Goal: Check status: Check status

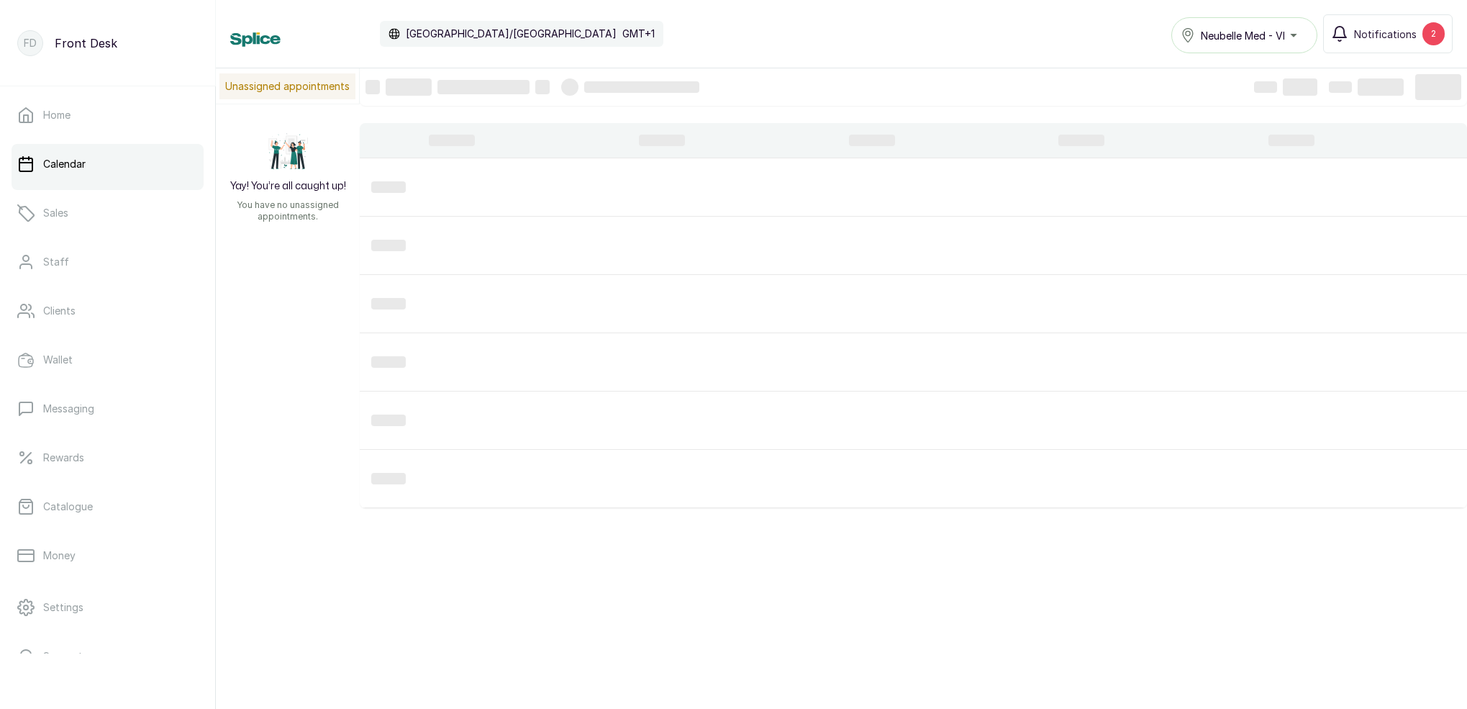
scroll to position [484, 0]
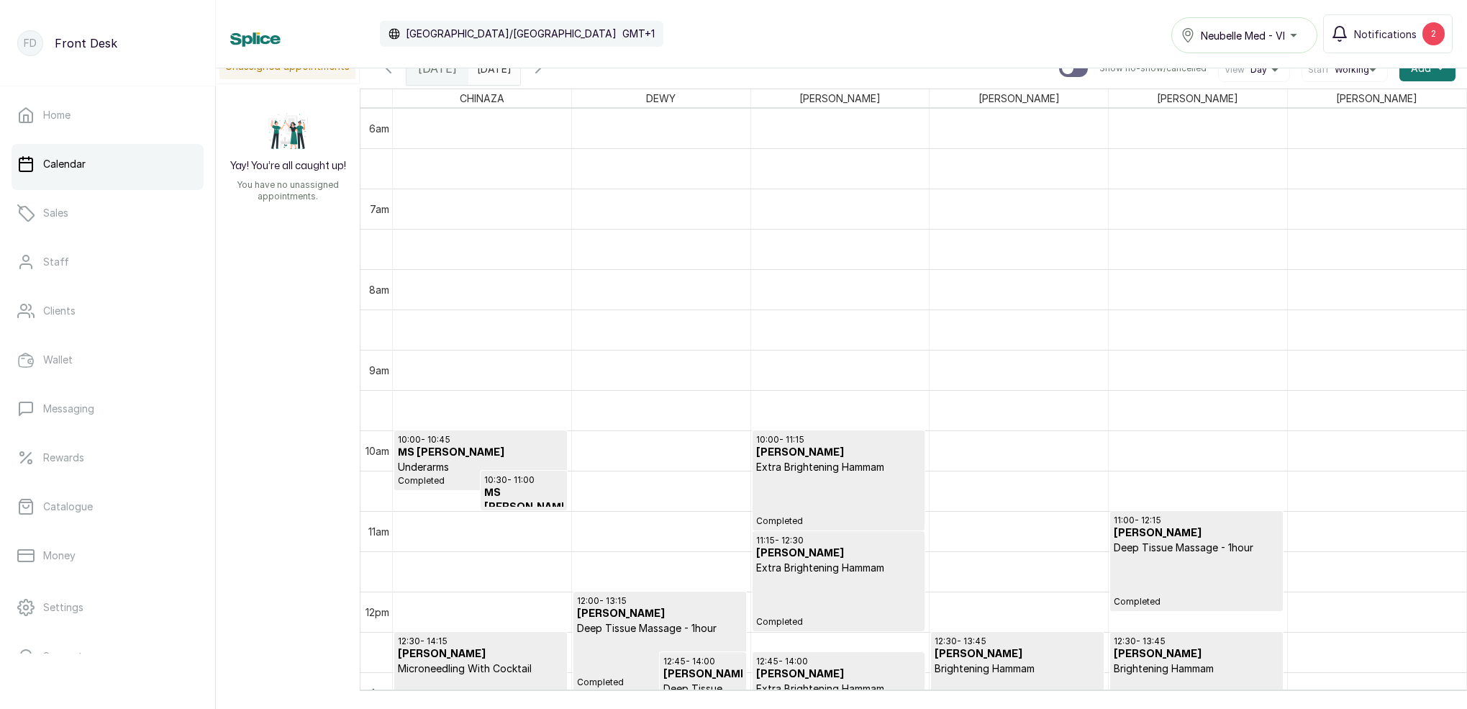
click at [547, 72] on icon "button" at bounding box center [538, 68] width 17 height 17
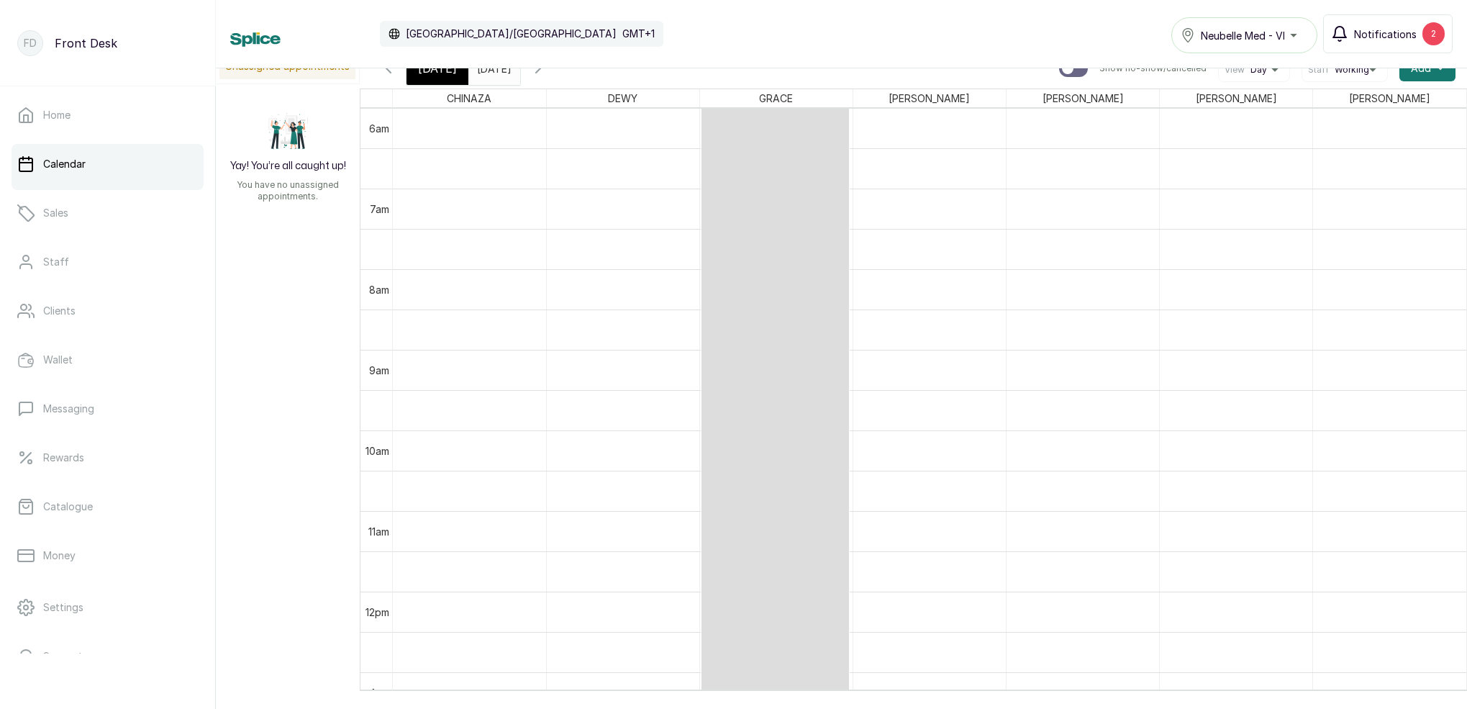
scroll to position [0, 0]
click at [1387, 35] on span "Notifications" at bounding box center [1385, 34] width 63 height 15
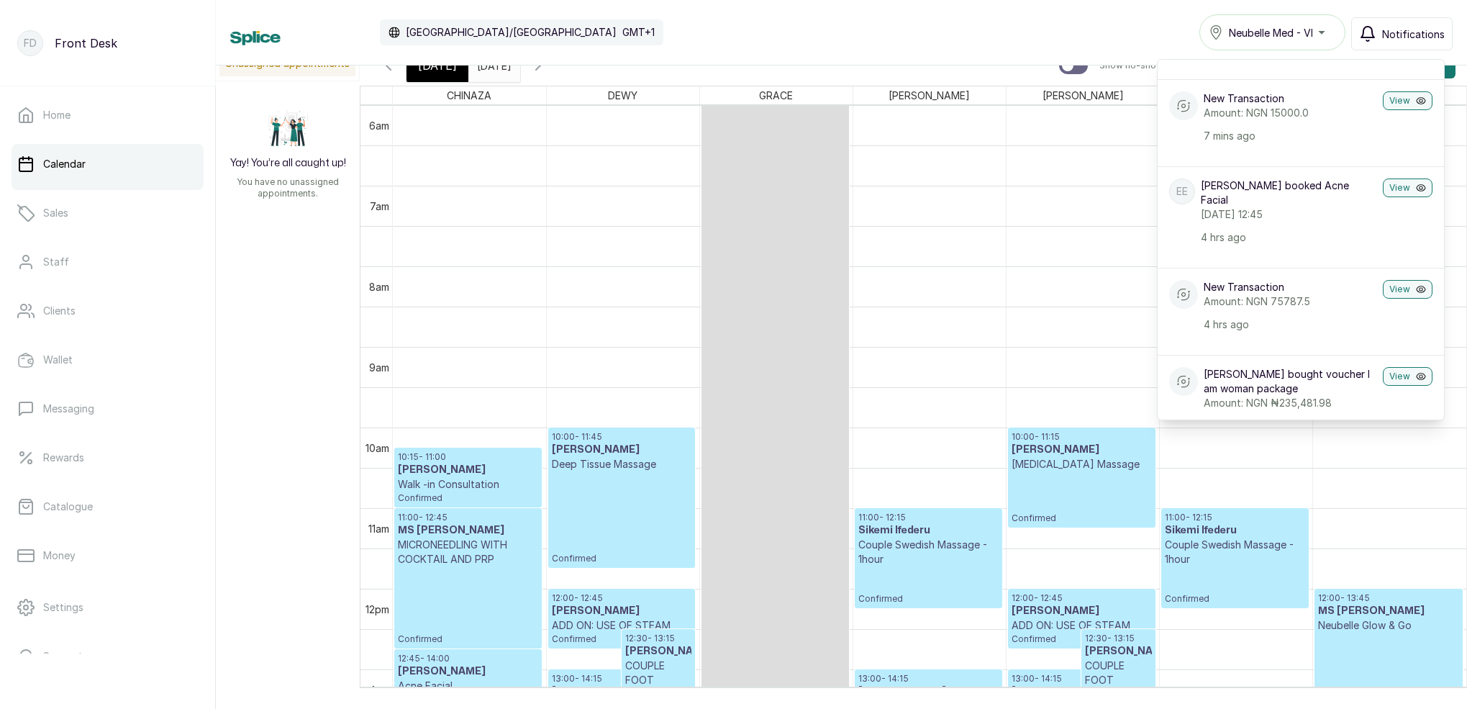
scroll to position [125, 0]
click at [1394, 35] on span "Notifications" at bounding box center [1413, 34] width 63 height 15
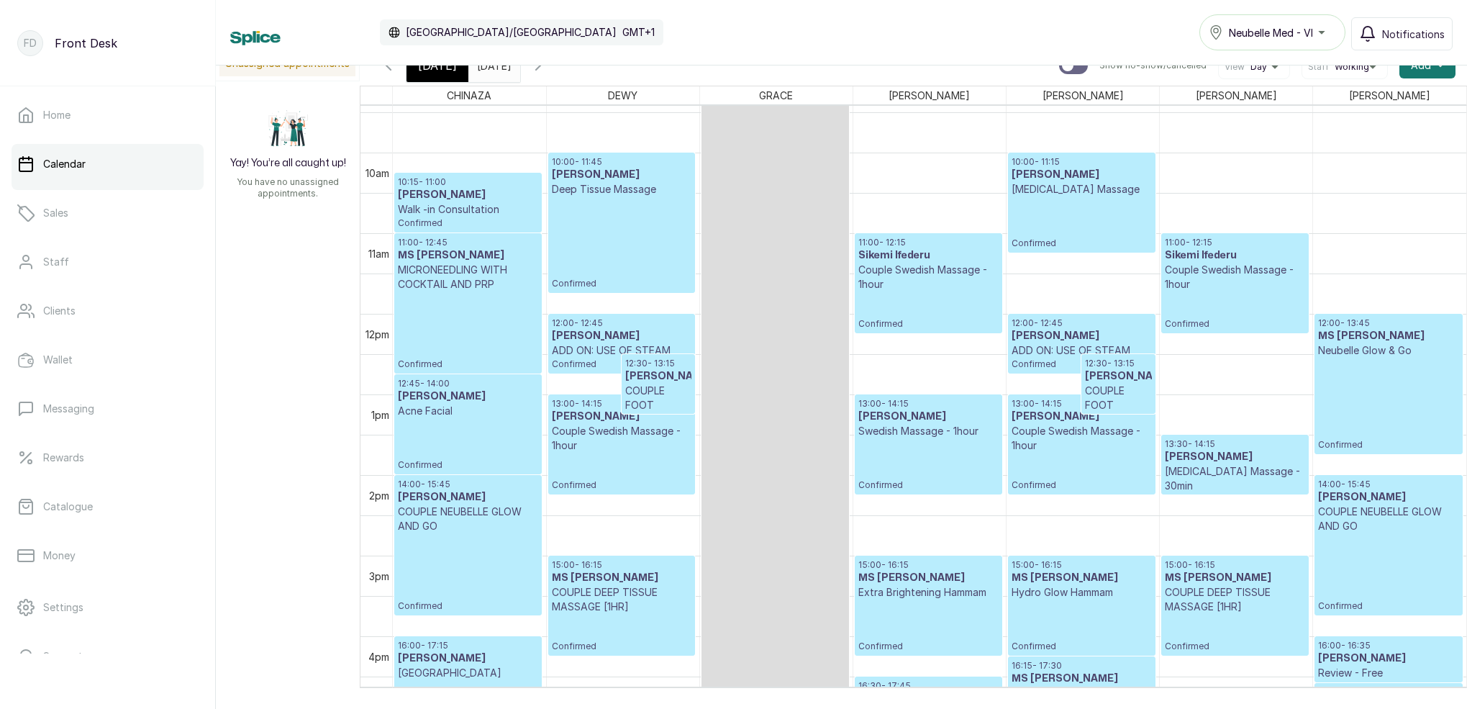
scroll to position [757, 0]
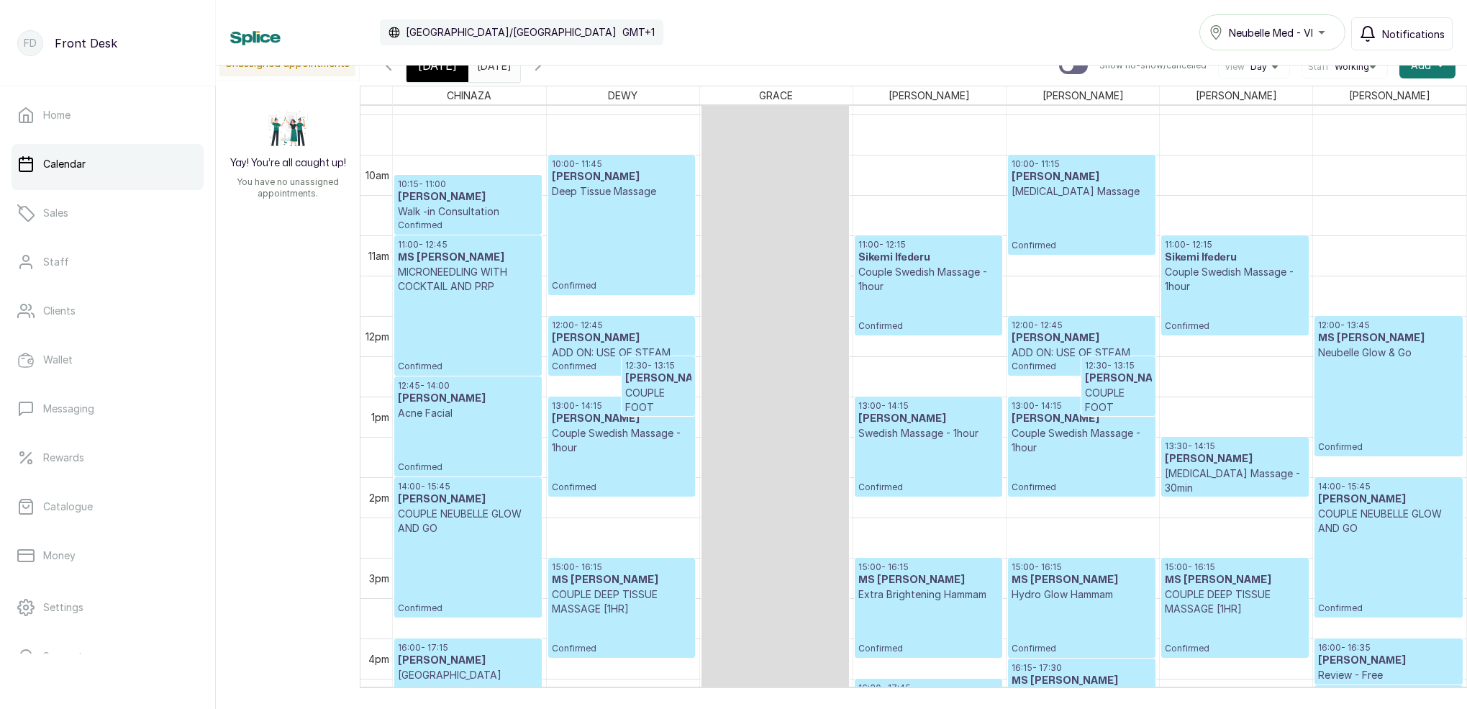
click at [1400, 35] on span "Notifications" at bounding box center [1413, 34] width 63 height 15
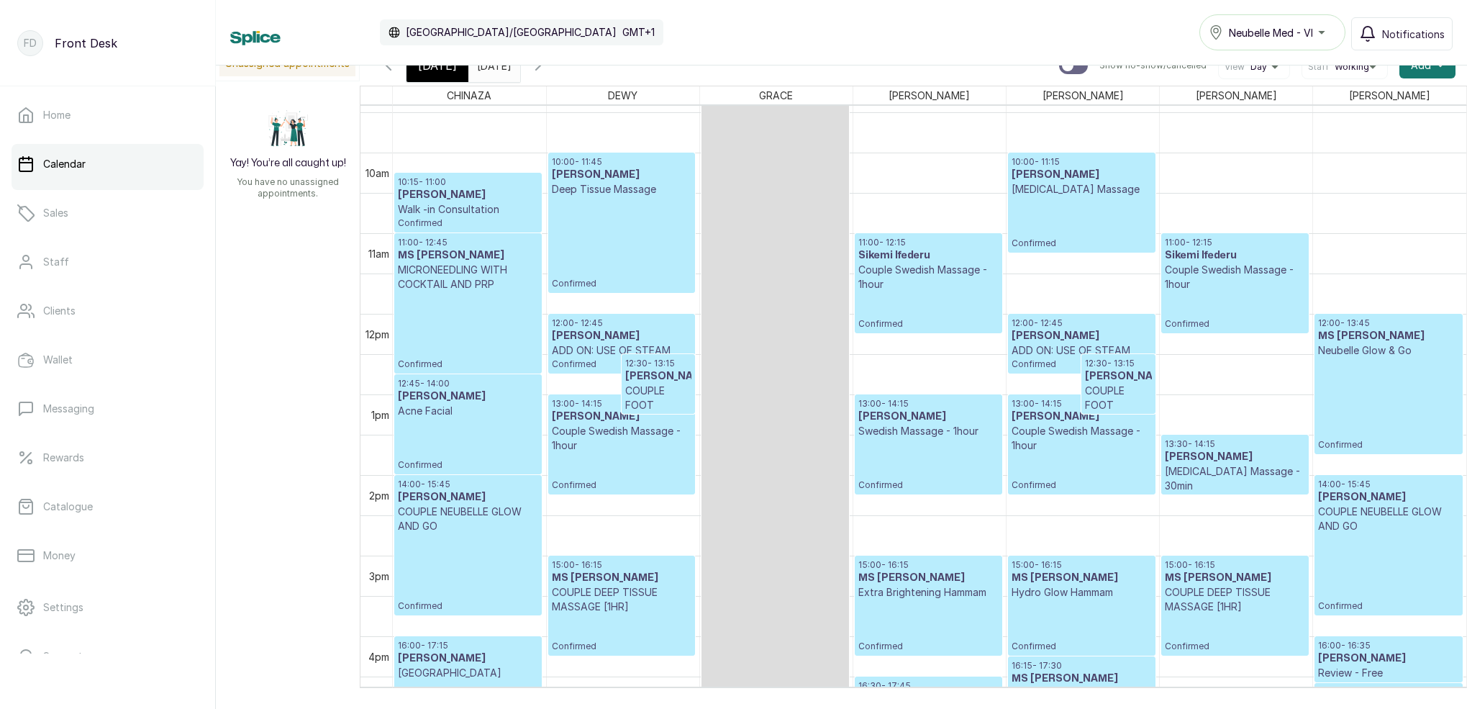
scroll to position [0, 0]
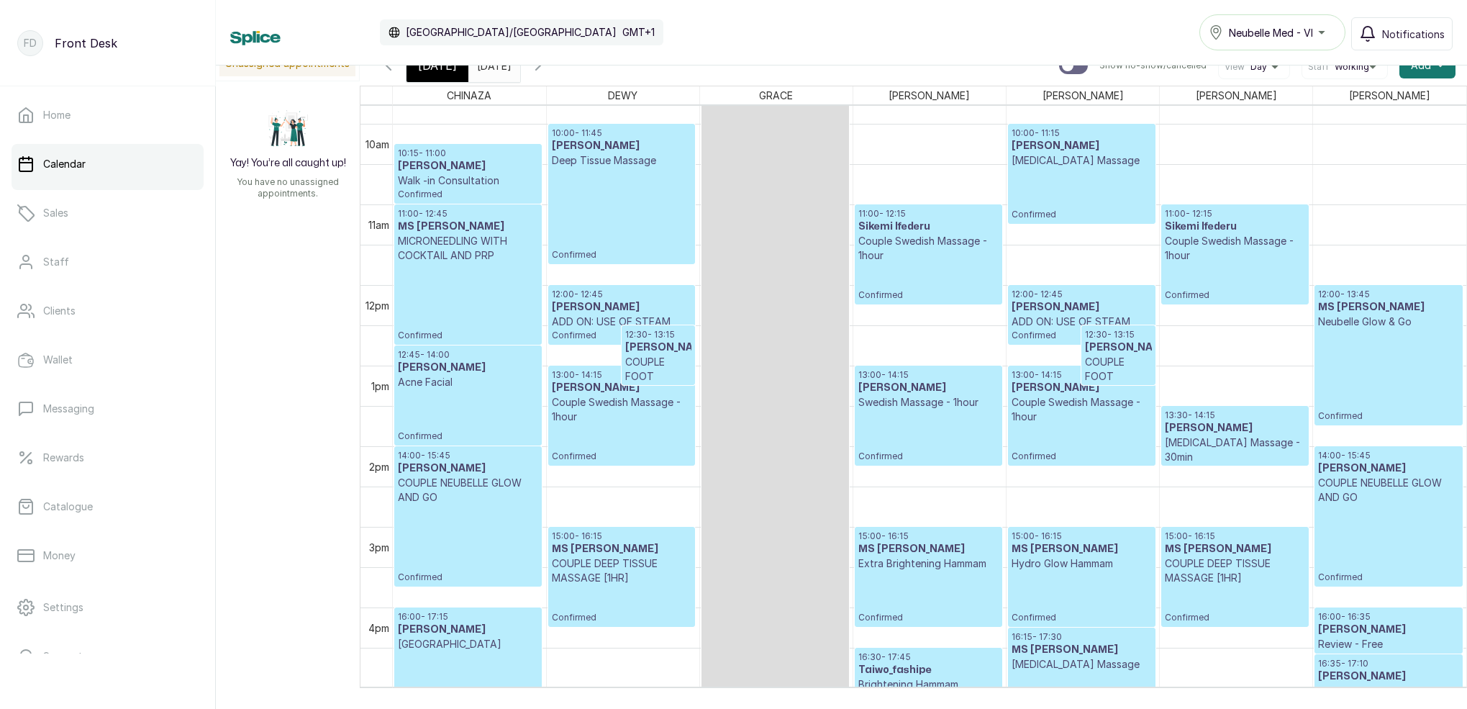
click at [451, 71] on span "[DATE]" at bounding box center [437, 65] width 39 height 17
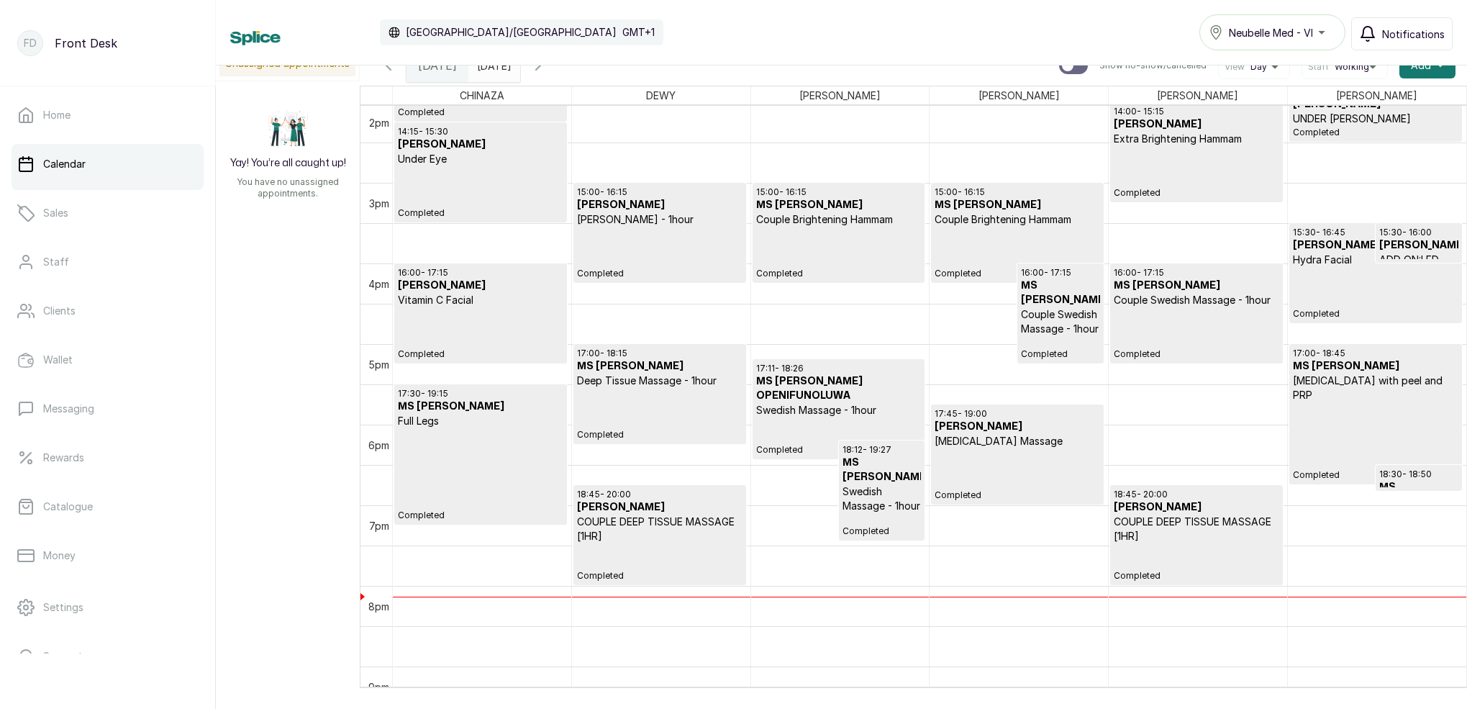
click at [1422, 38] on span "Notifications" at bounding box center [1413, 34] width 63 height 15
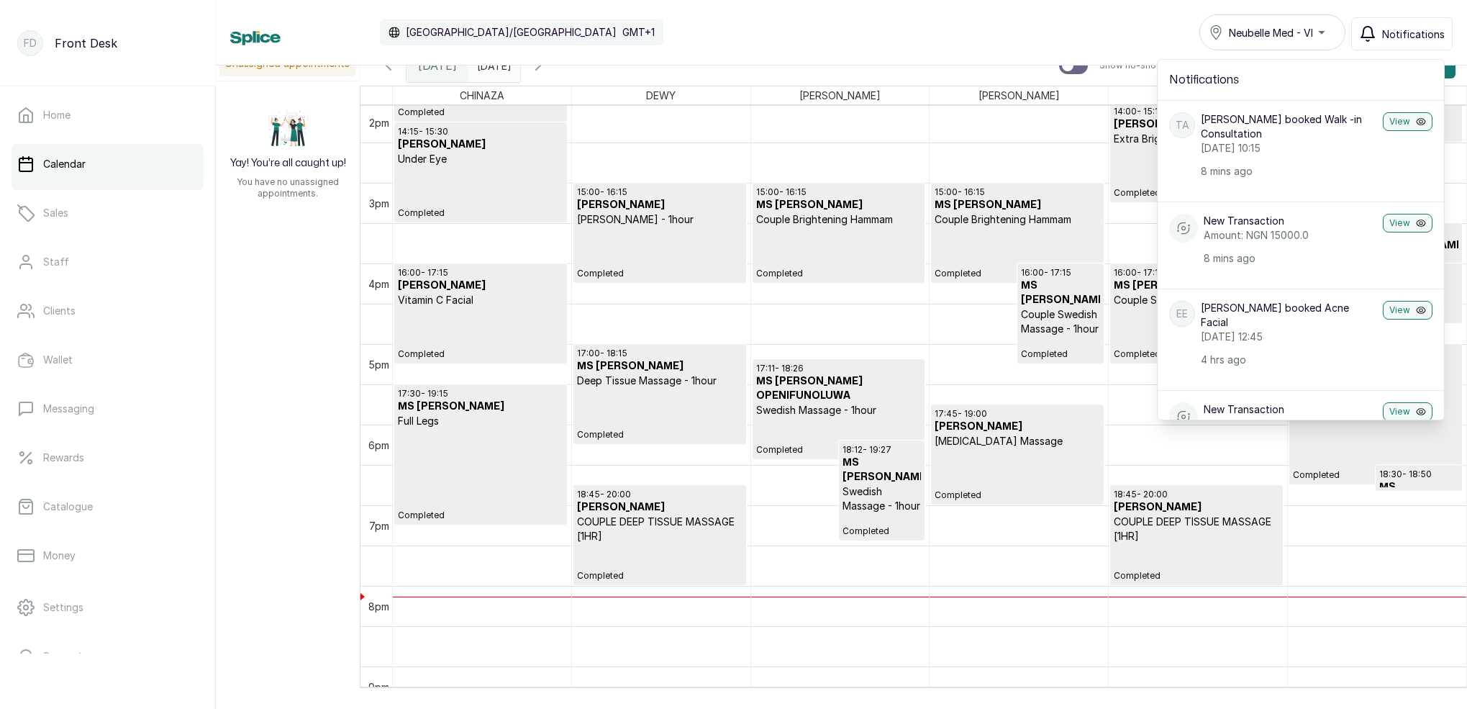
click at [1390, 33] on span "Notifications" at bounding box center [1413, 34] width 63 height 15
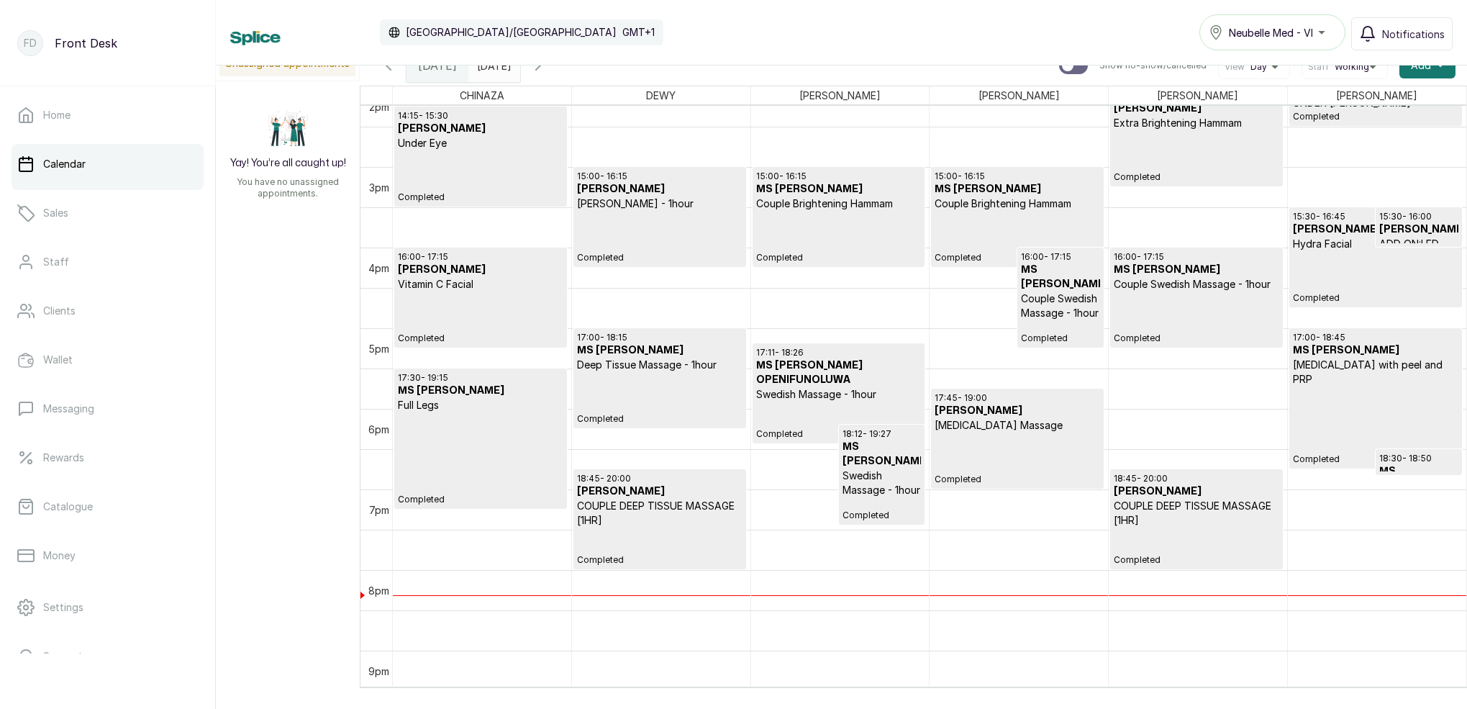
scroll to position [1149, 0]
click at [1350, 258] on p "Completed" at bounding box center [1376, 276] width 166 height 53
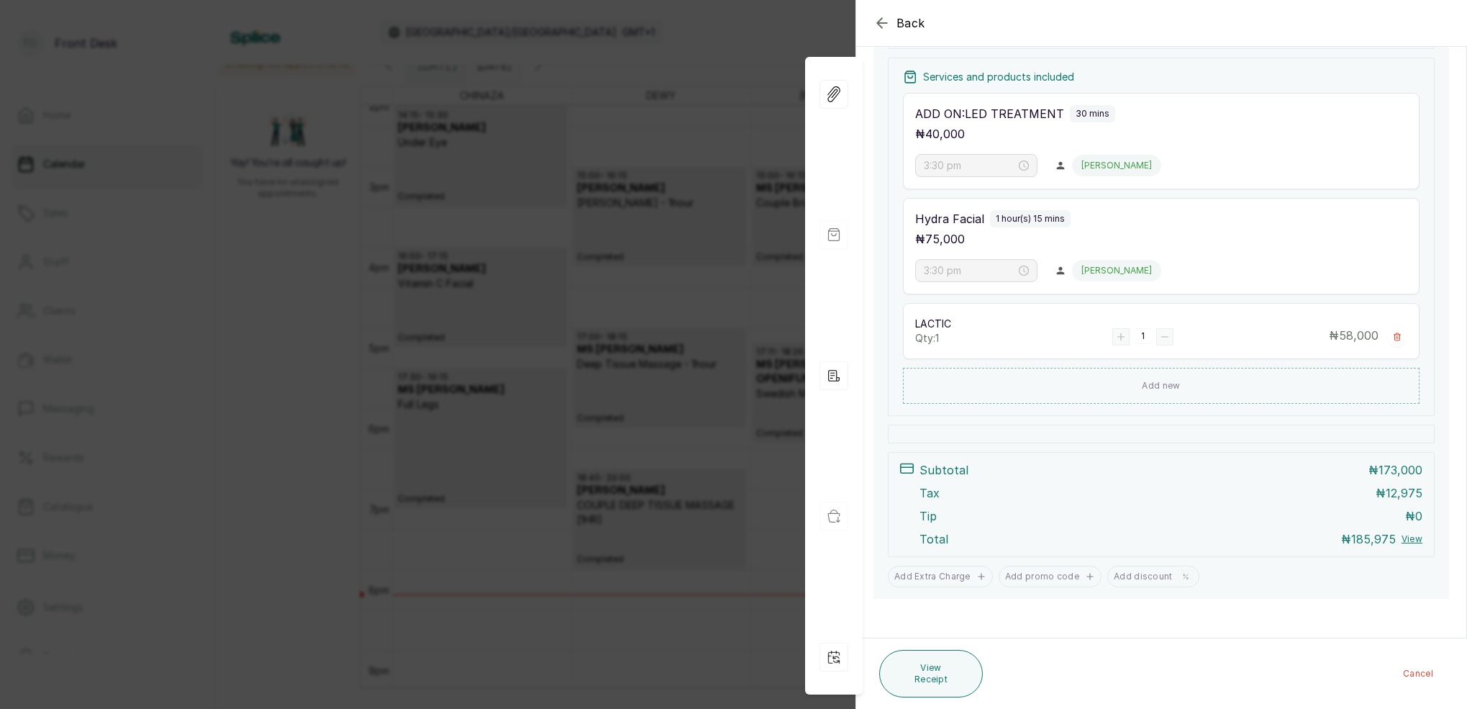
scroll to position [280, 0]
click at [776, 147] on div "Back Appointment Details Edit appointment 🚶 Walk-in (booked by Front Desk) Make…" at bounding box center [733, 354] width 1467 height 709
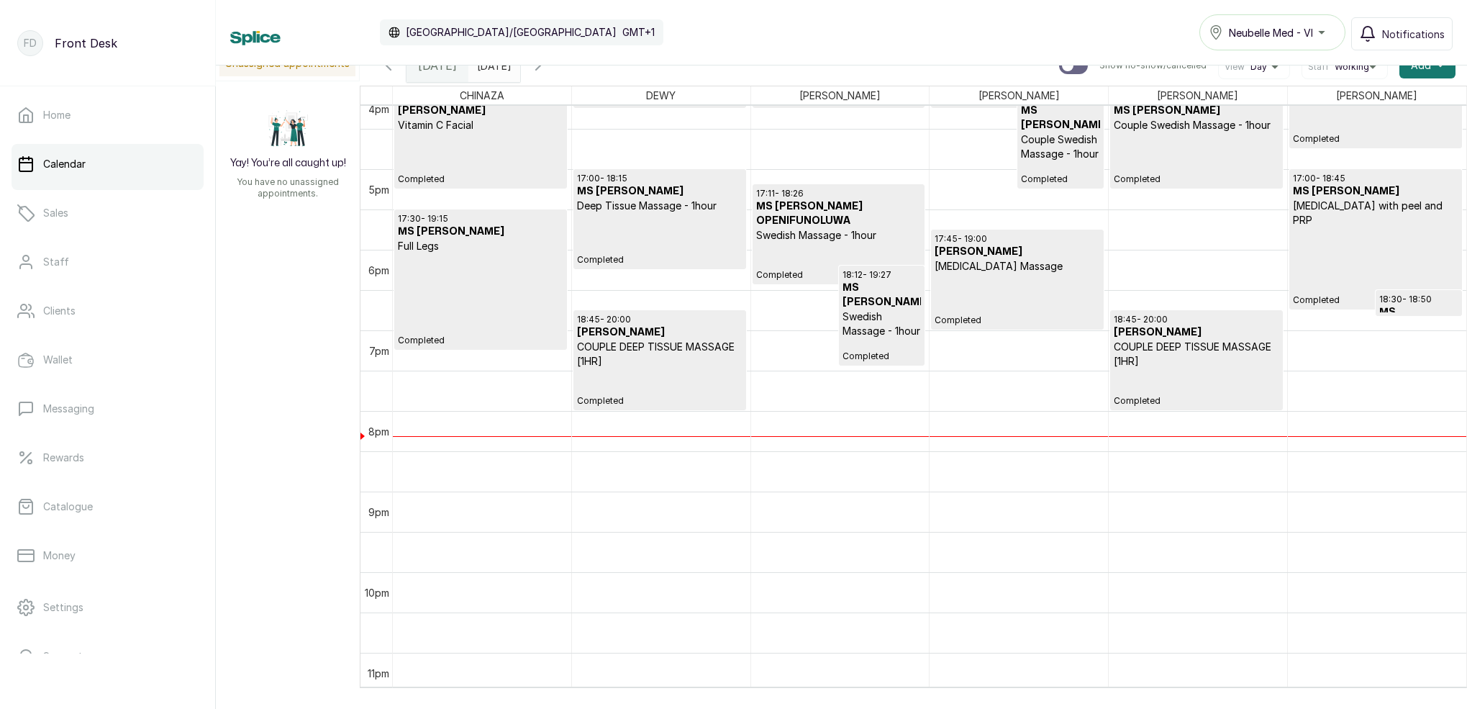
scroll to position [1316, 0]
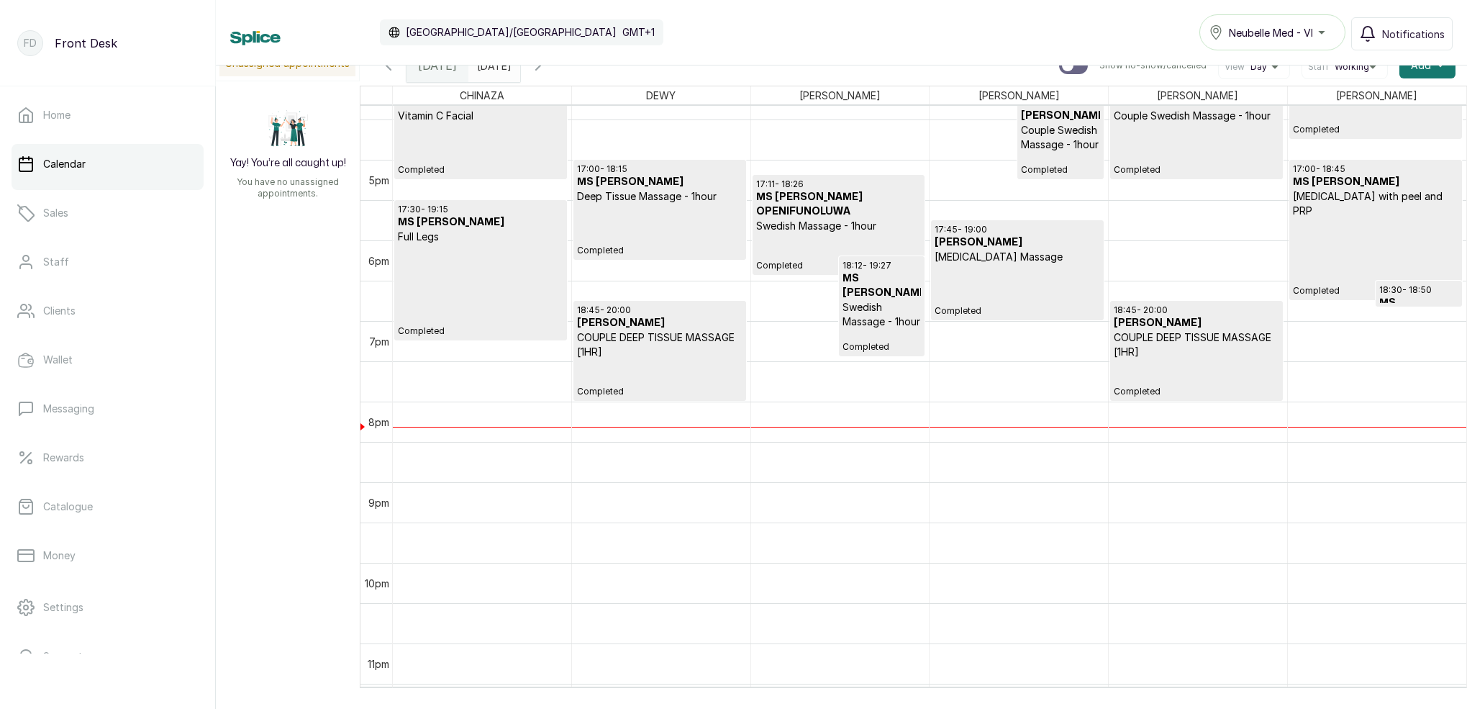
click at [1355, 245] on p "Completed" at bounding box center [1376, 257] width 166 height 78
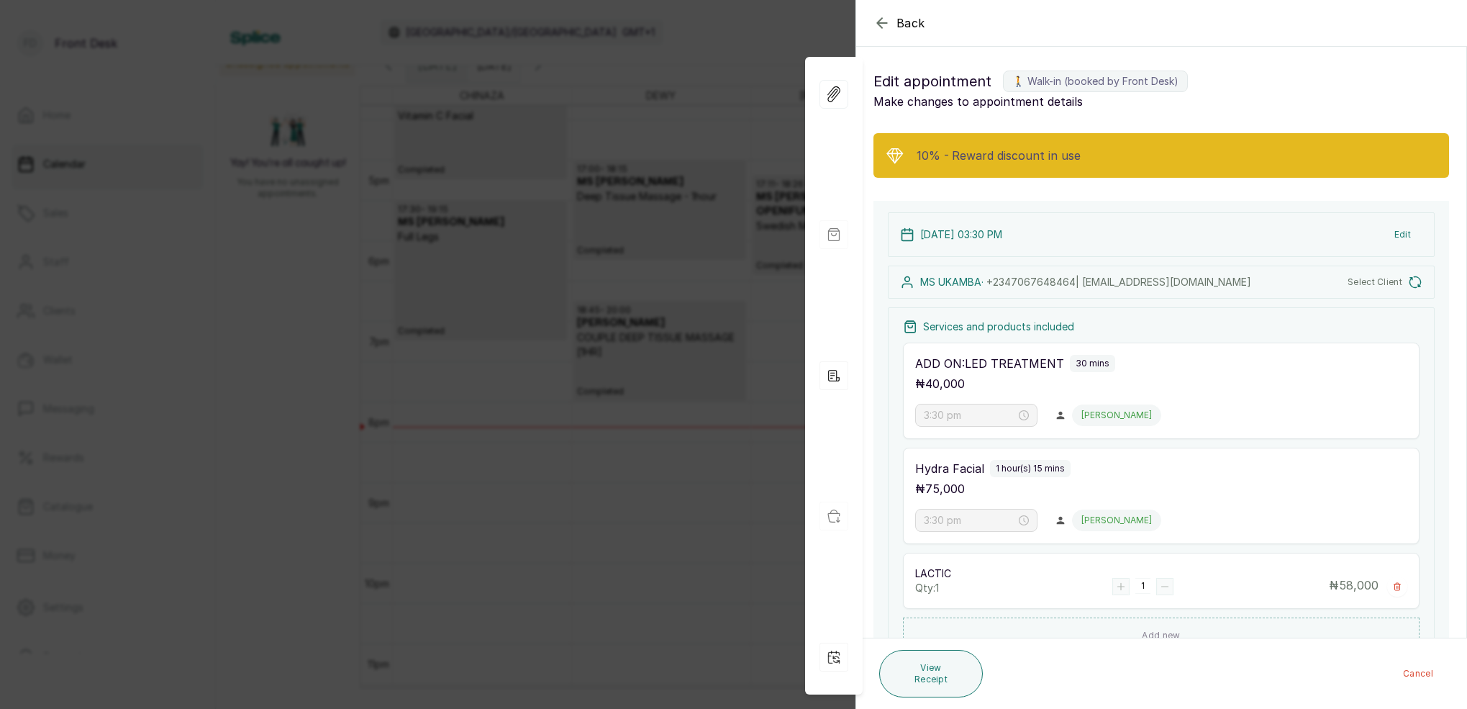
type input "5:00 pm"
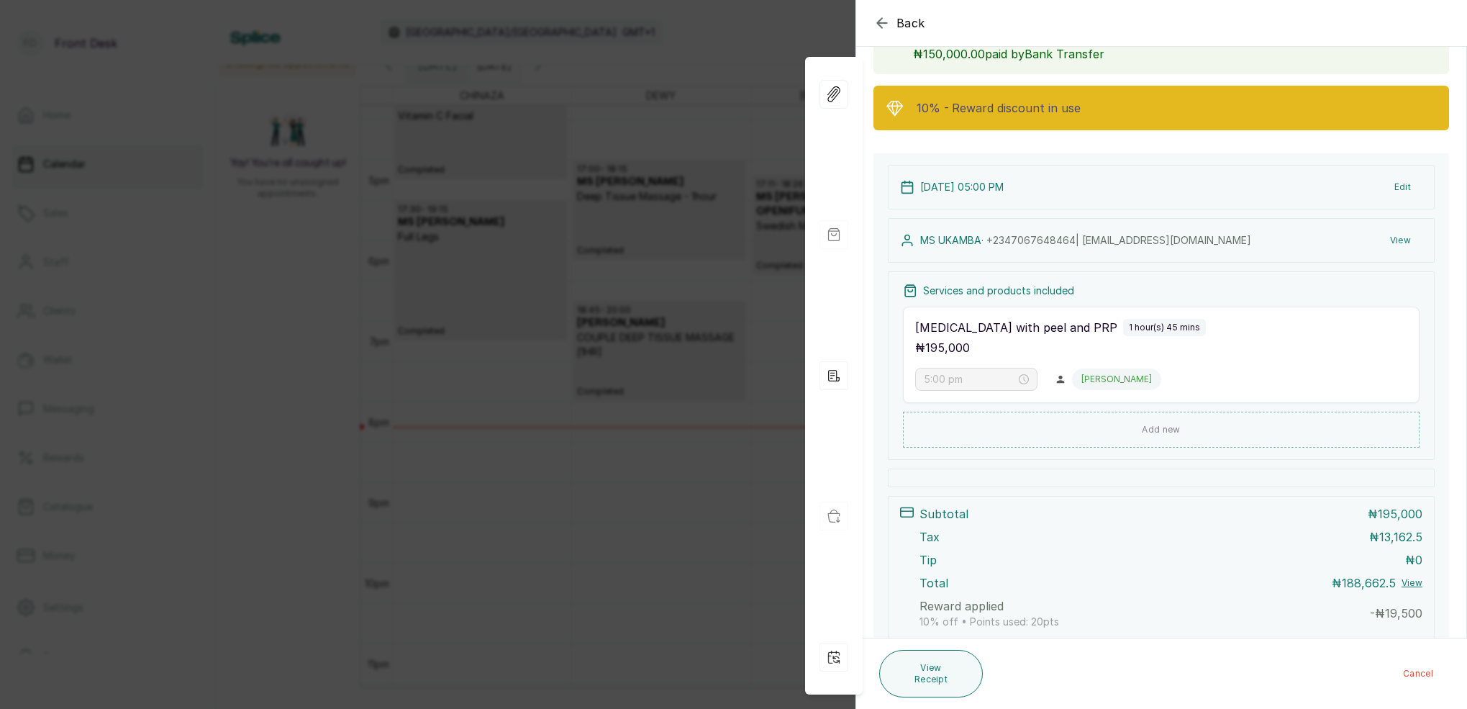
scroll to position [108, 0]
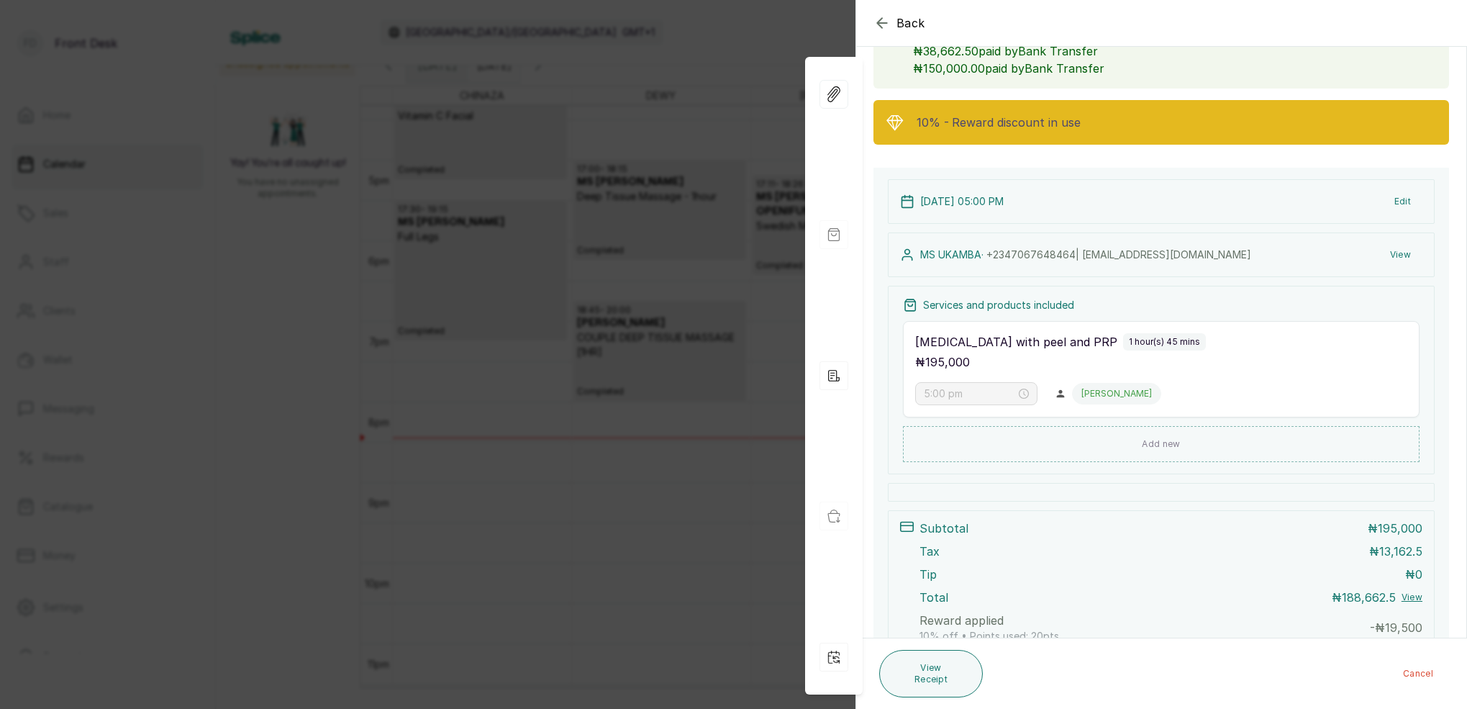
click at [741, 163] on div "Back Appointment Details Edit appointment 🚶 Walk-in (booked by Front Desk) Make…" at bounding box center [733, 354] width 1467 height 709
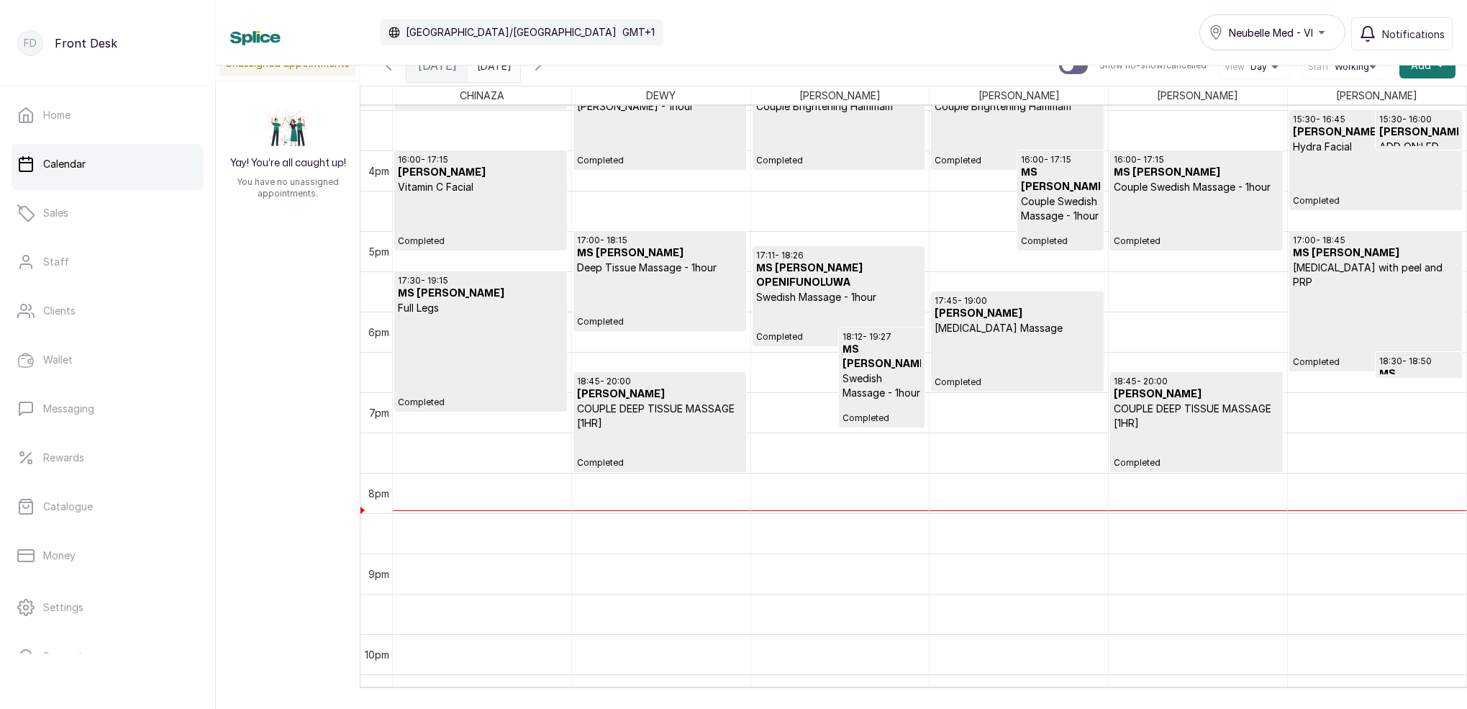
scroll to position [1272, 0]
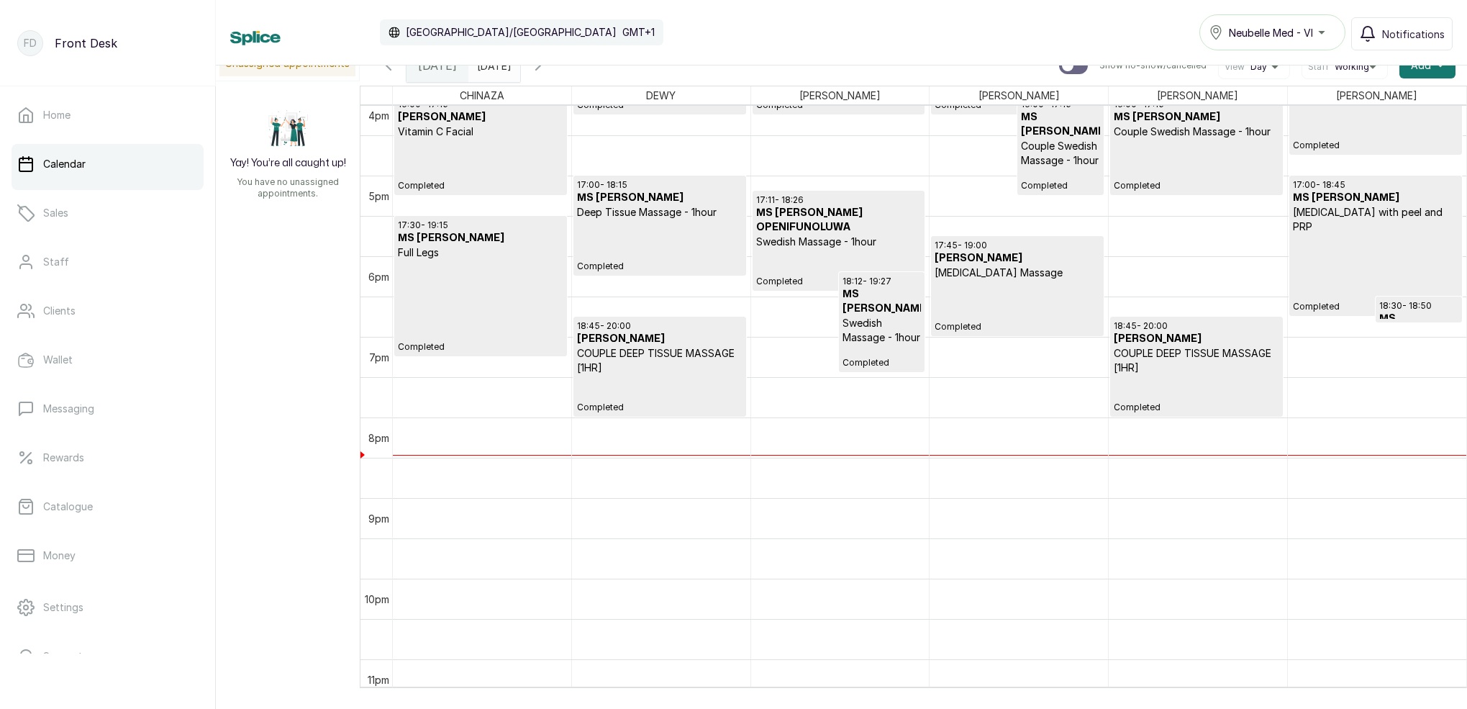
click at [518, 319] on p "Completed" at bounding box center [481, 306] width 166 height 93
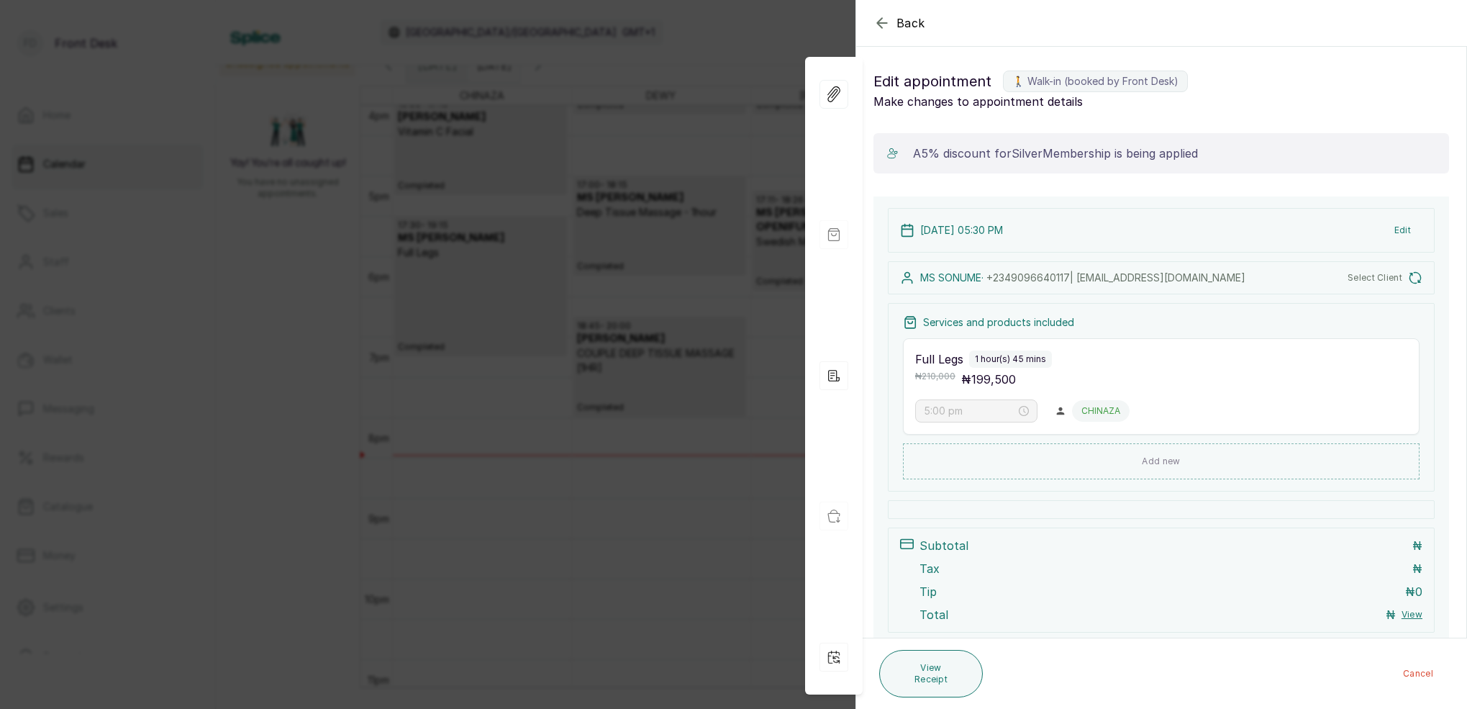
type input "5:30 pm"
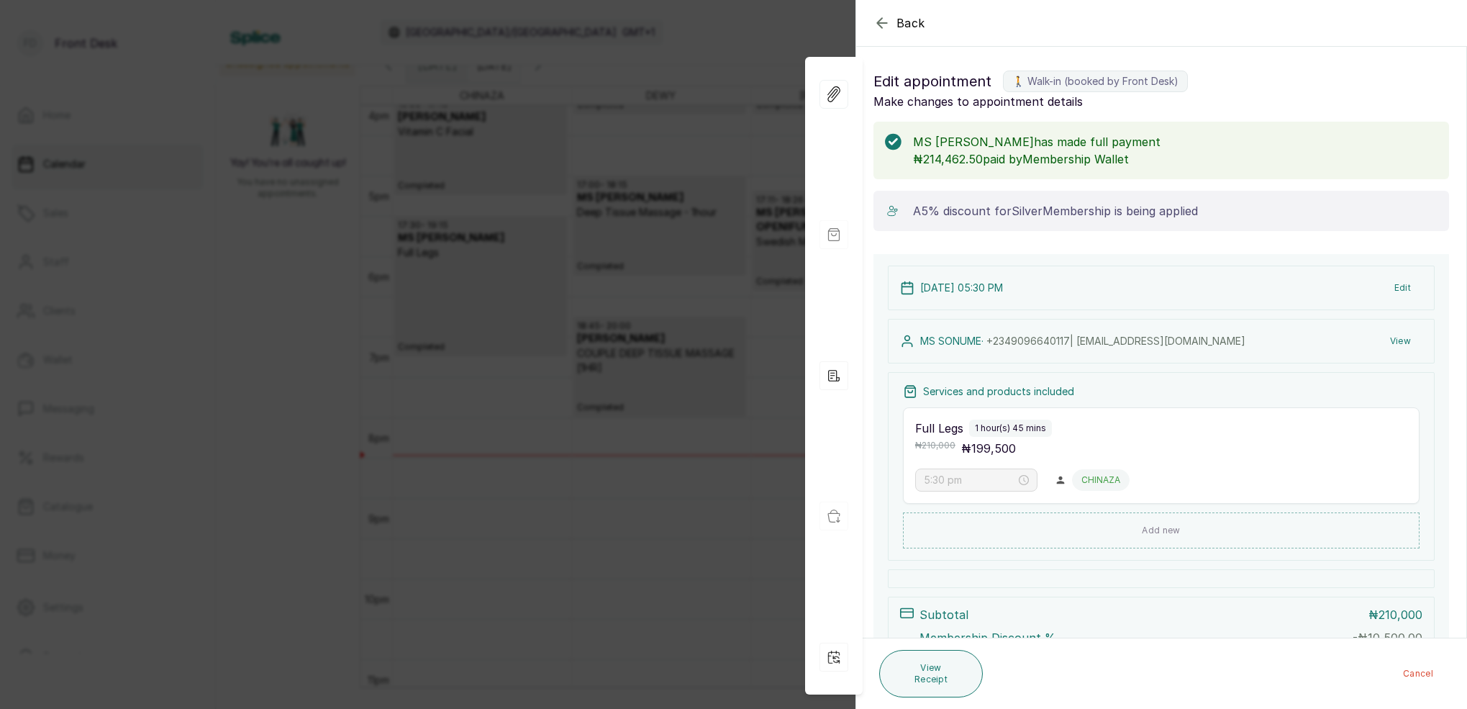
click at [1408, 341] on button "View" at bounding box center [1401, 341] width 44 height 26
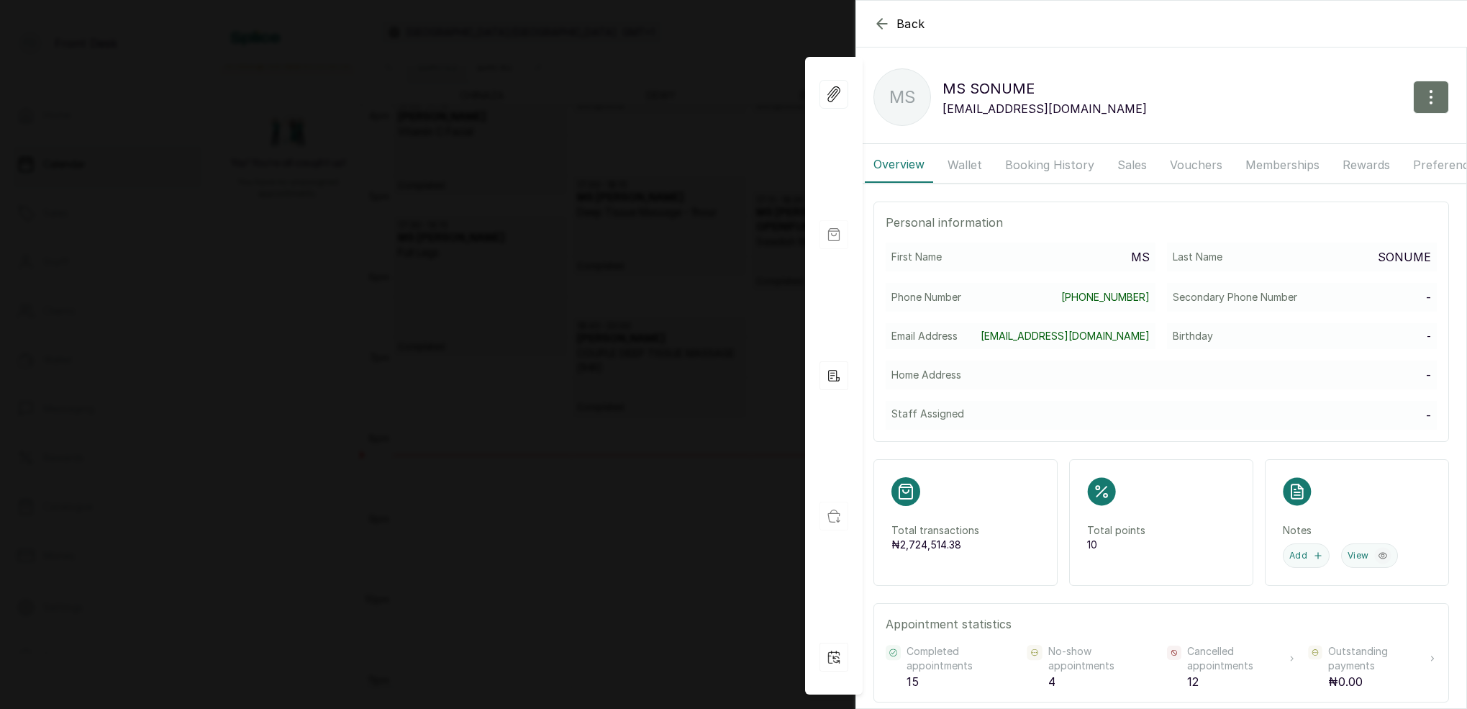
click at [1254, 164] on button "Memberships" at bounding box center [1282, 165] width 91 height 36
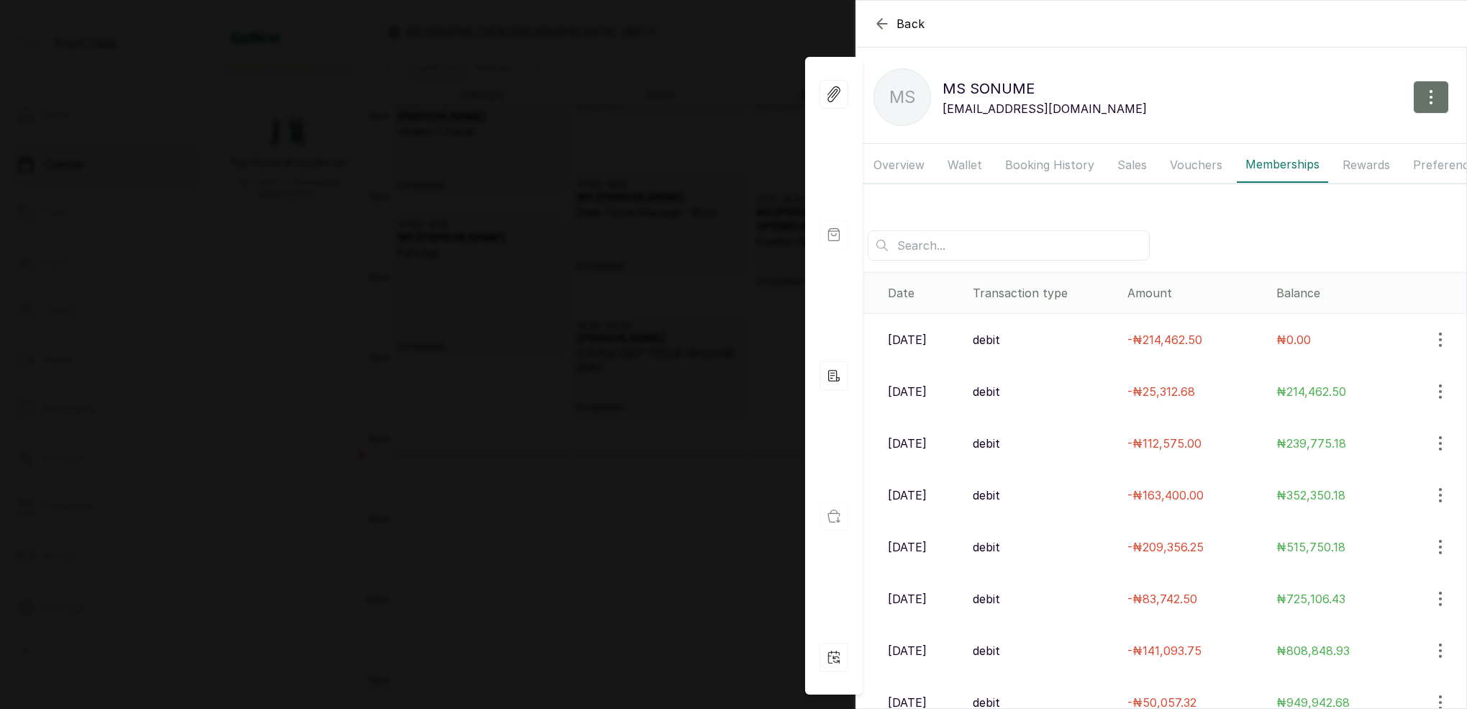
click at [1288, 168] on button "Memberships" at bounding box center [1282, 165] width 91 height 36
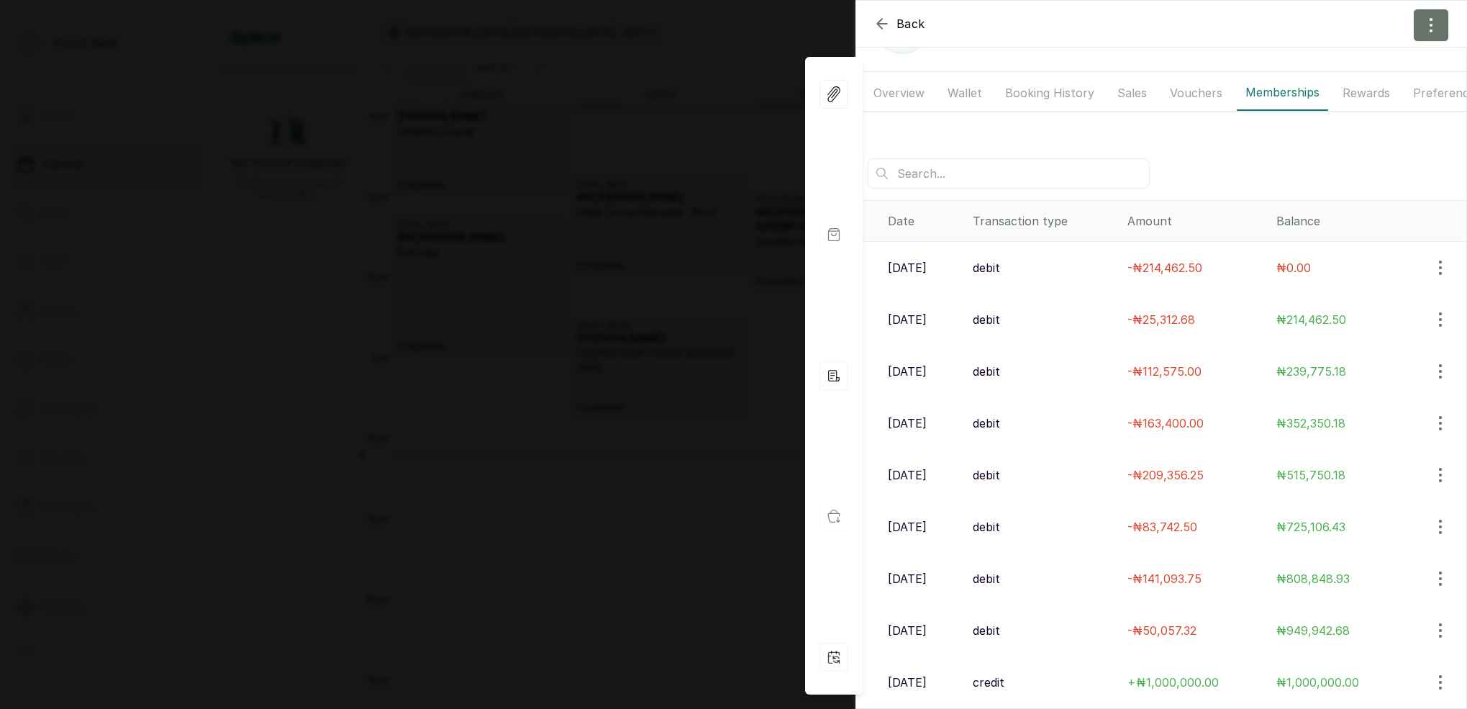
scroll to position [0, 0]
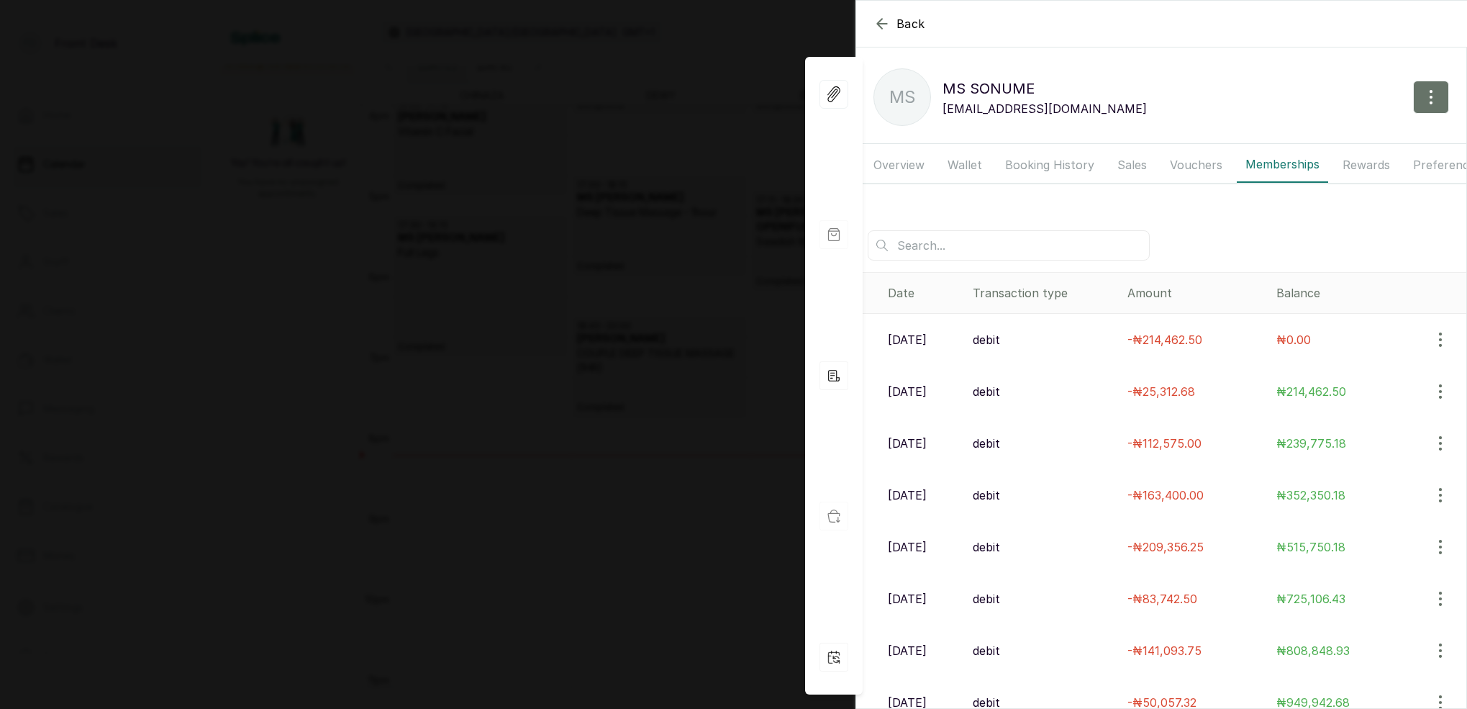
click at [897, 160] on button "Overview" at bounding box center [899, 165] width 68 height 36
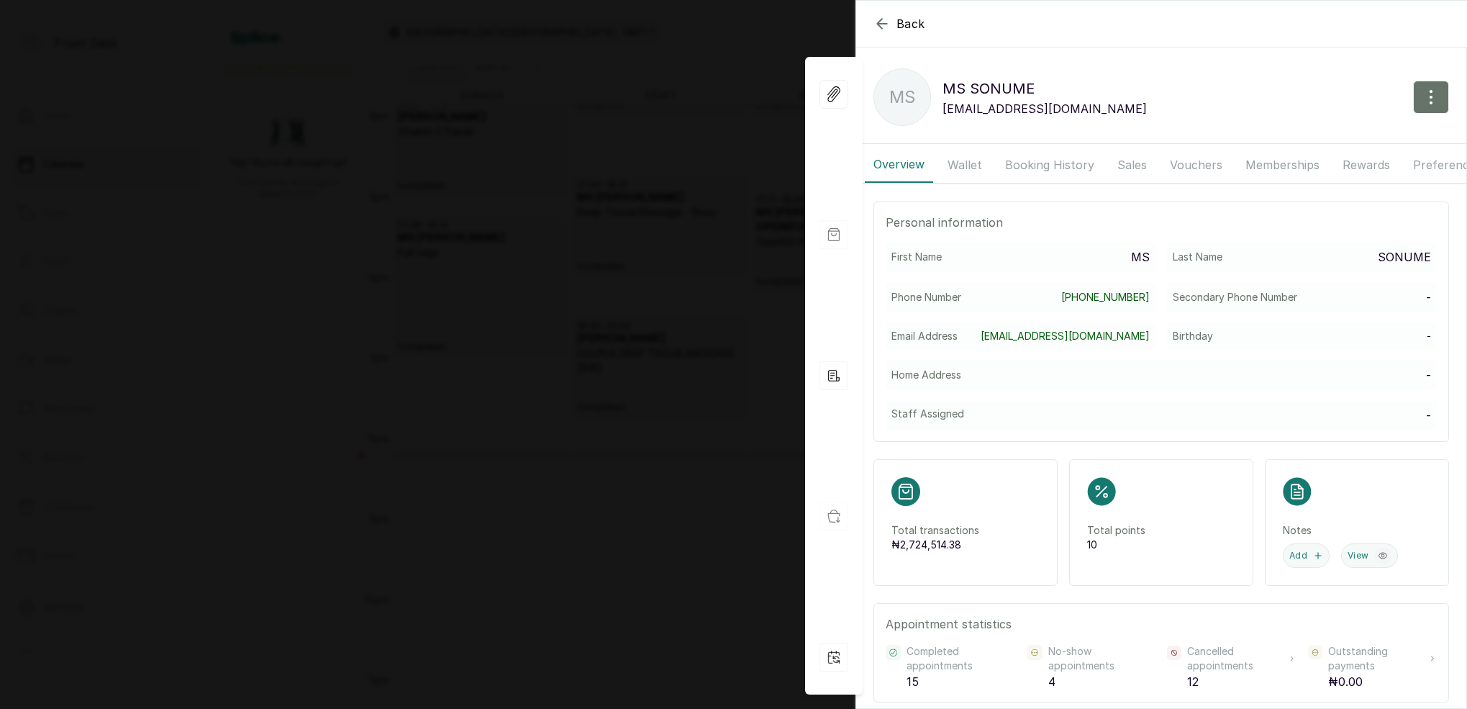
click at [957, 168] on button "Wallet" at bounding box center [965, 165] width 52 height 36
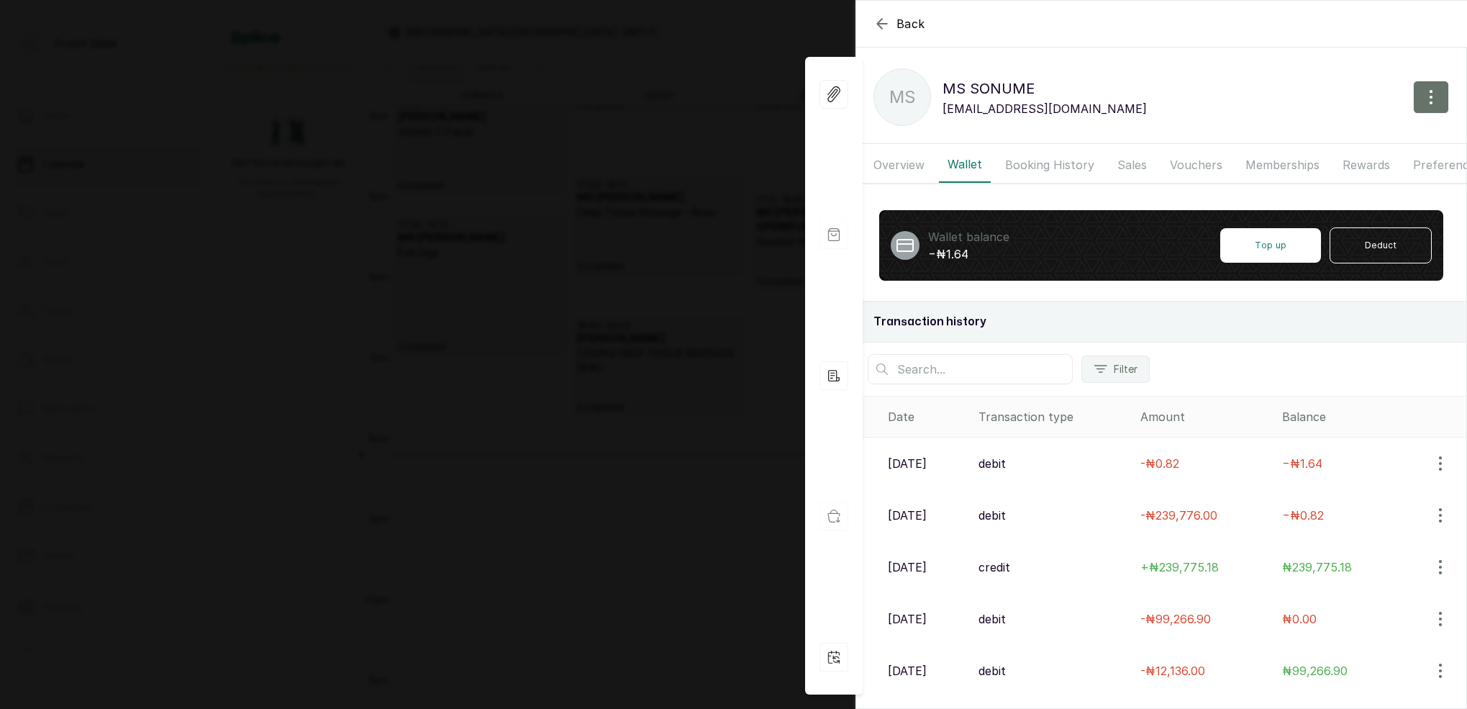
click at [1039, 165] on button "Booking History" at bounding box center [1050, 165] width 107 height 36
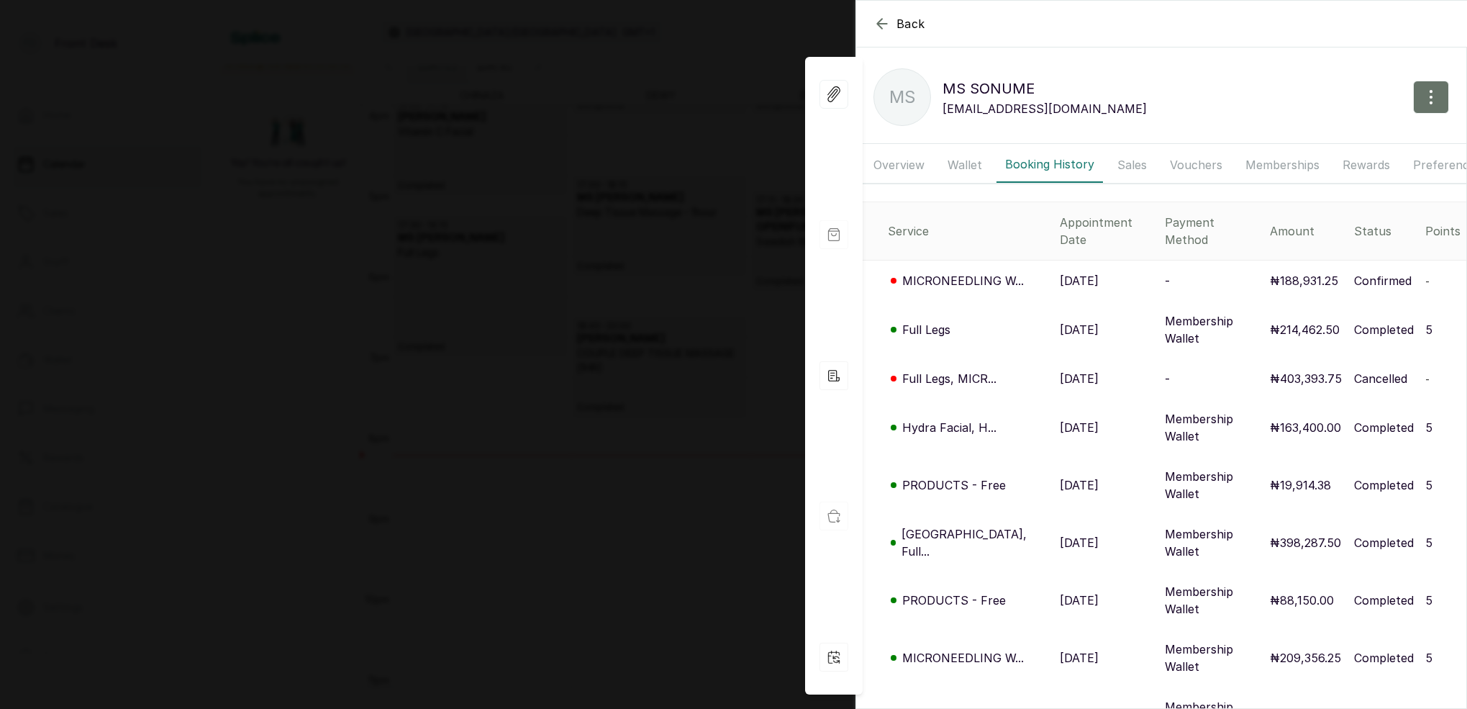
click at [1302, 166] on button "Memberships" at bounding box center [1282, 165] width 91 height 36
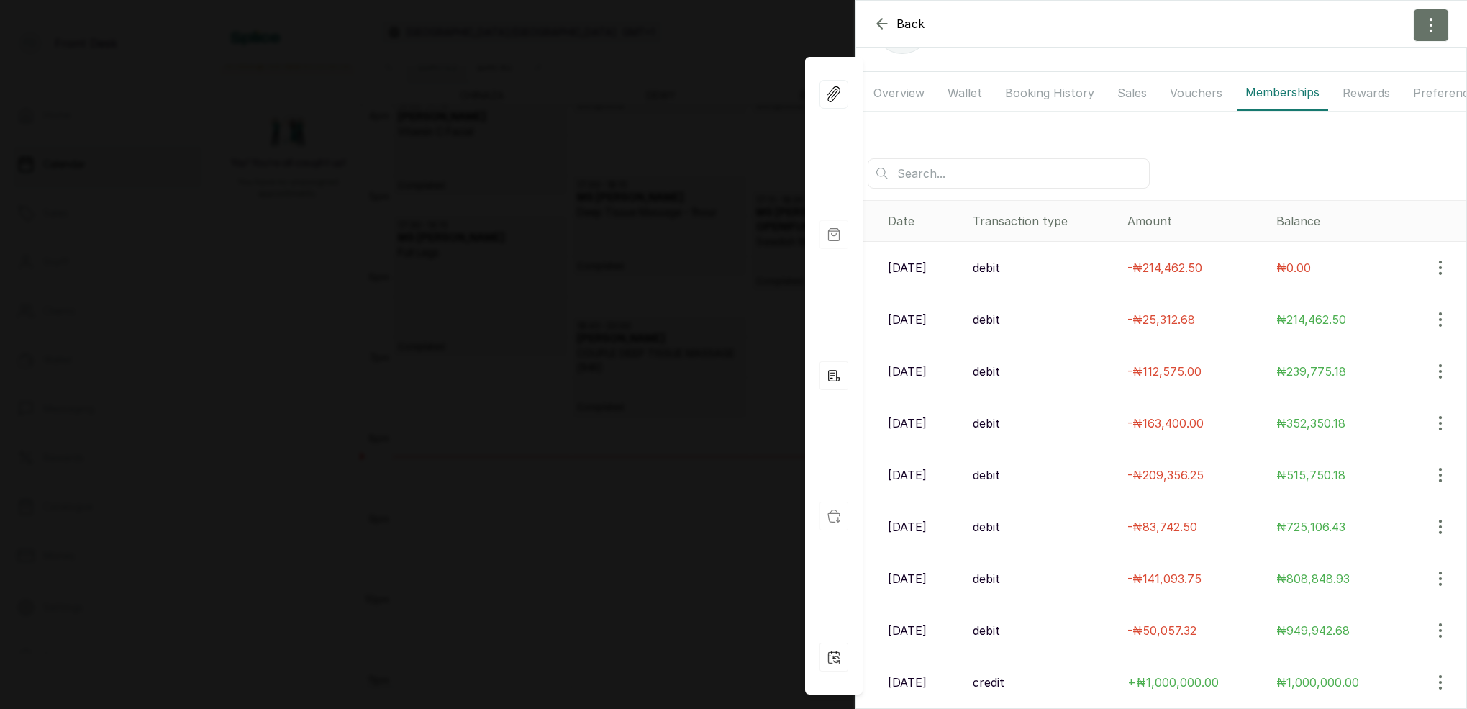
scroll to position [72, 0]
click at [587, 245] on div "Back MS SONUME MS MS [PERSON_NAME] [EMAIL_ADDRESS][DOMAIN_NAME] Overview Wallet…" at bounding box center [733, 354] width 1467 height 709
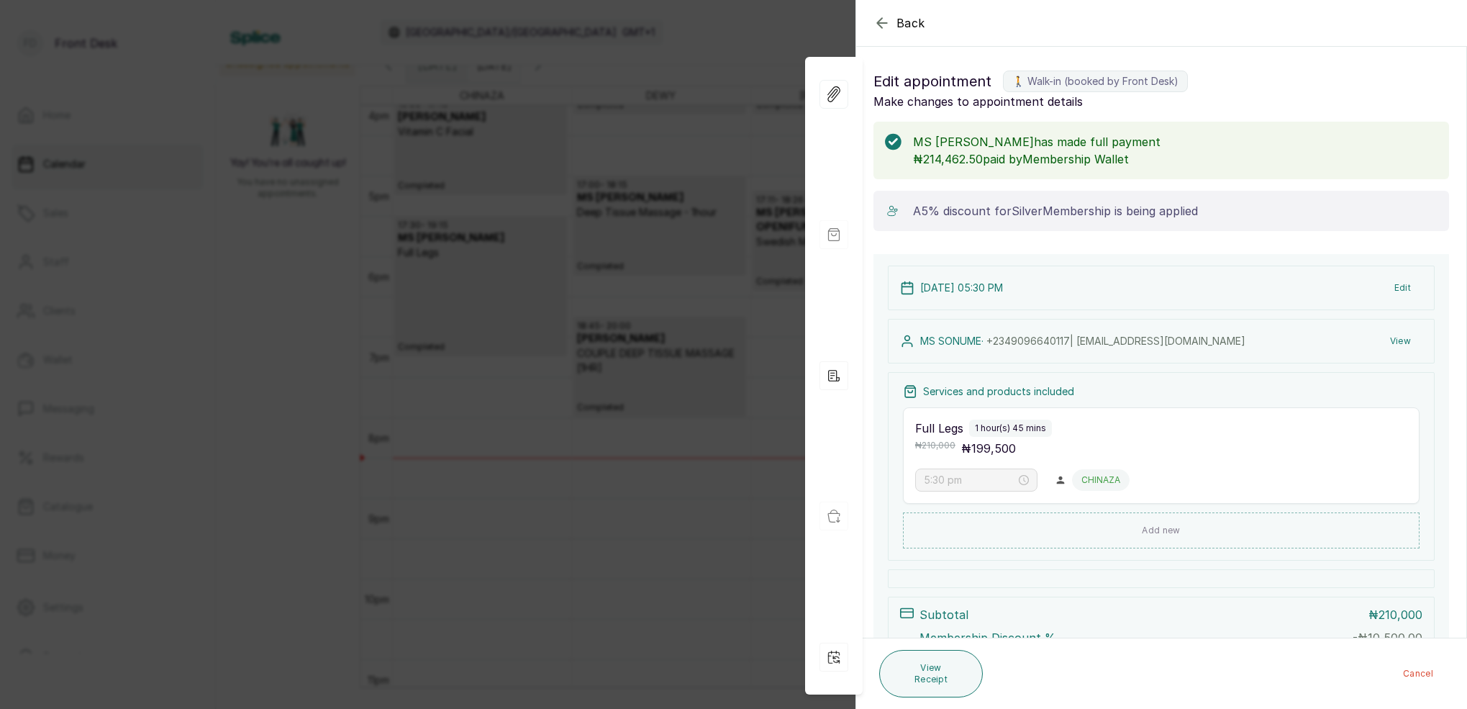
click at [578, 146] on div "Back Appointment Details Edit appointment 🚶 Walk-in (booked by Front Desk) Make…" at bounding box center [733, 354] width 1467 height 709
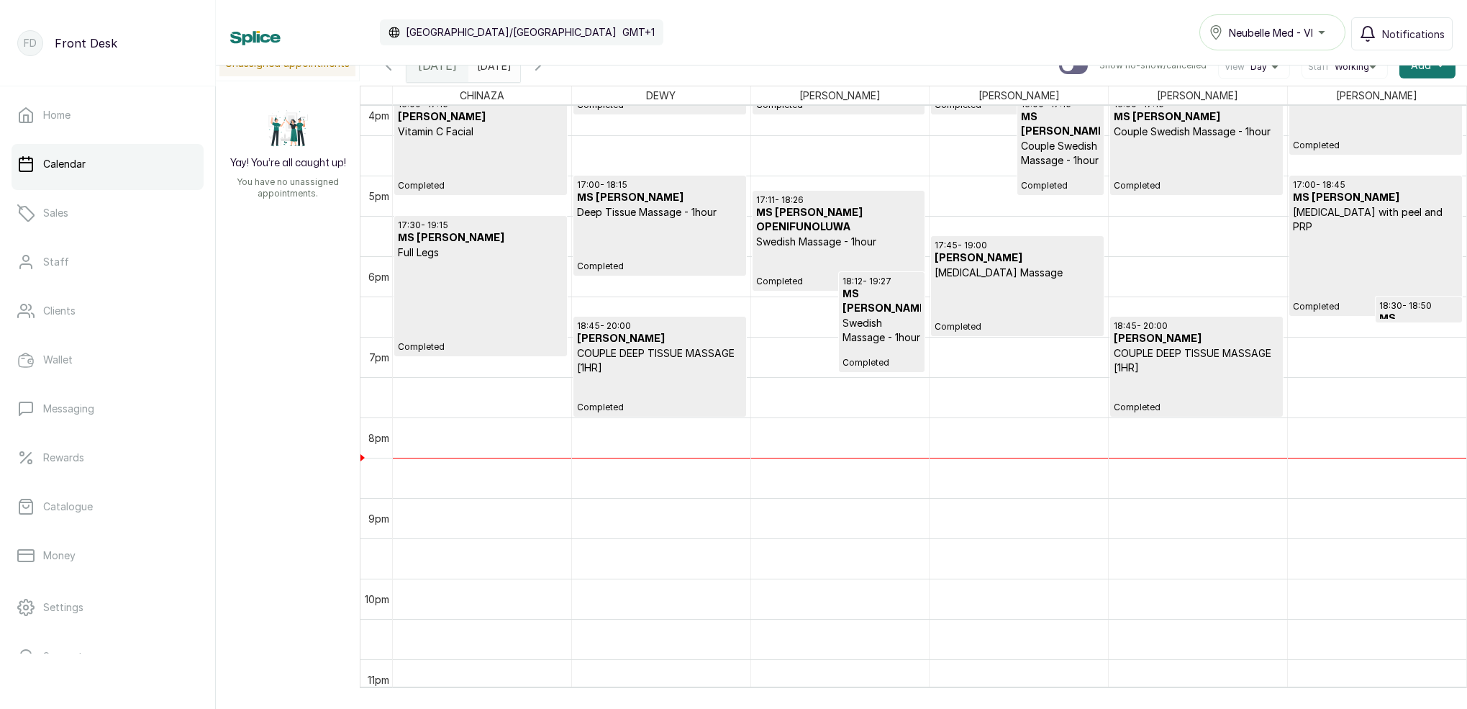
click at [547, 68] on icon "button" at bounding box center [538, 65] width 17 height 17
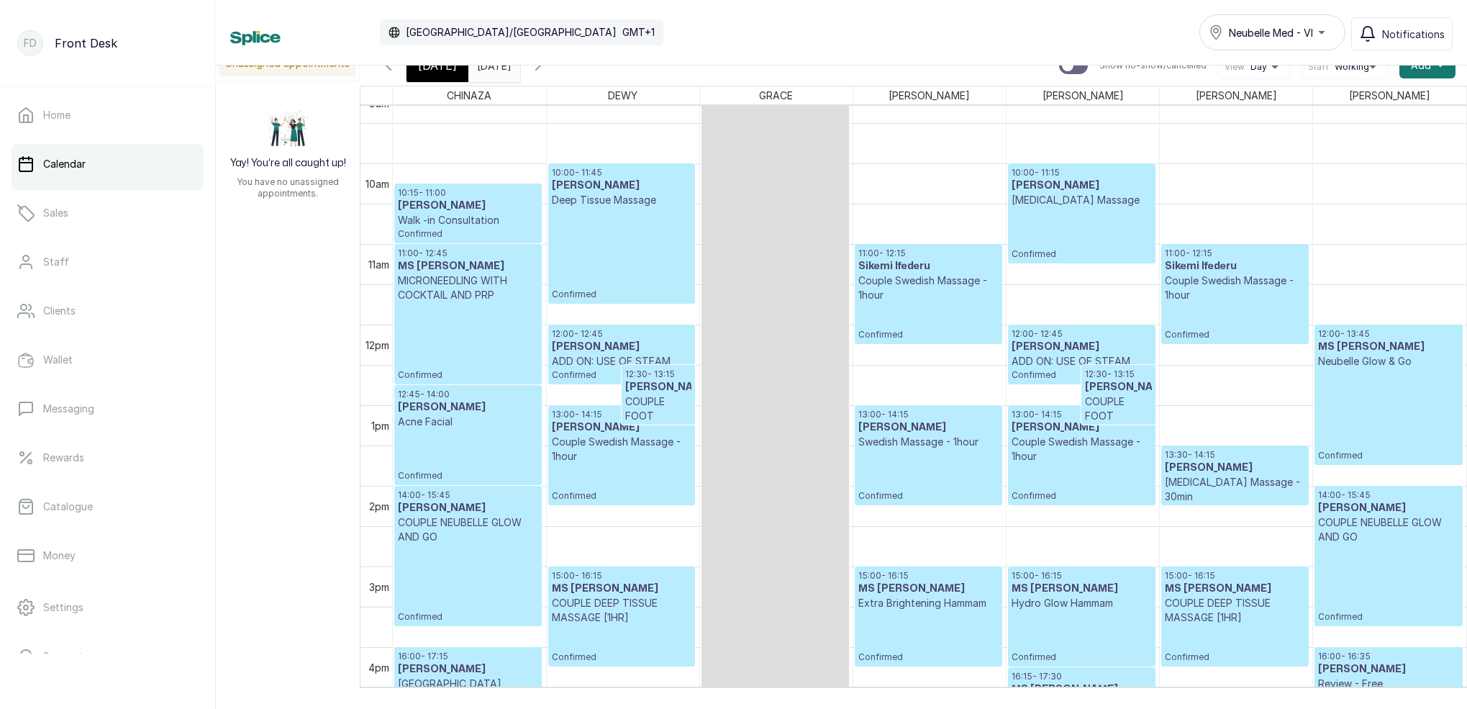
scroll to position [761, 0]
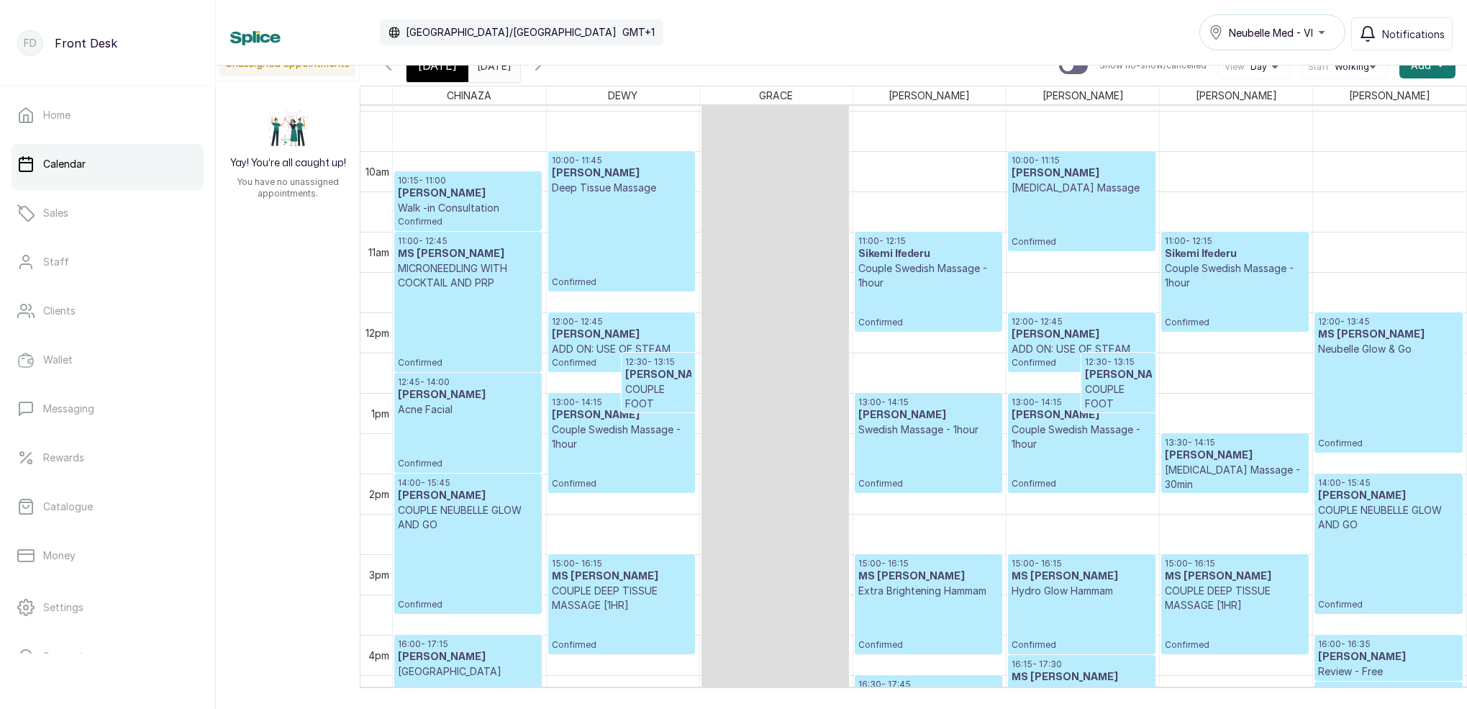
click at [470, 269] on p "MICRONEEDLING WITH COCKTAIL AND PRP" at bounding box center [468, 275] width 140 height 29
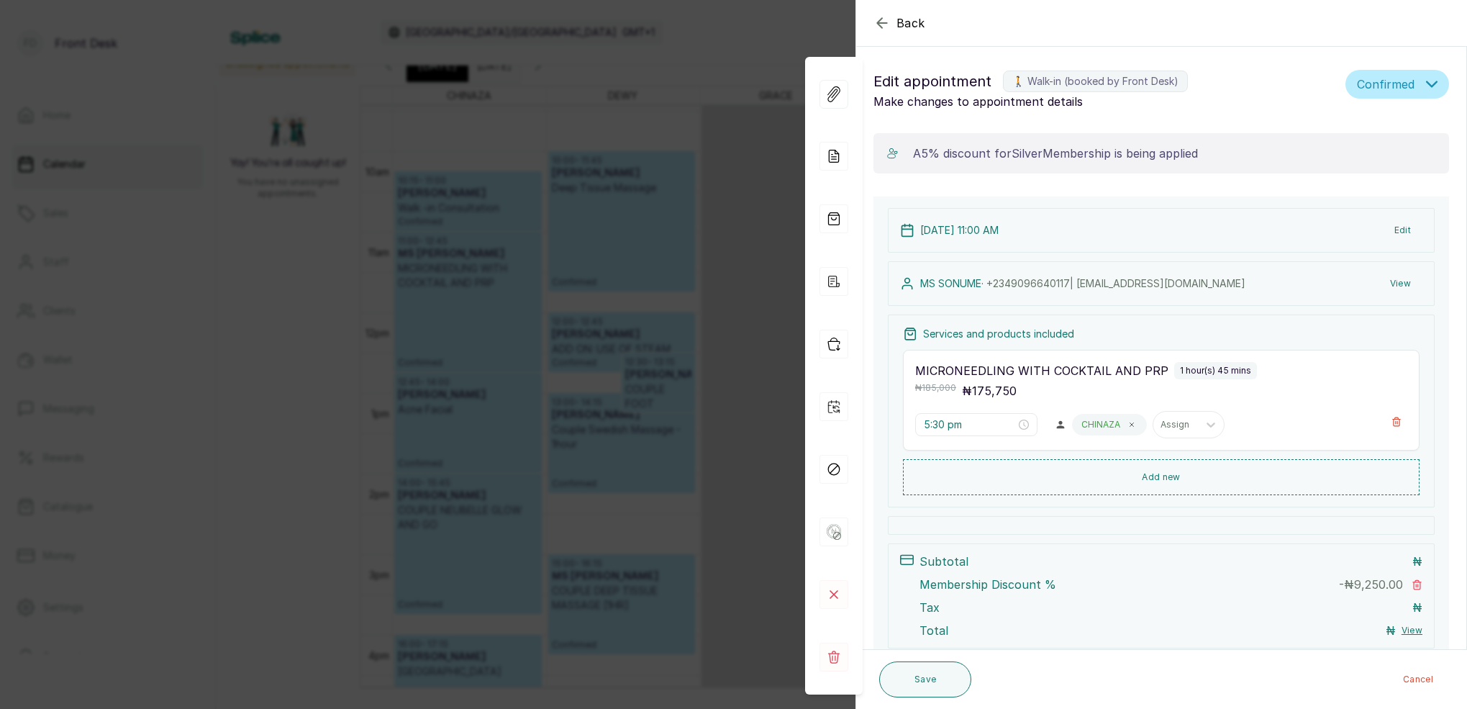
type input "11:00 am"
click at [882, 25] on icon "button" at bounding box center [882, 22] width 17 height 17
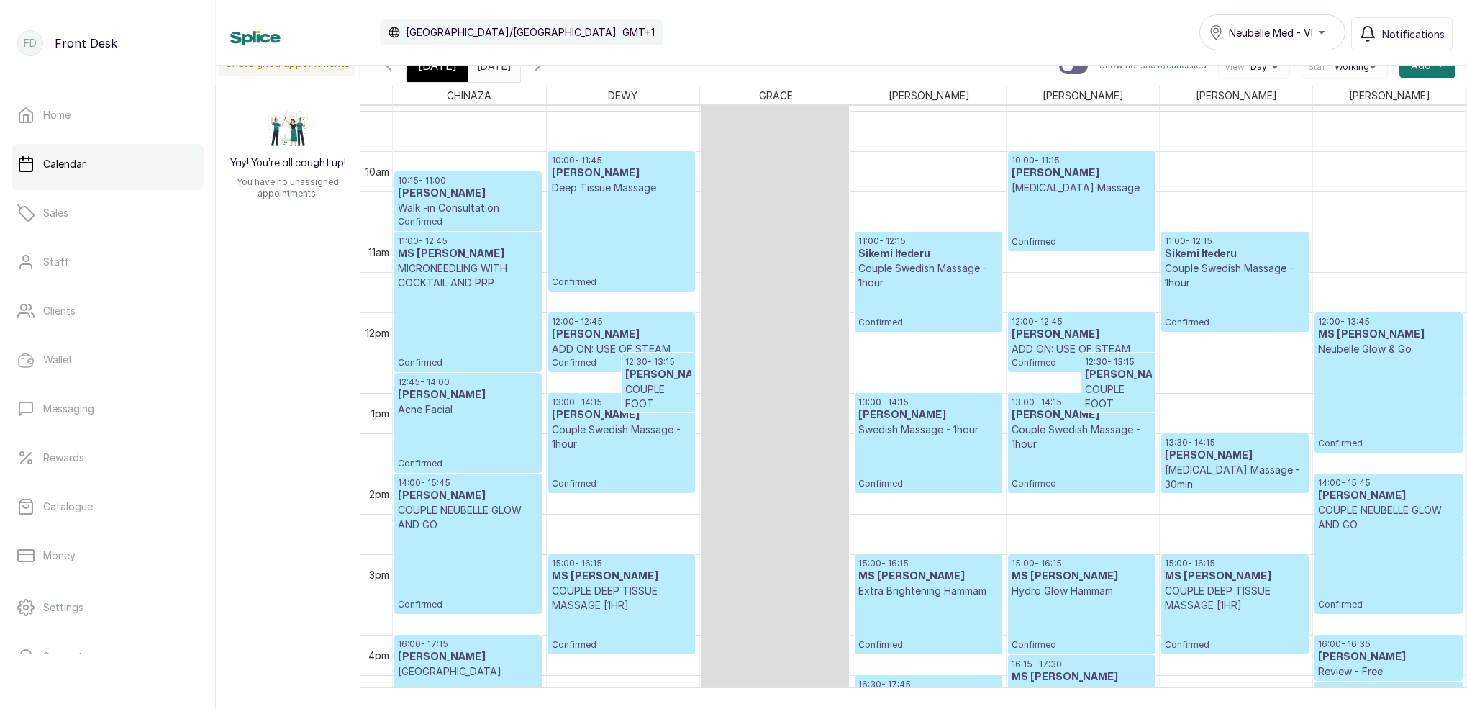
click at [425, 74] on div "[DATE]" at bounding box center [438, 65] width 62 height 33
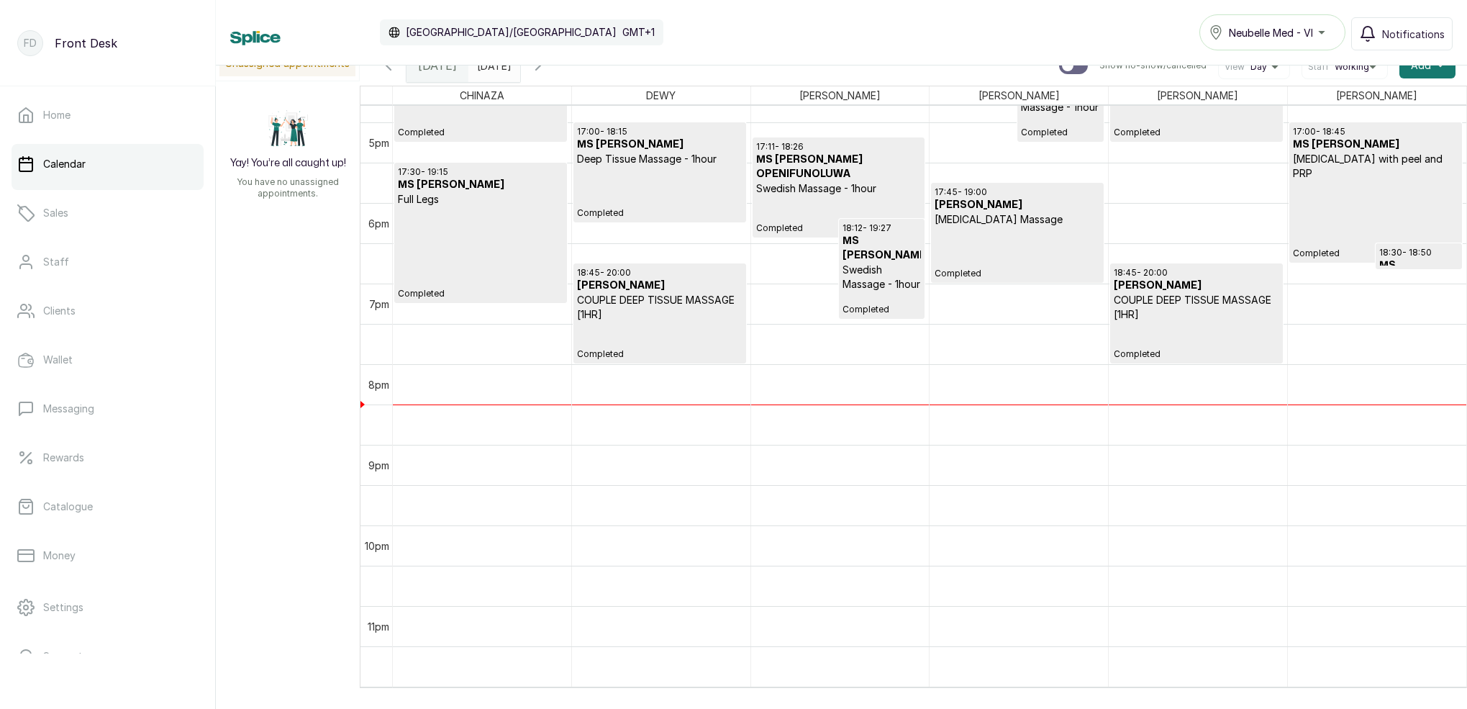
scroll to position [1354, 0]
click at [456, 259] on p "Completed" at bounding box center [481, 253] width 166 height 93
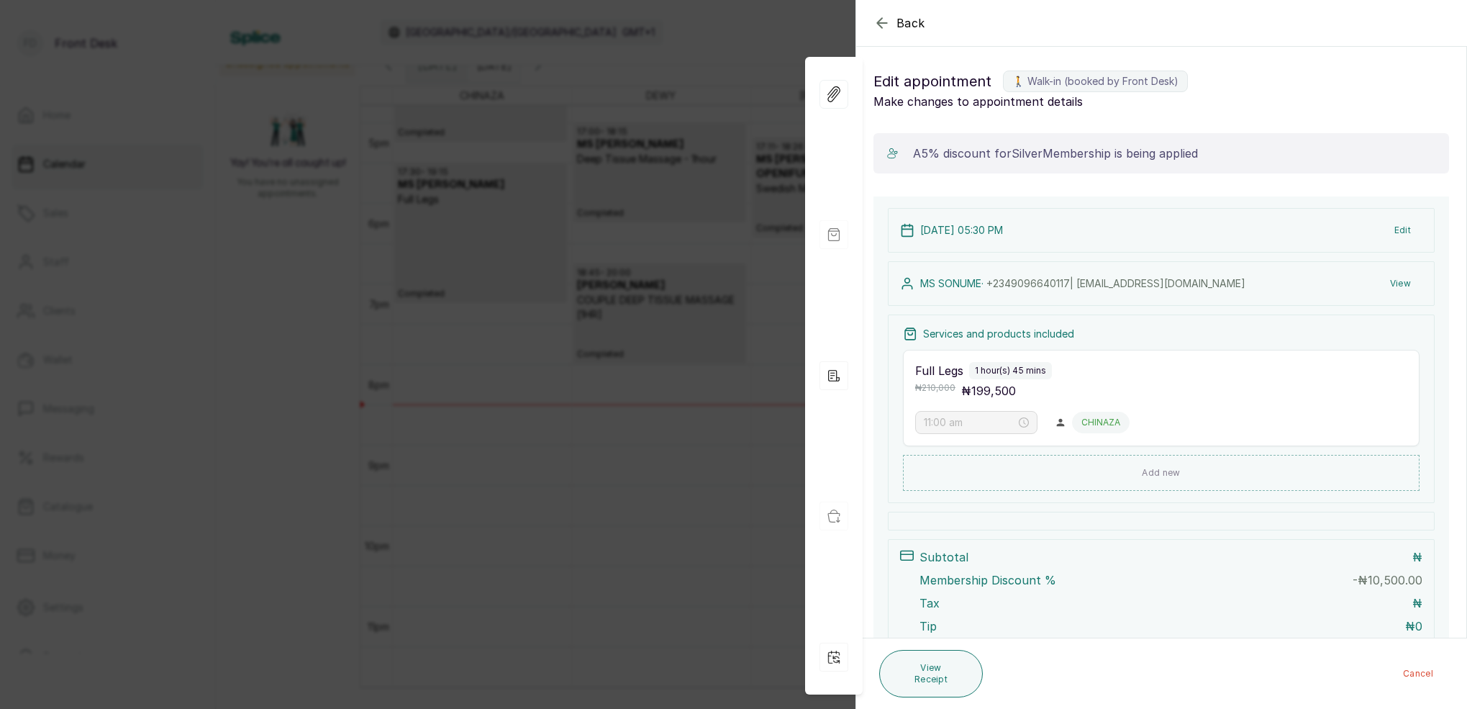
type input "5:30 pm"
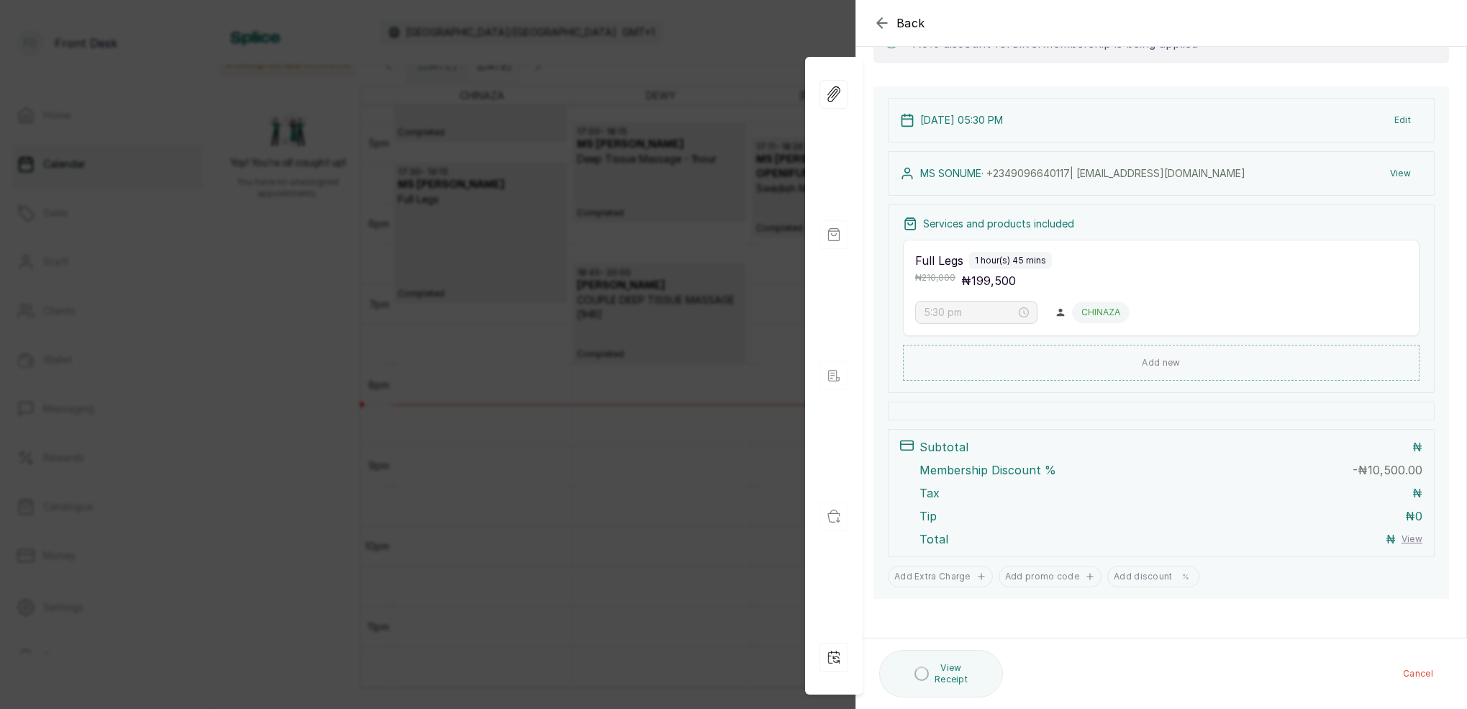
scroll to position [110, 0]
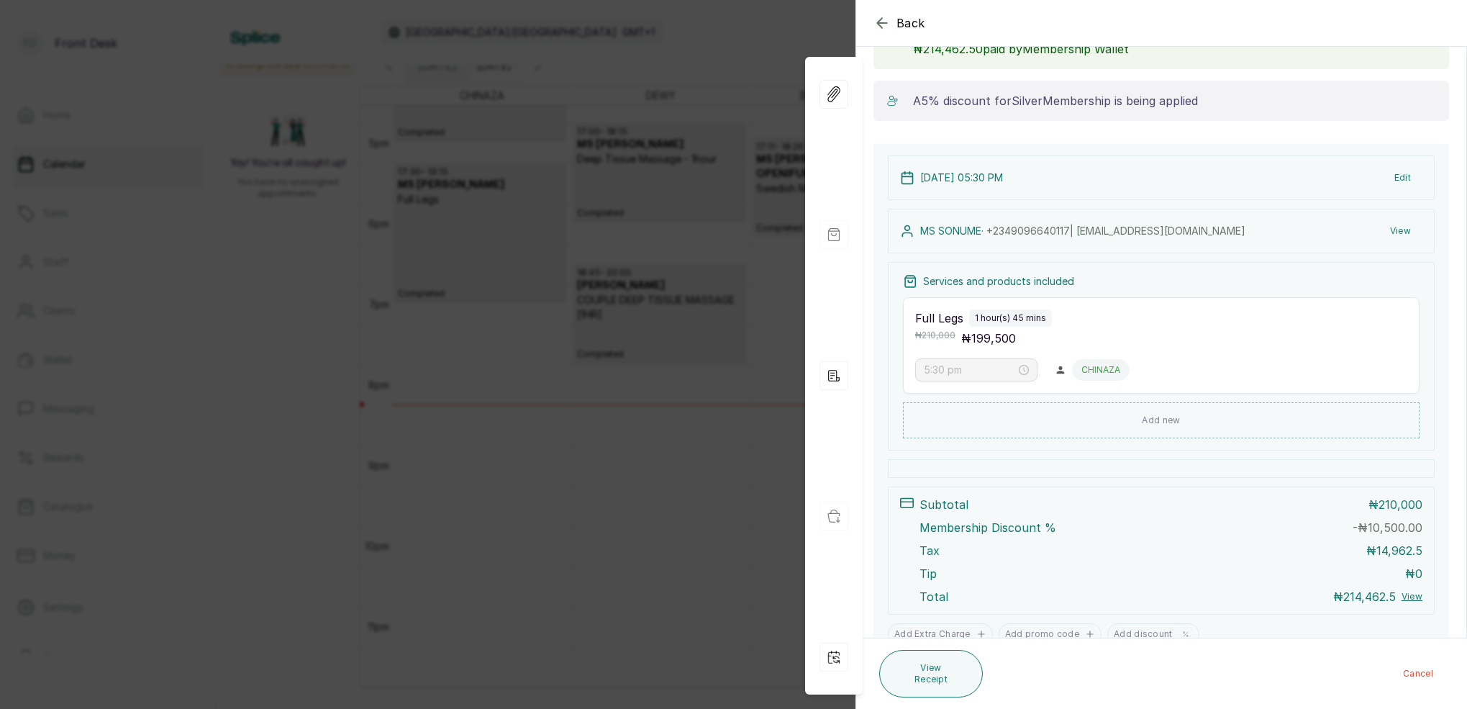
click at [1406, 231] on button "View" at bounding box center [1401, 231] width 44 height 26
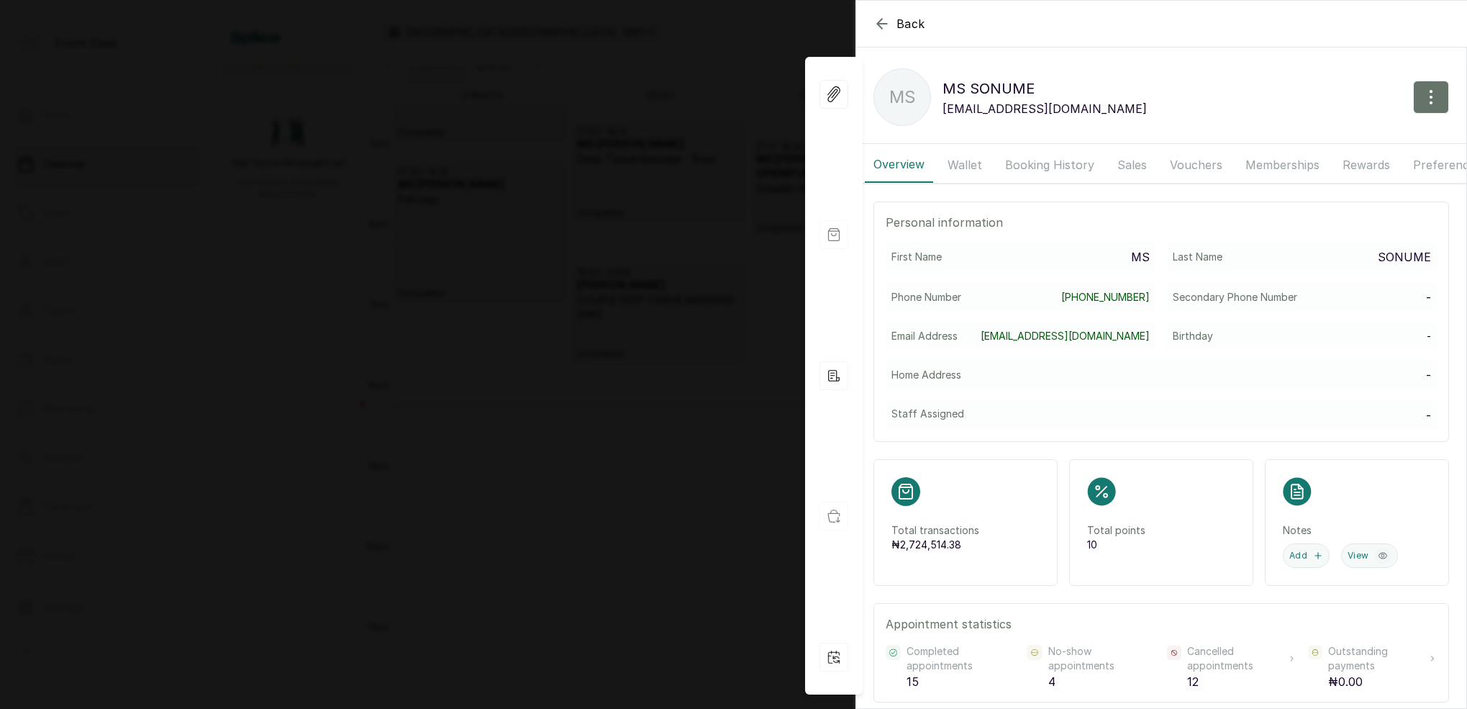
click at [1021, 163] on button "Booking History" at bounding box center [1050, 165] width 107 height 36
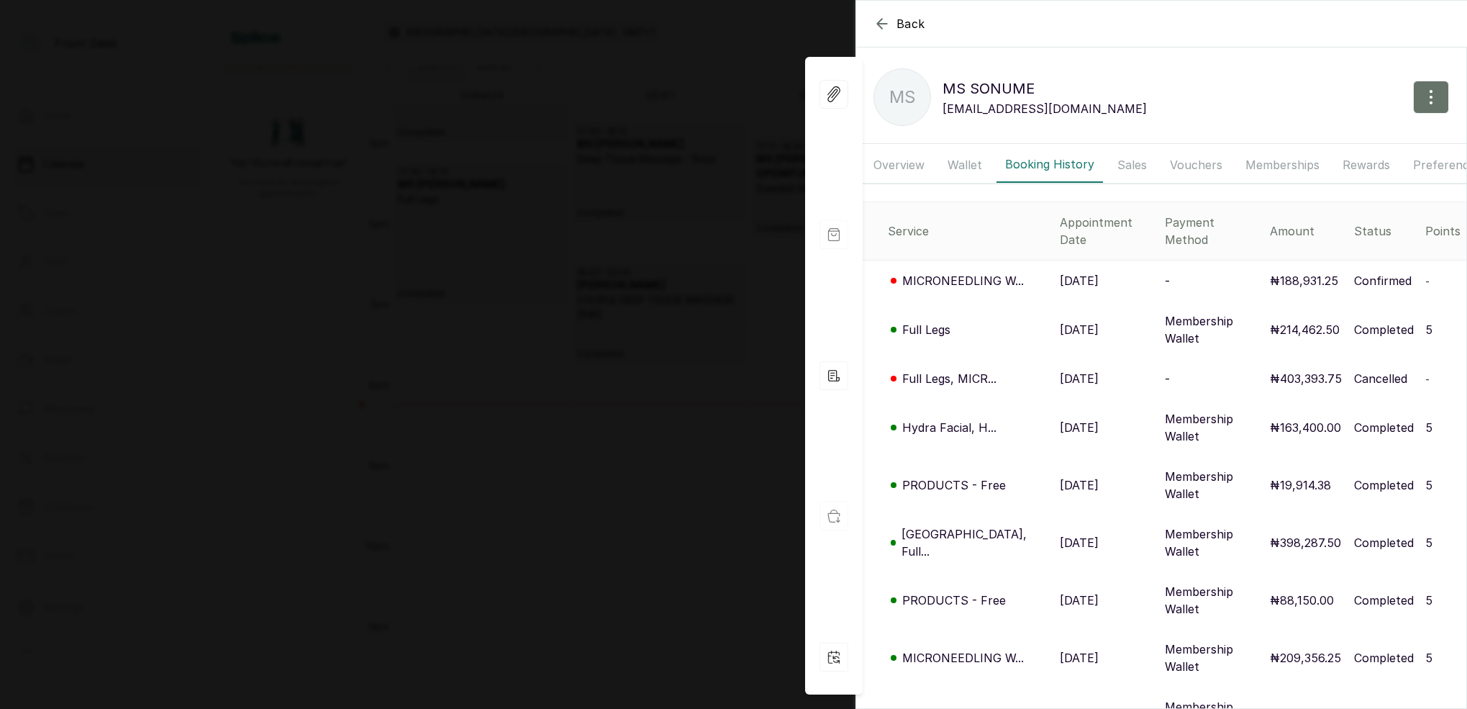
click at [1287, 165] on button "Memberships" at bounding box center [1282, 165] width 91 height 36
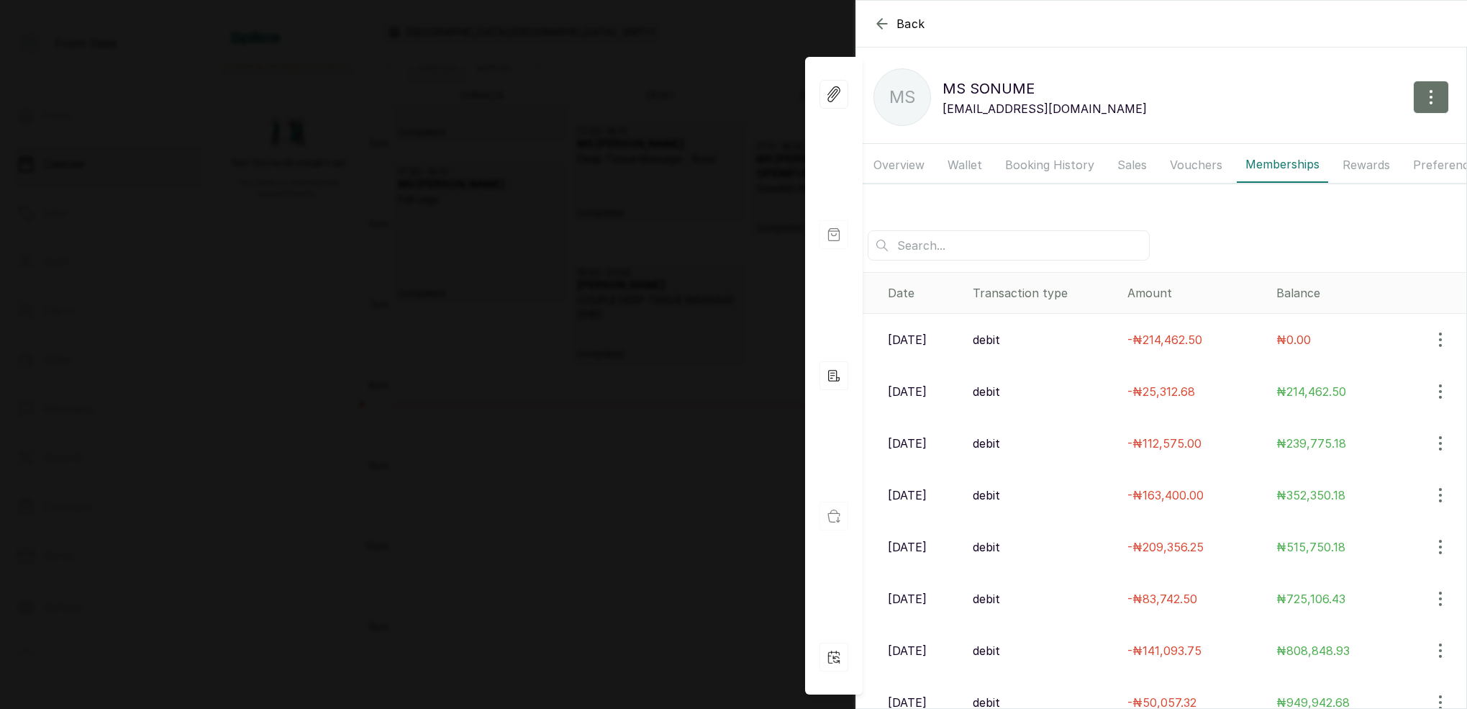
scroll to position [-1, 0]
drag, startPoint x: 623, startPoint y: 132, endPoint x: 639, endPoint y: 149, distance: 23.4
click at [624, 132] on div "Back MS SONUME MS MS [PERSON_NAME] [EMAIL_ADDRESS][DOMAIN_NAME] Overview Wallet…" at bounding box center [733, 354] width 1467 height 709
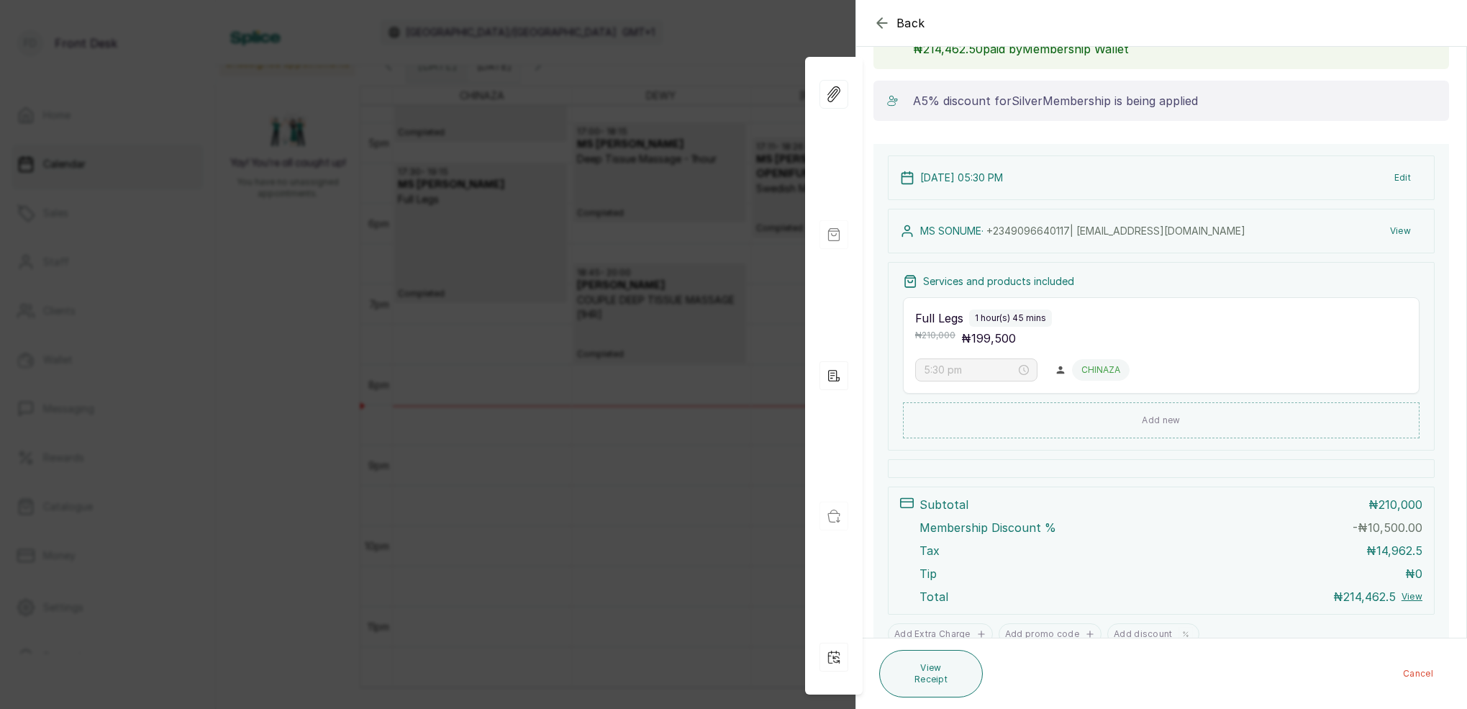
click at [548, 240] on div "Back Appointment Details Edit appointment 🚶 Walk-in (booked by Front Desk) Make…" at bounding box center [733, 354] width 1467 height 709
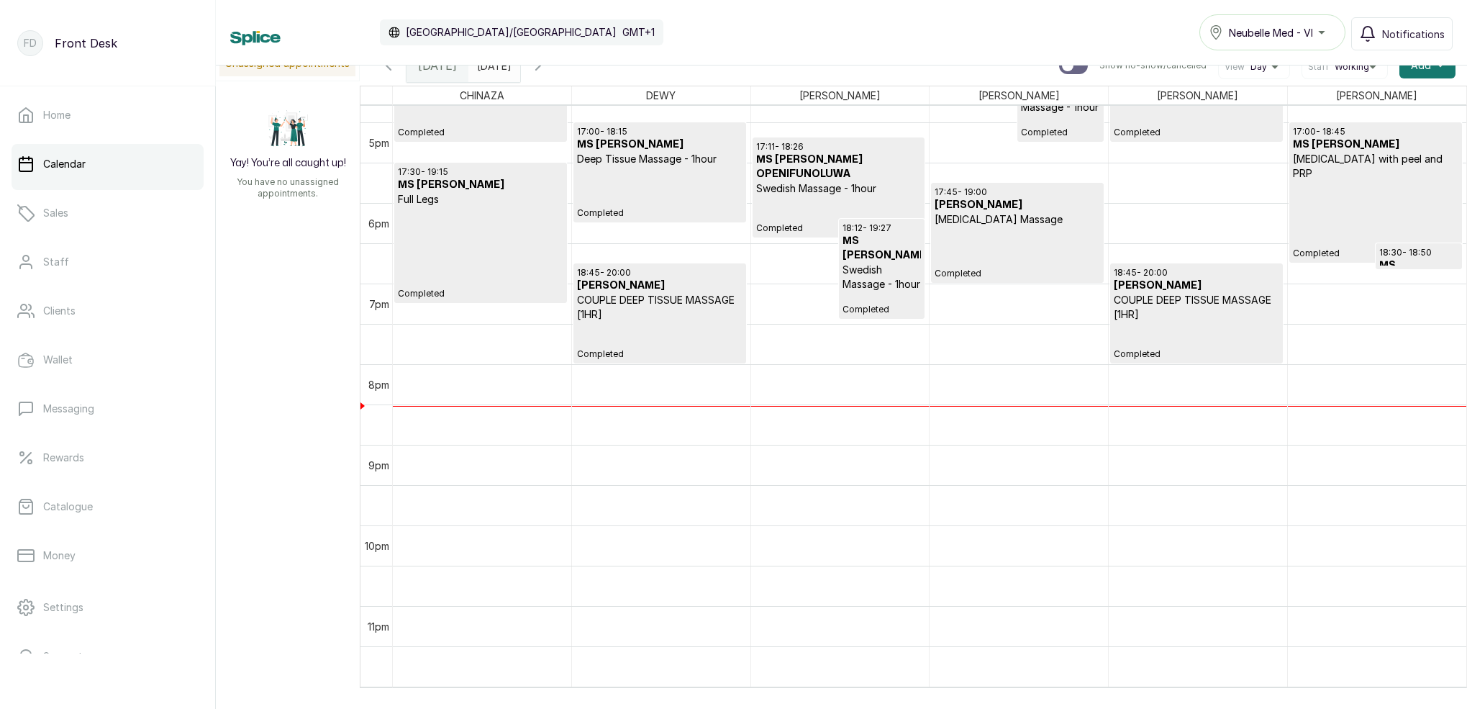
click at [540, 66] on icon "button" at bounding box center [538, 65] width 4 height 9
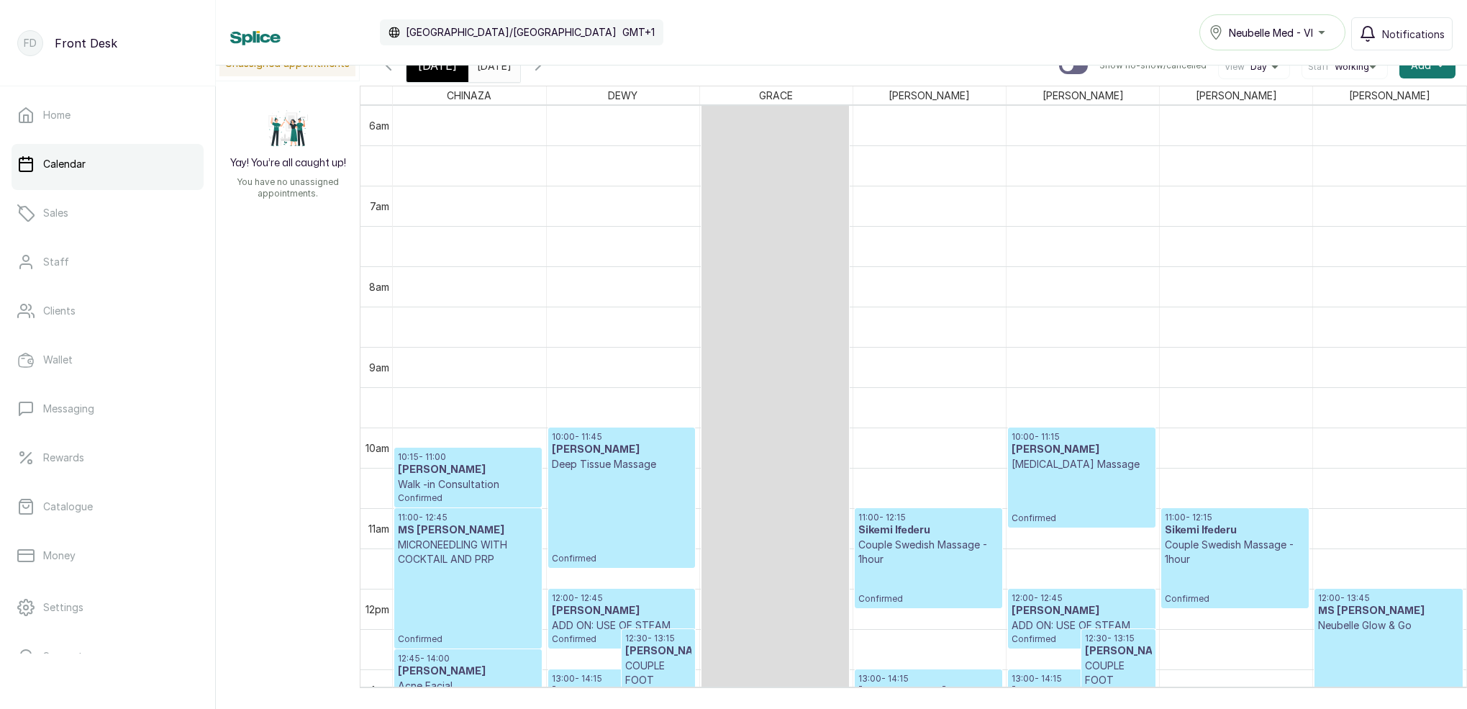
click at [475, 542] on div "16:00 - 17:15 [PERSON_NAME] HOLLYWOOD Confirmed 17:00 - 17:45 [PERSON_NAME] Und…" at bounding box center [469, 588] width 153 height 1934
click at [468, 554] on p "MICRONEEDLING WITH COCKTAIL AND PRP" at bounding box center [468, 552] width 140 height 29
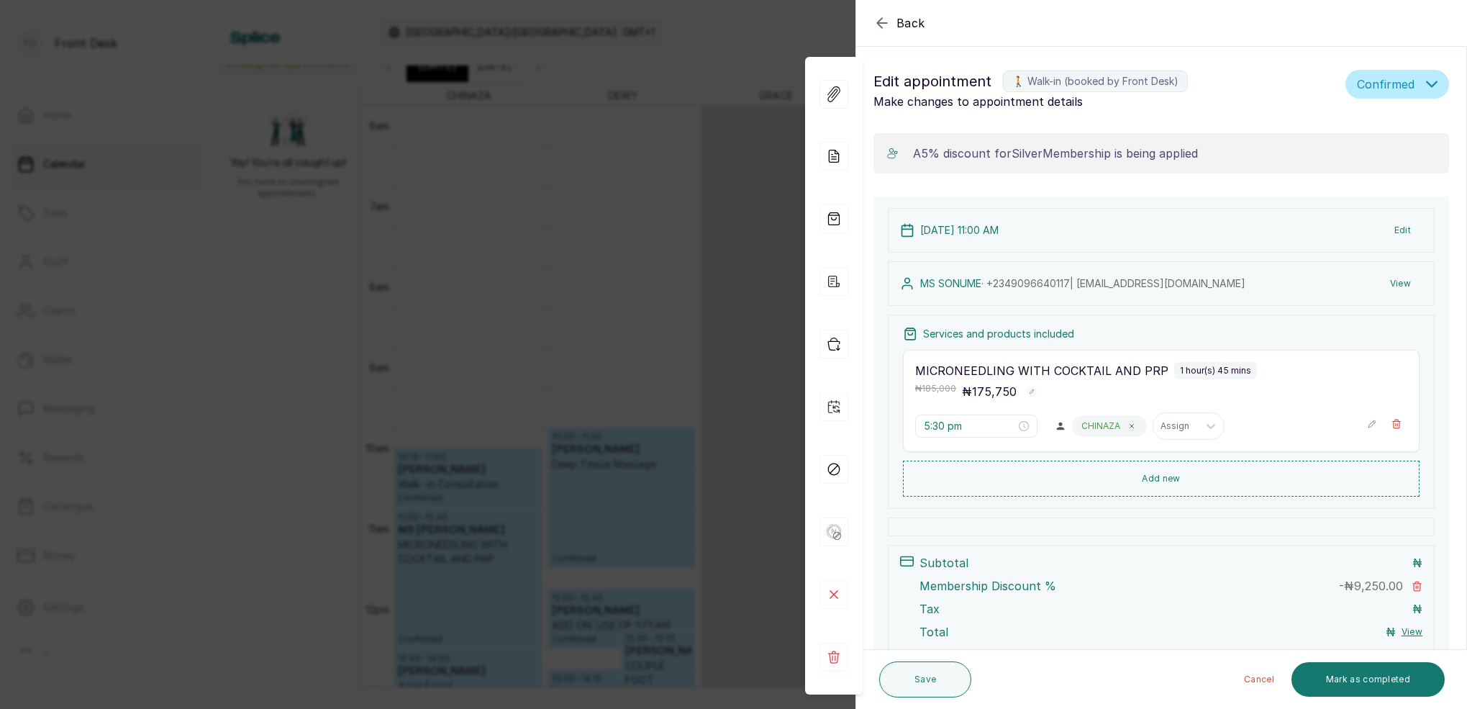
type input "11:00 am"
click at [1409, 279] on button "View" at bounding box center [1401, 284] width 44 height 26
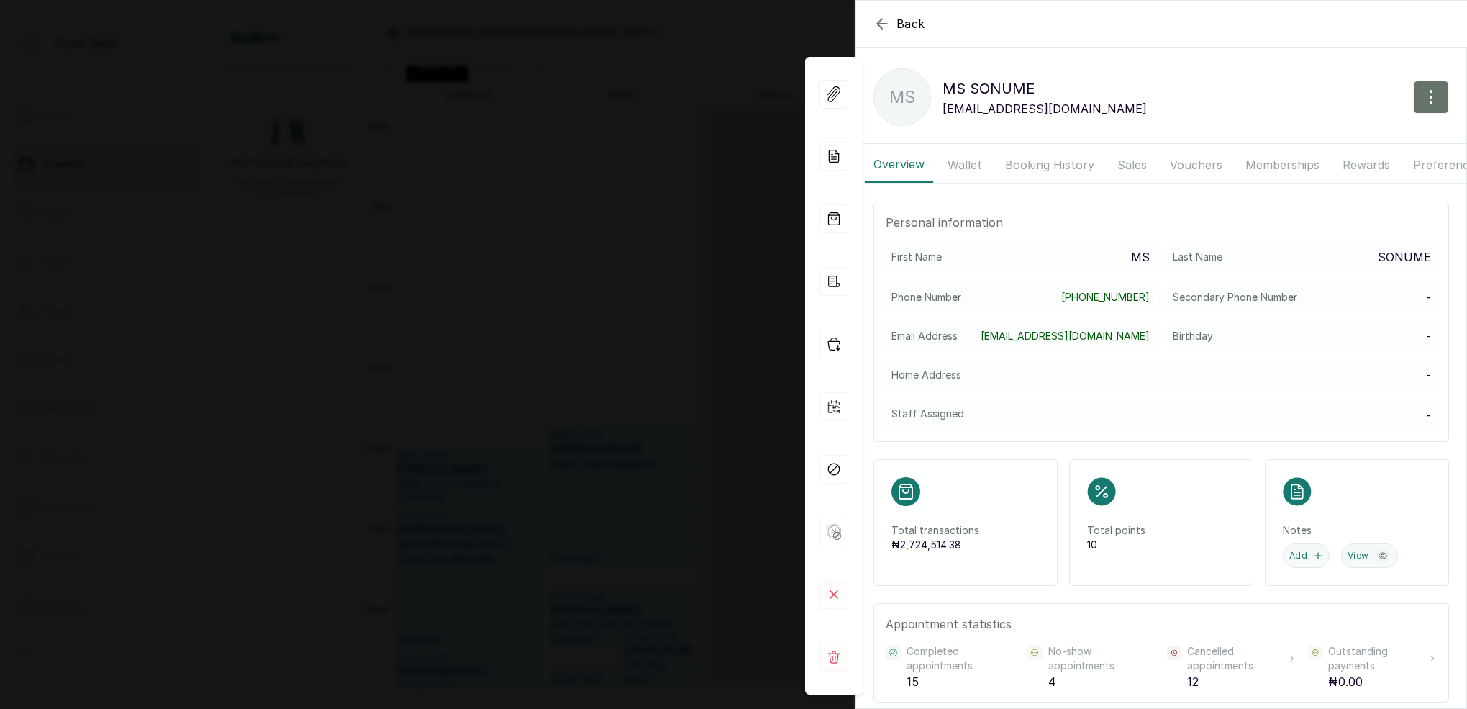
click at [1028, 160] on button "Booking History" at bounding box center [1050, 165] width 107 height 36
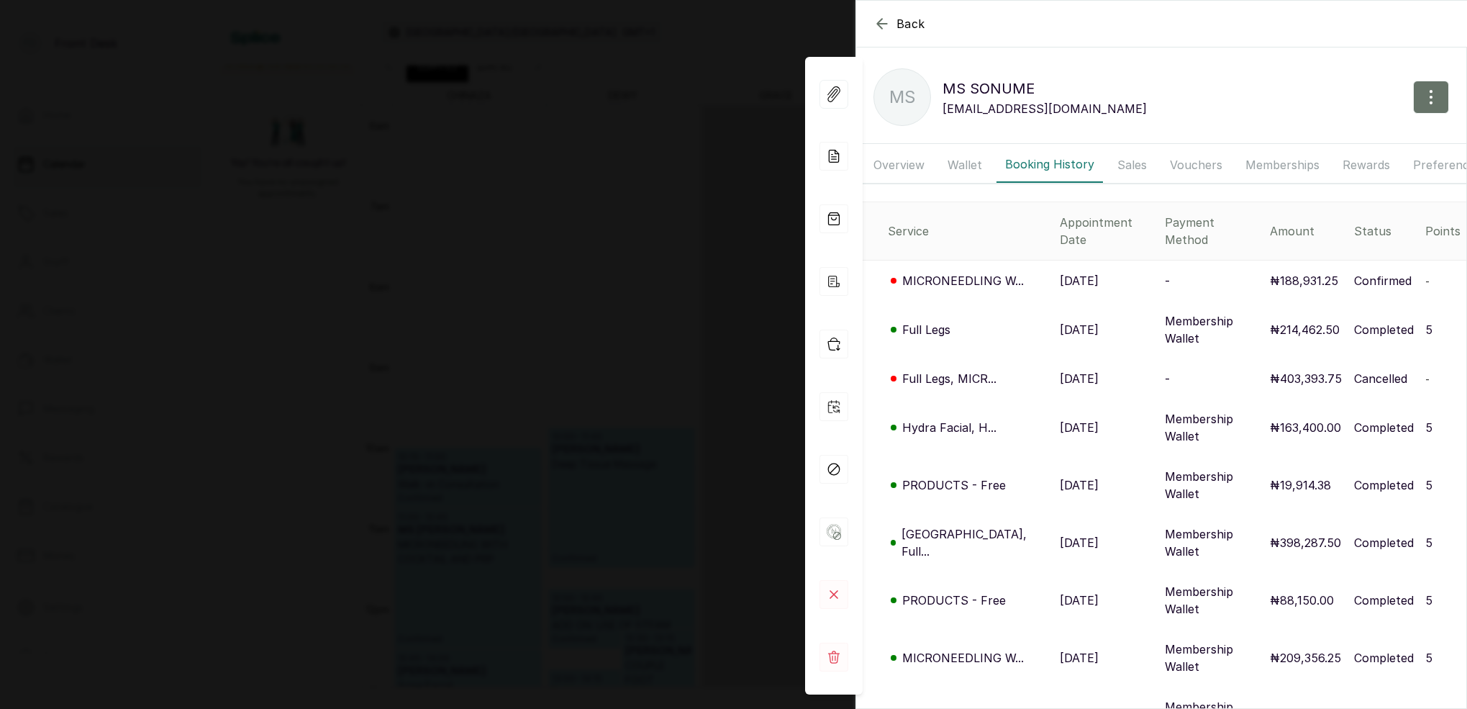
click at [993, 272] on p "MICRONEEDLING W..." at bounding box center [963, 280] width 122 height 17
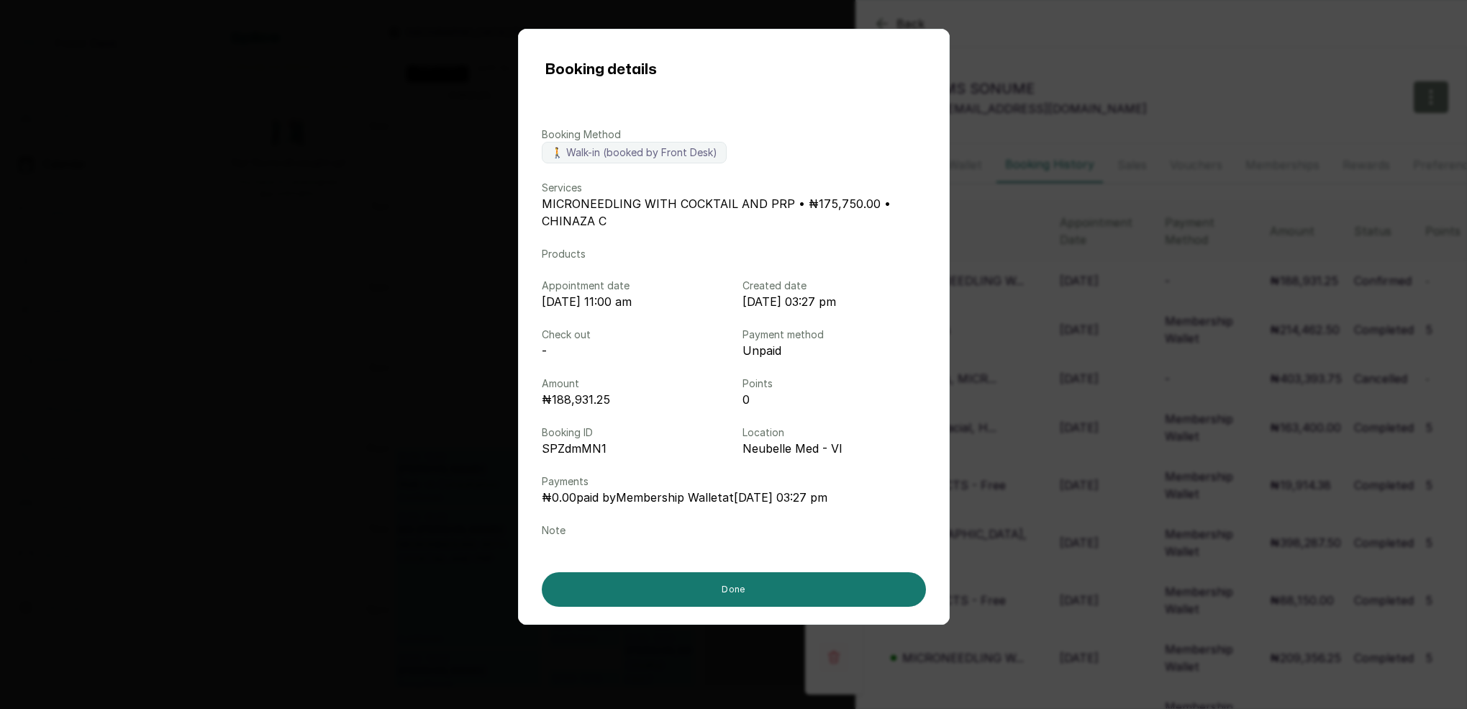
click at [1306, 168] on div "Booking details Booking Method 🚶 Walk-in (booked by Front Desk) Services MICRON…" at bounding box center [733, 354] width 1467 height 709
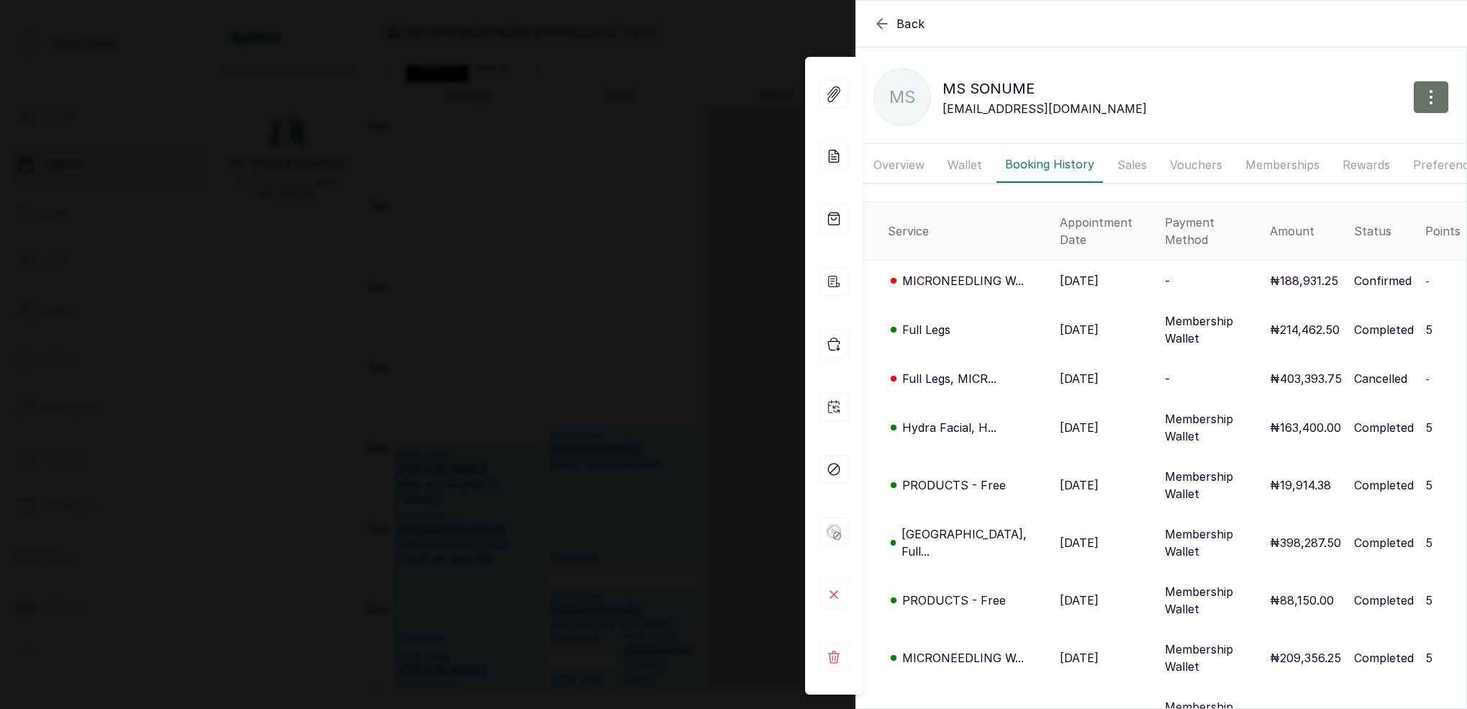
click at [1285, 161] on button "Memberships" at bounding box center [1282, 165] width 91 height 36
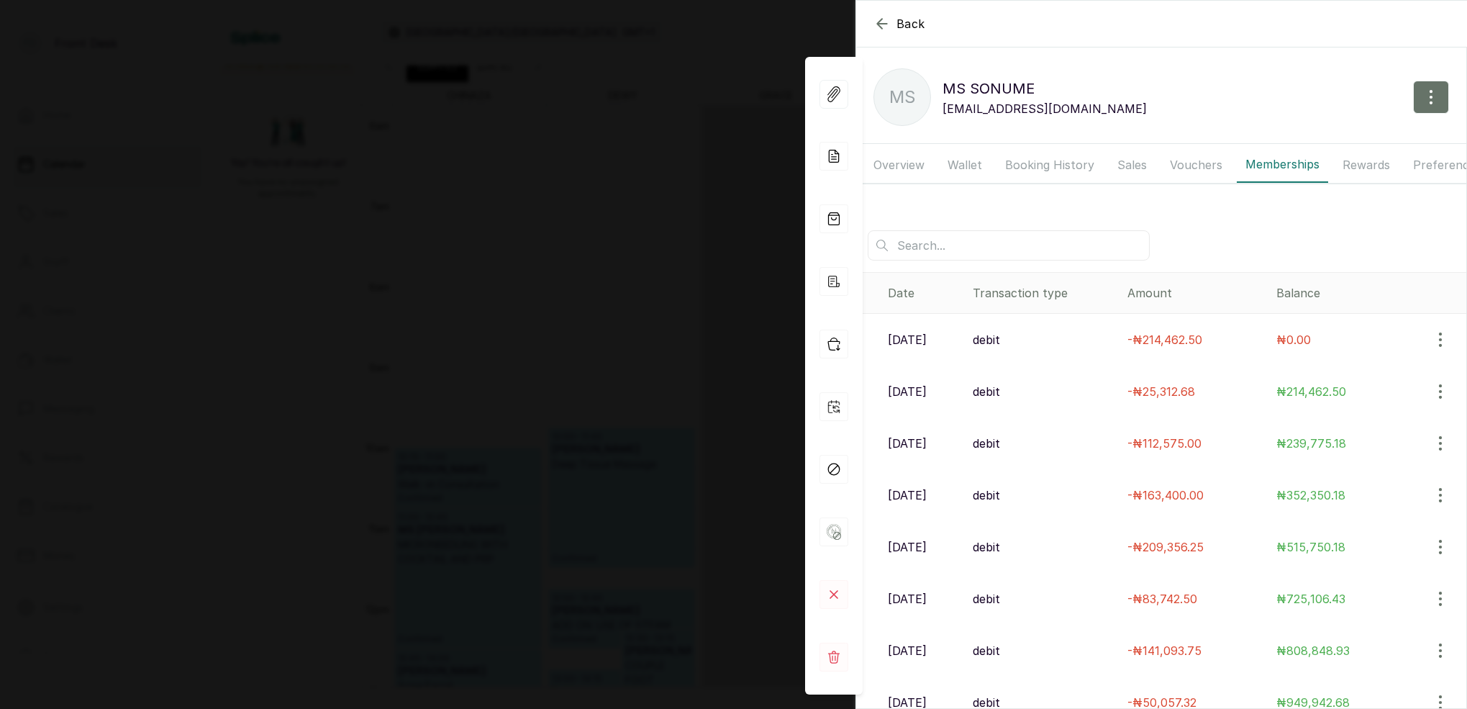
click at [646, 58] on div "Back MS SONUME MS MS [PERSON_NAME] [EMAIL_ADDRESS][DOMAIN_NAME] Overview Wallet…" at bounding box center [733, 354] width 1467 height 709
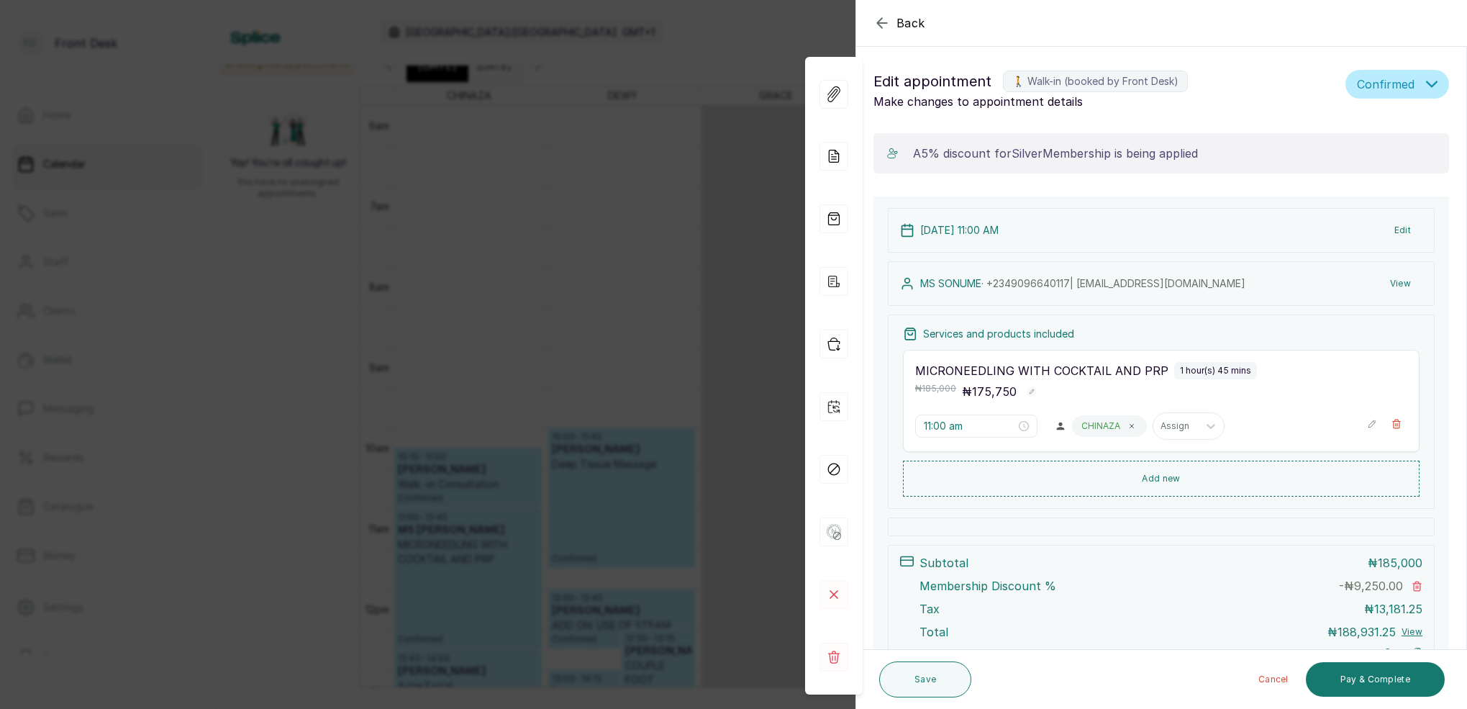
drag, startPoint x: 575, startPoint y: 130, endPoint x: 579, endPoint y: 107, distance: 23.3
click at [576, 127] on div "Back Appointment Details Edit appointment 🚶 Walk-in (booked by Front Desk) Make…" at bounding box center [733, 354] width 1467 height 709
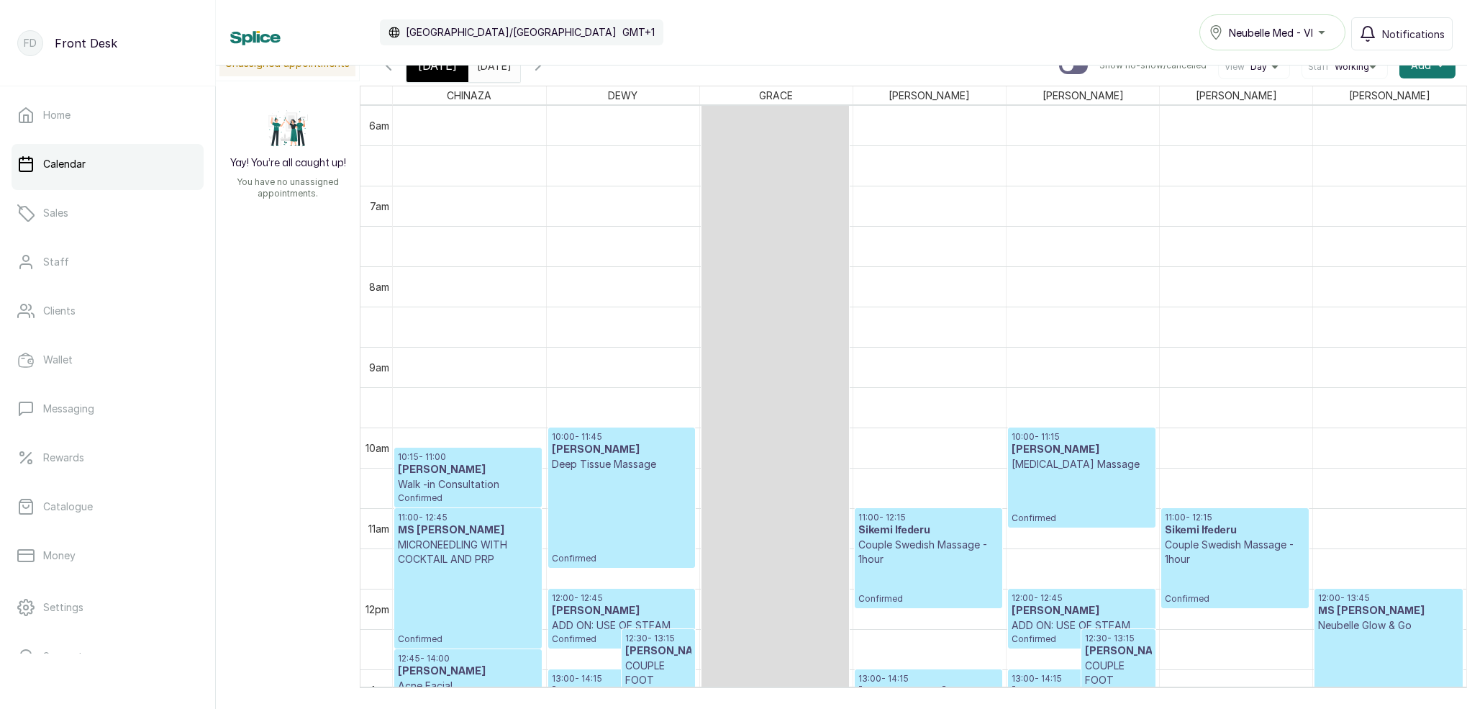
click at [547, 71] on icon "button" at bounding box center [538, 65] width 17 height 17
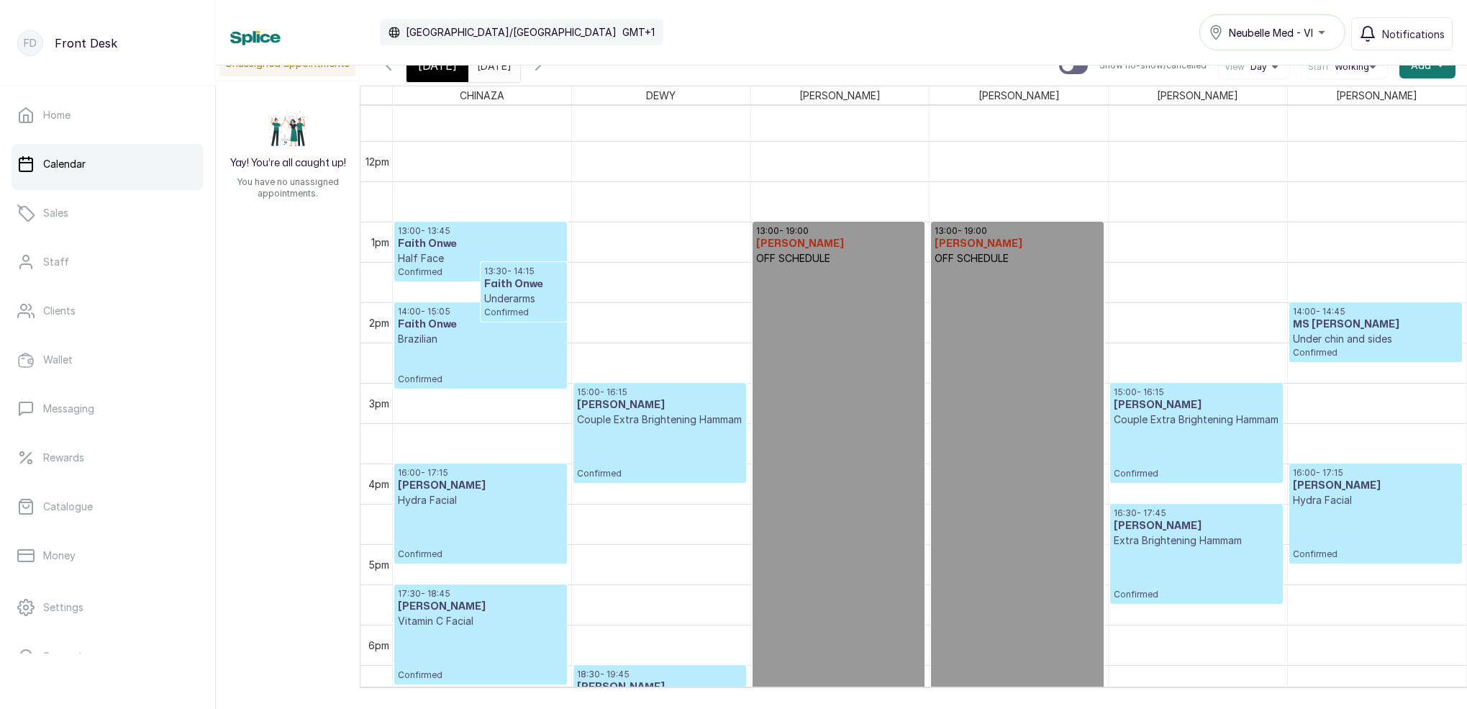
scroll to position [941, 0]
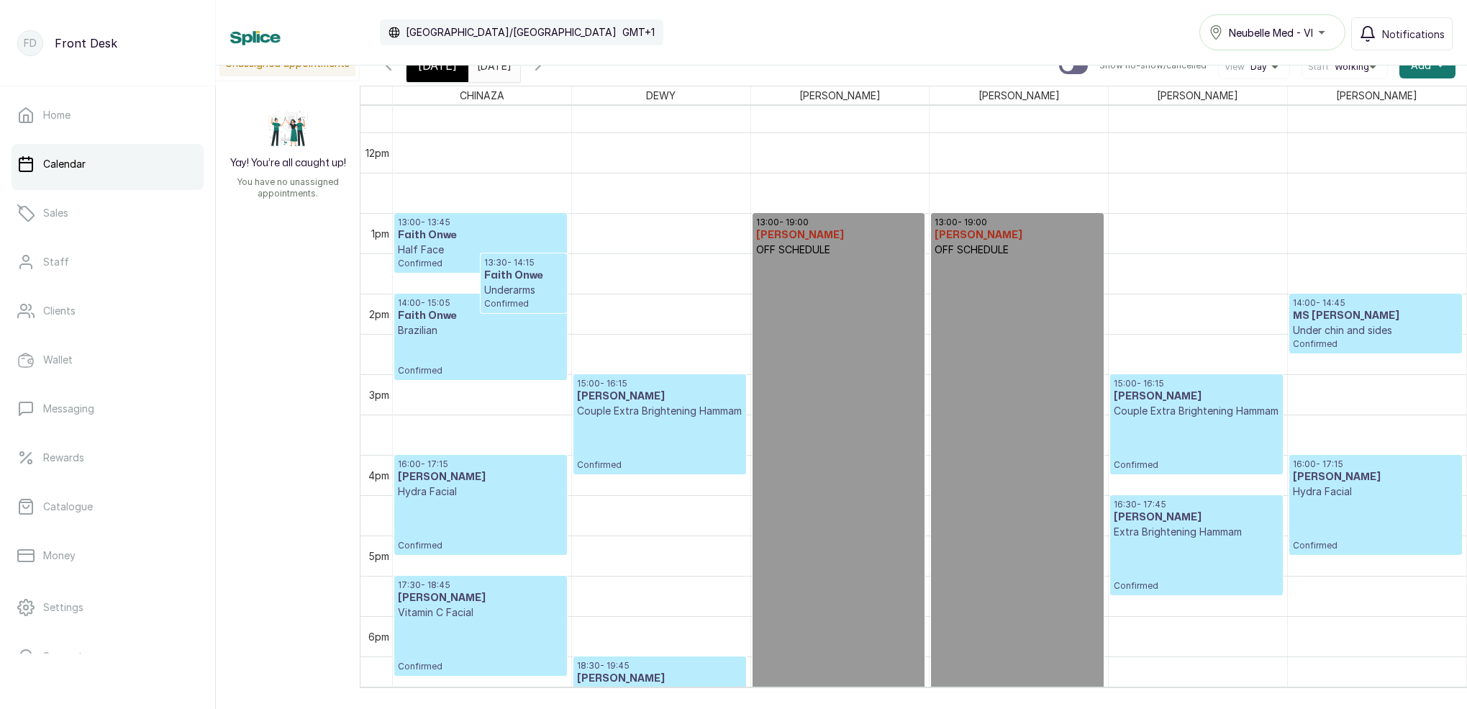
click at [389, 65] on icon "button" at bounding box center [388, 65] width 17 height 17
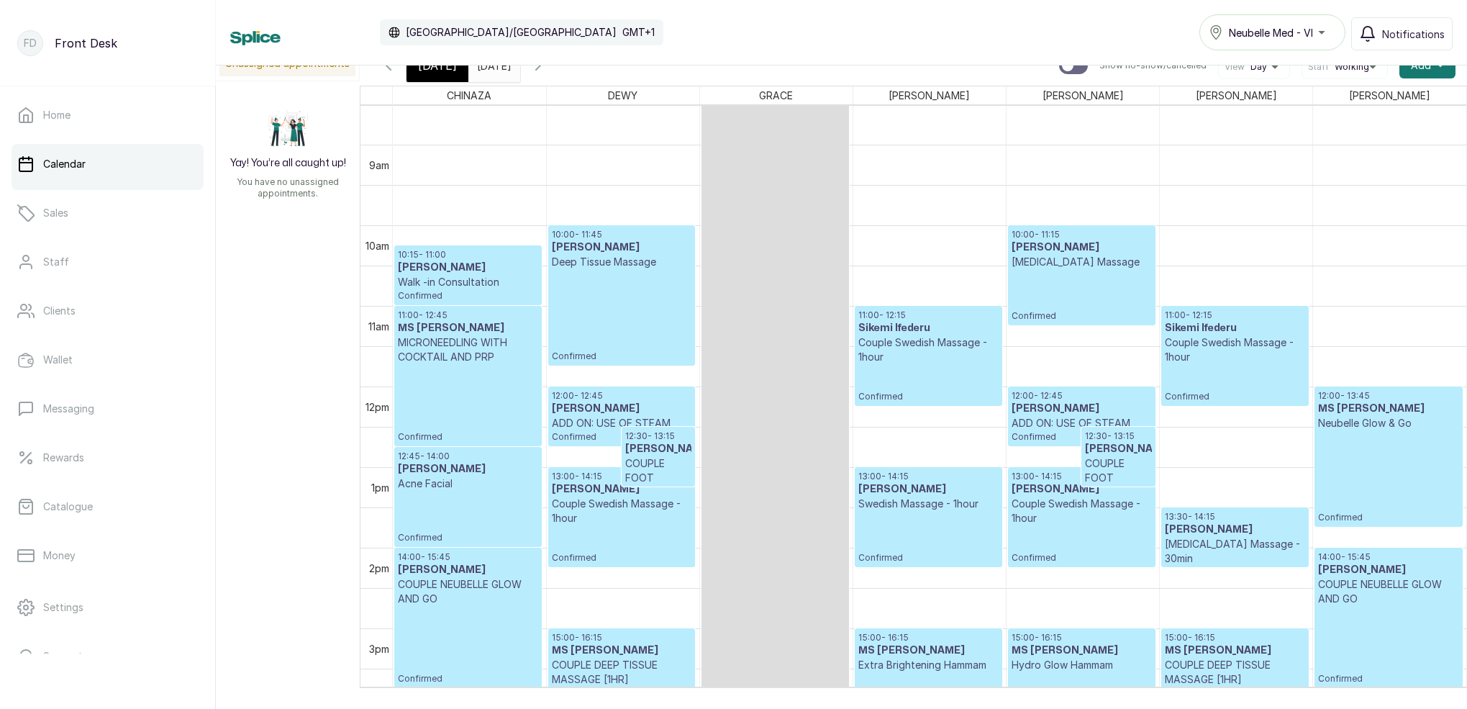
scroll to position [708, 0]
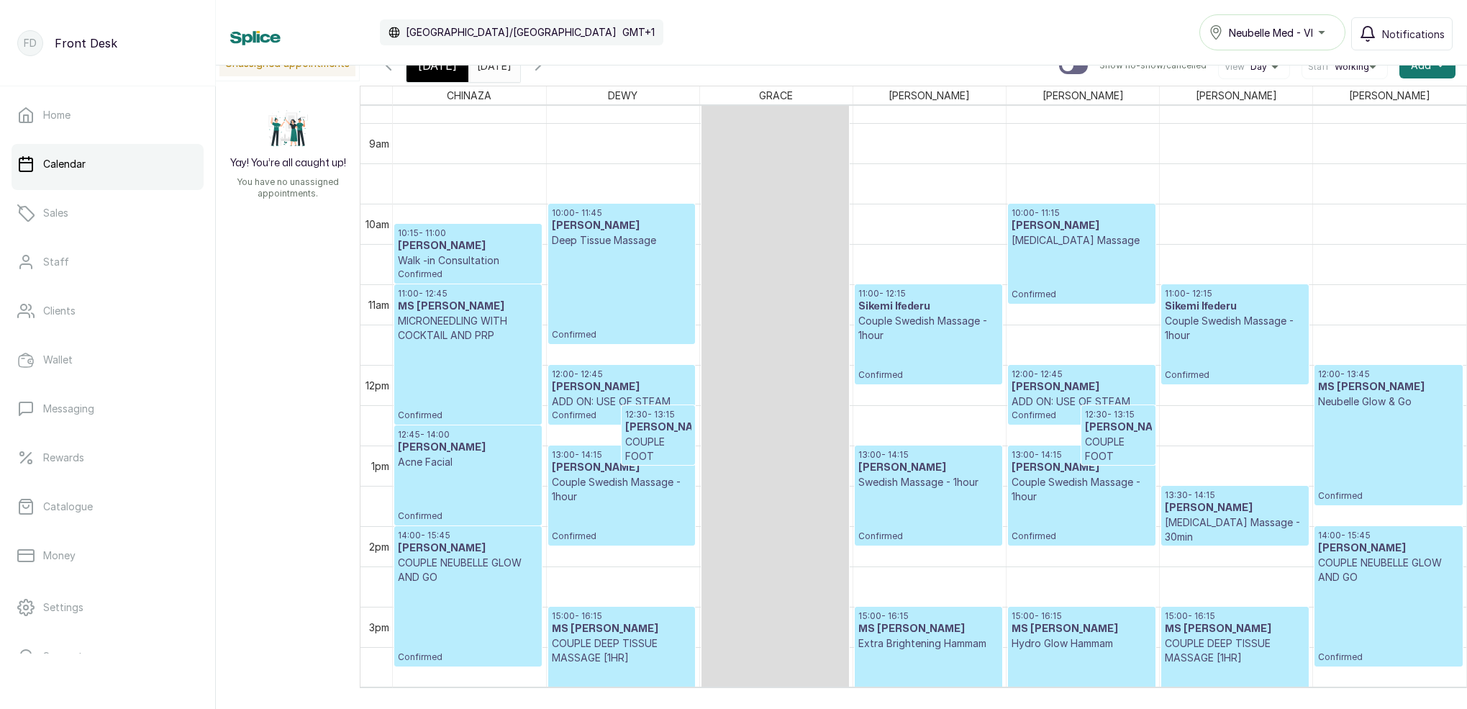
click at [479, 348] on p "Confirmed" at bounding box center [468, 382] width 140 height 78
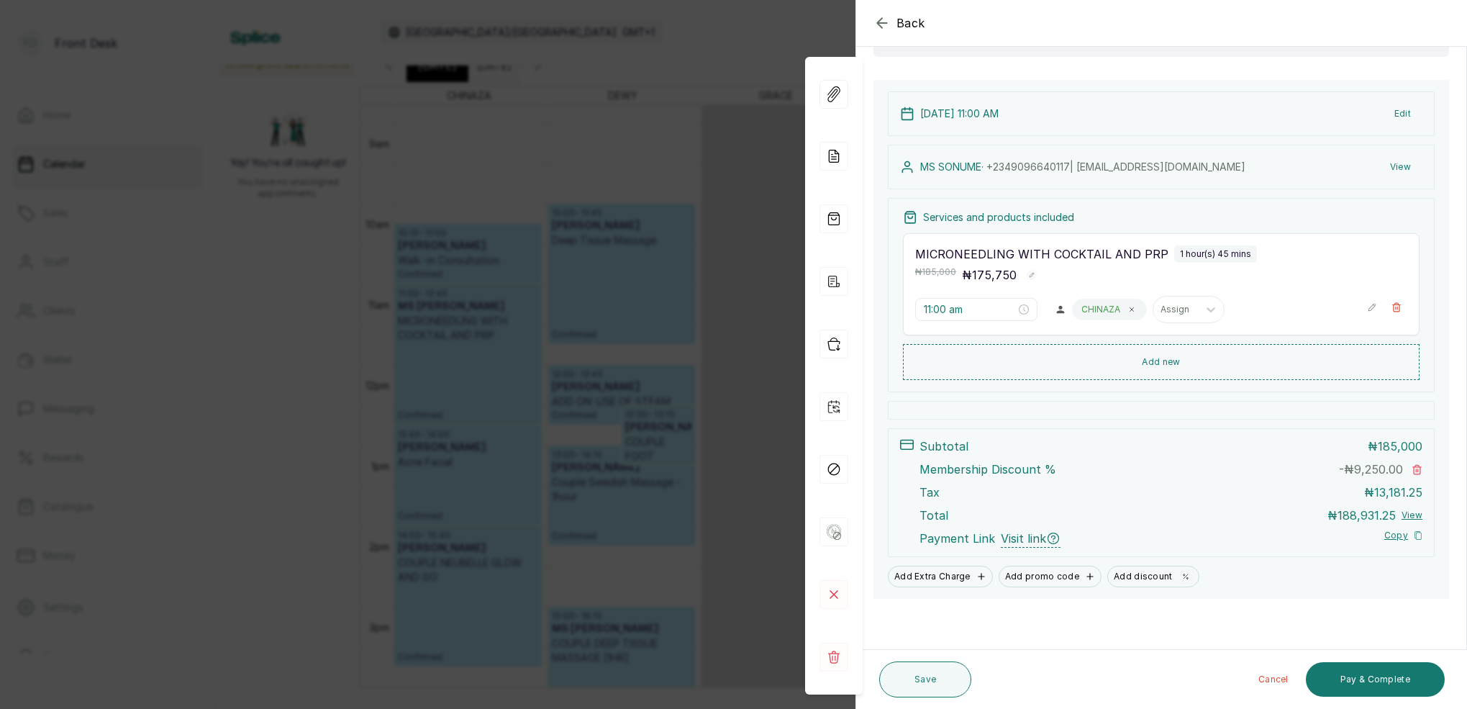
scroll to position [117, 0]
click at [1398, 166] on button "View" at bounding box center [1401, 167] width 44 height 26
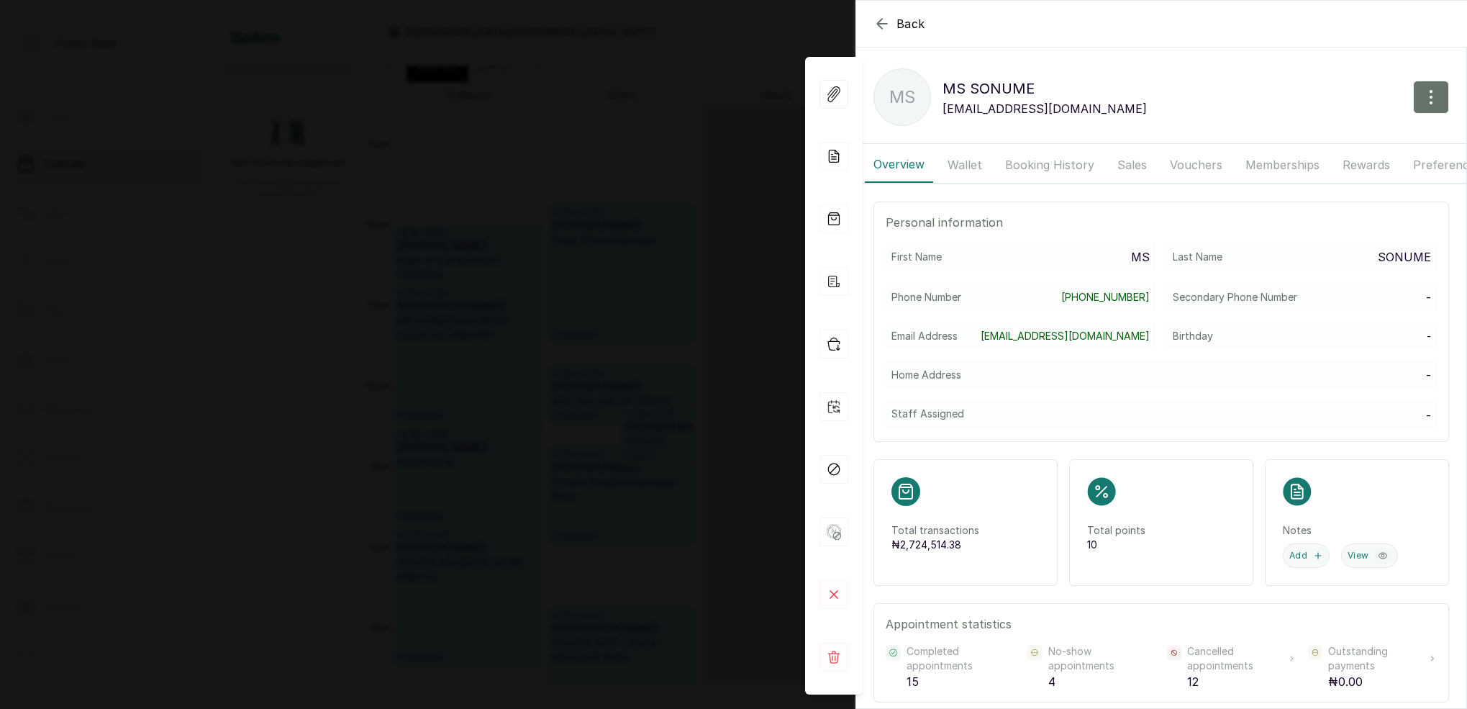
click at [1046, 163] on button "Booking History" at bounding box center [1050, 165] width 107 height 36
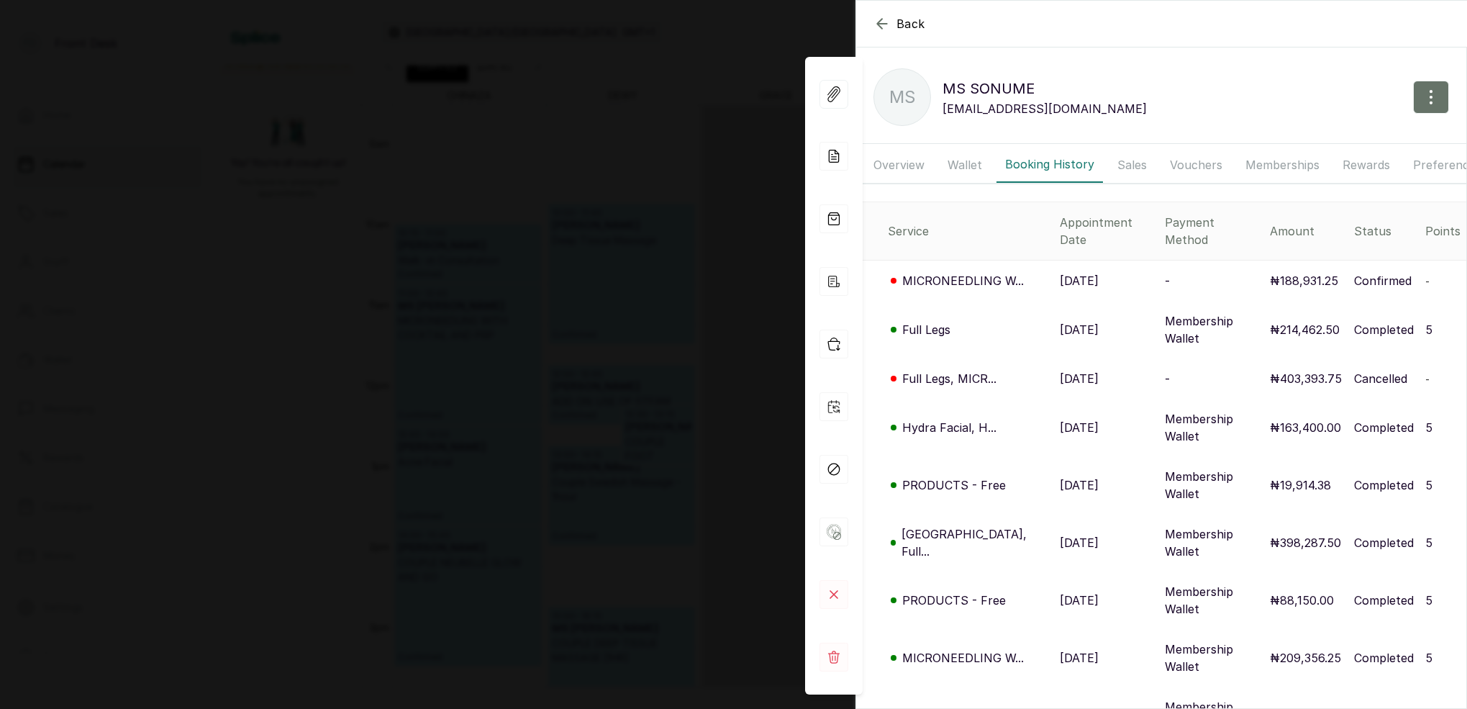
click at [939, 272] on p "MICRONEEDLING W..." at bounding box center [963, 280] width 122 height 17
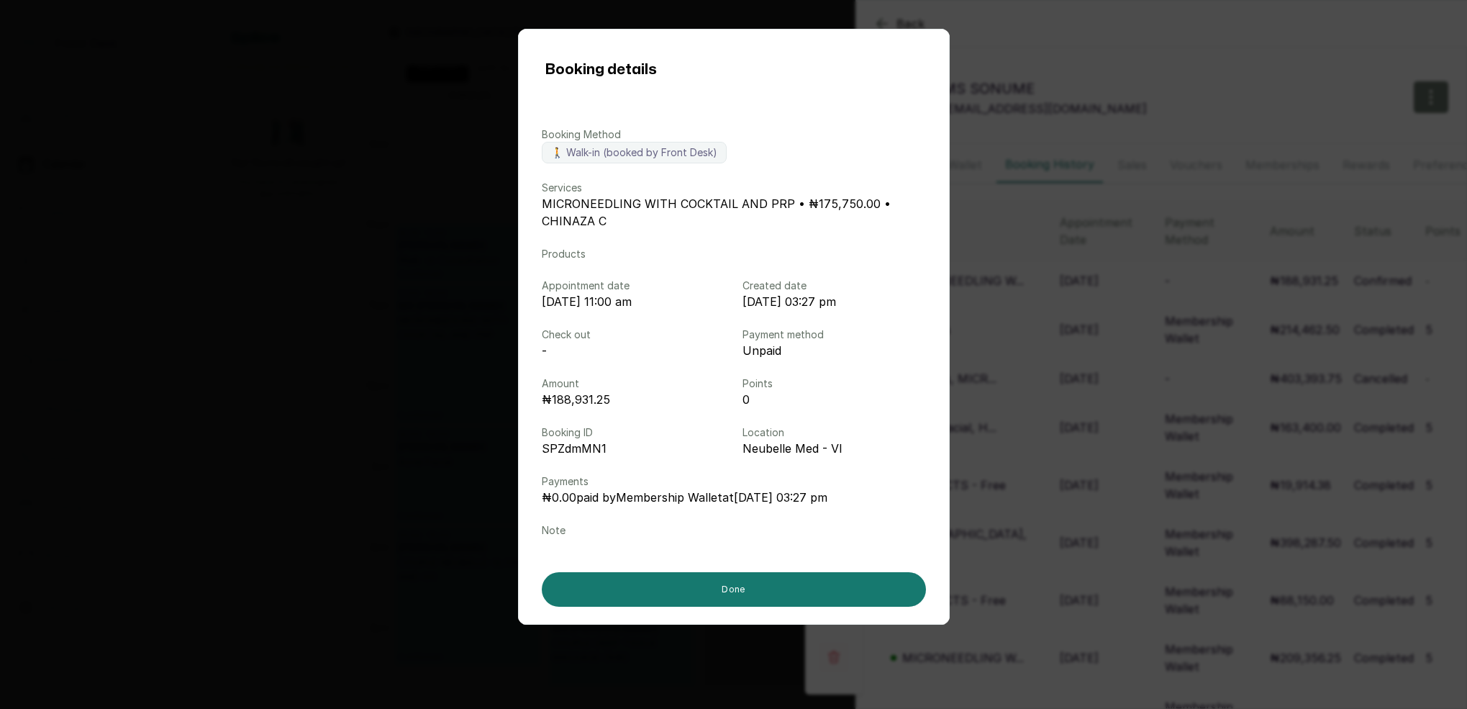
click at [1247, 352] on div "Booking details Booking Method 🚶 Walk-in (booked by Front Desk) Services MICRON…" at bounding box center [733, 354] width 1467 height 709
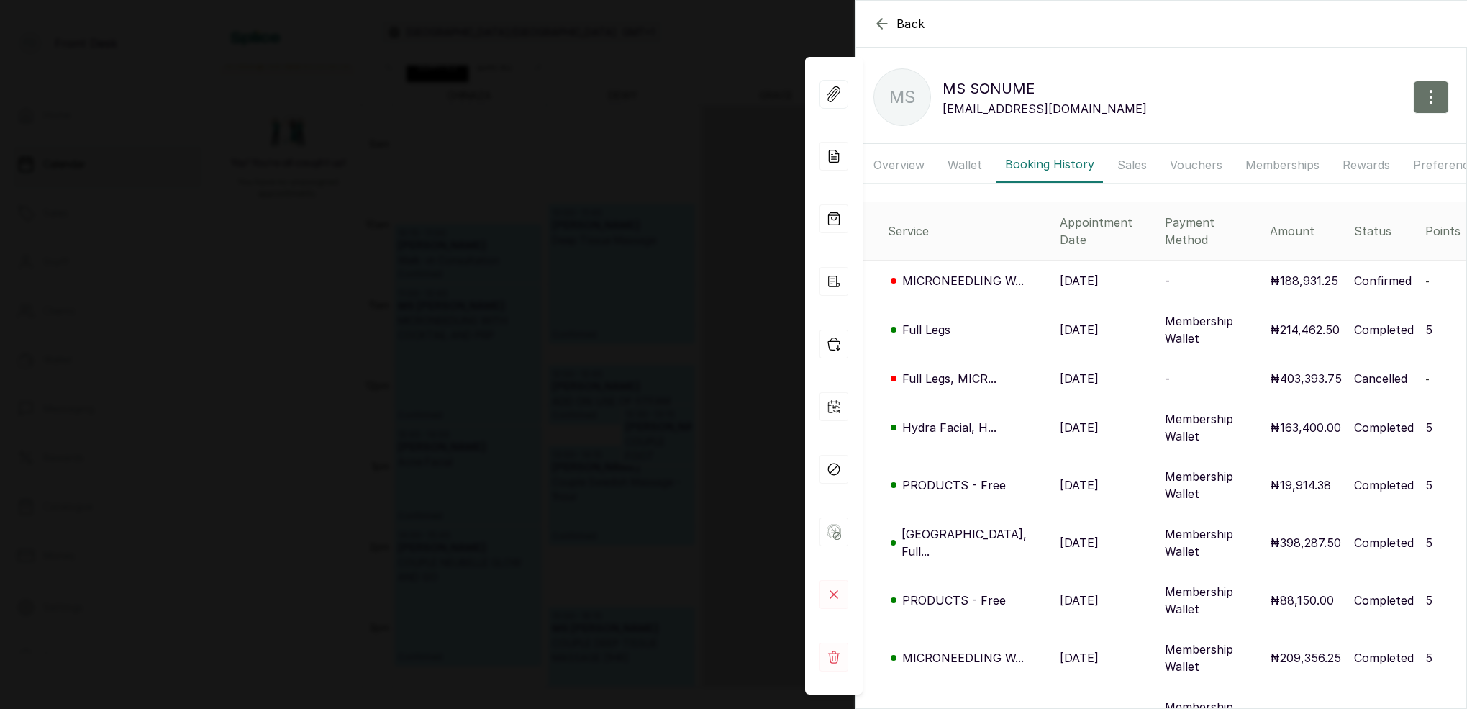
click at [1289, 163] on button "Memberships" at bounding box center [1282, 165] width 91 height 36
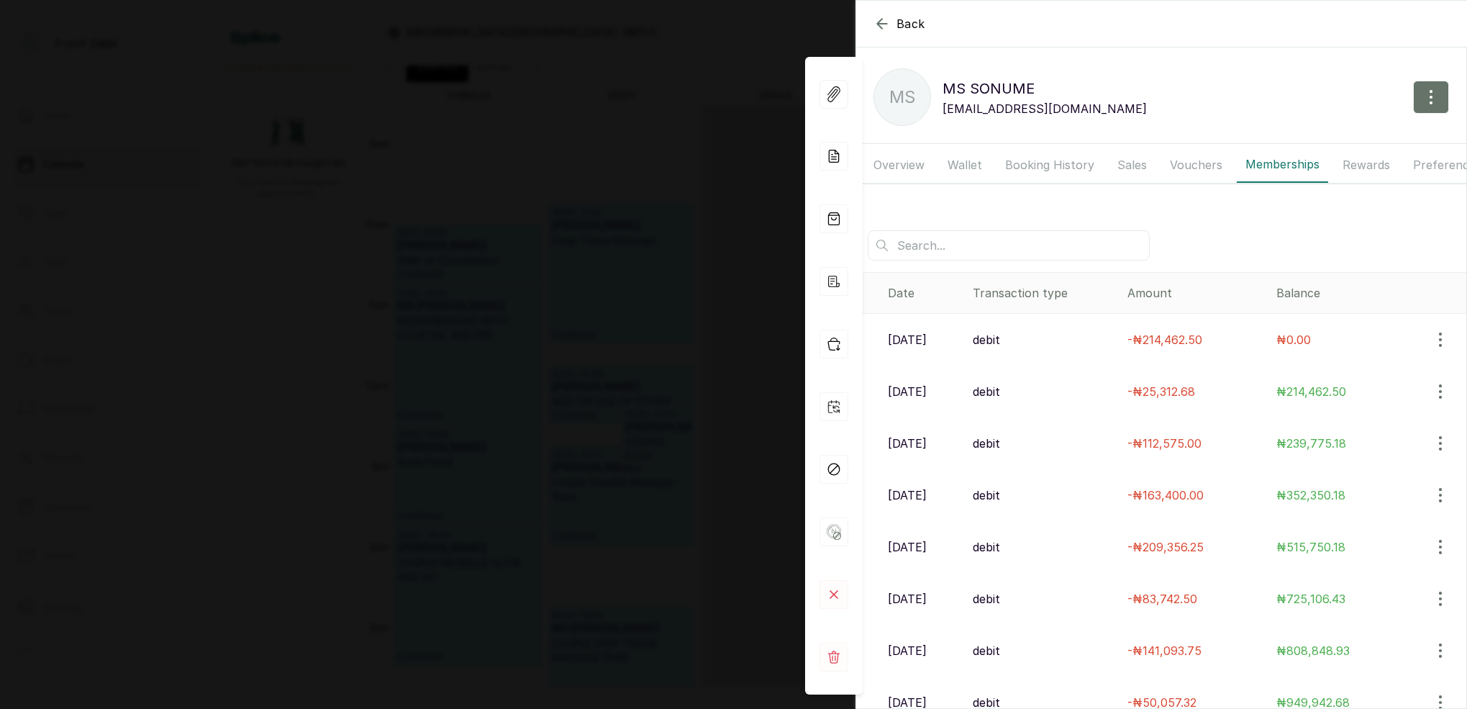
scroll to position [0, 0]
click at [712, 304] on div "Back MS SONUME MS MS [PERSON_NAME] [EMAIL_ADDRESS][DOMAIN_NAME] Overview Wallet…" at bounding box center [733, 354] width 1467 height 709
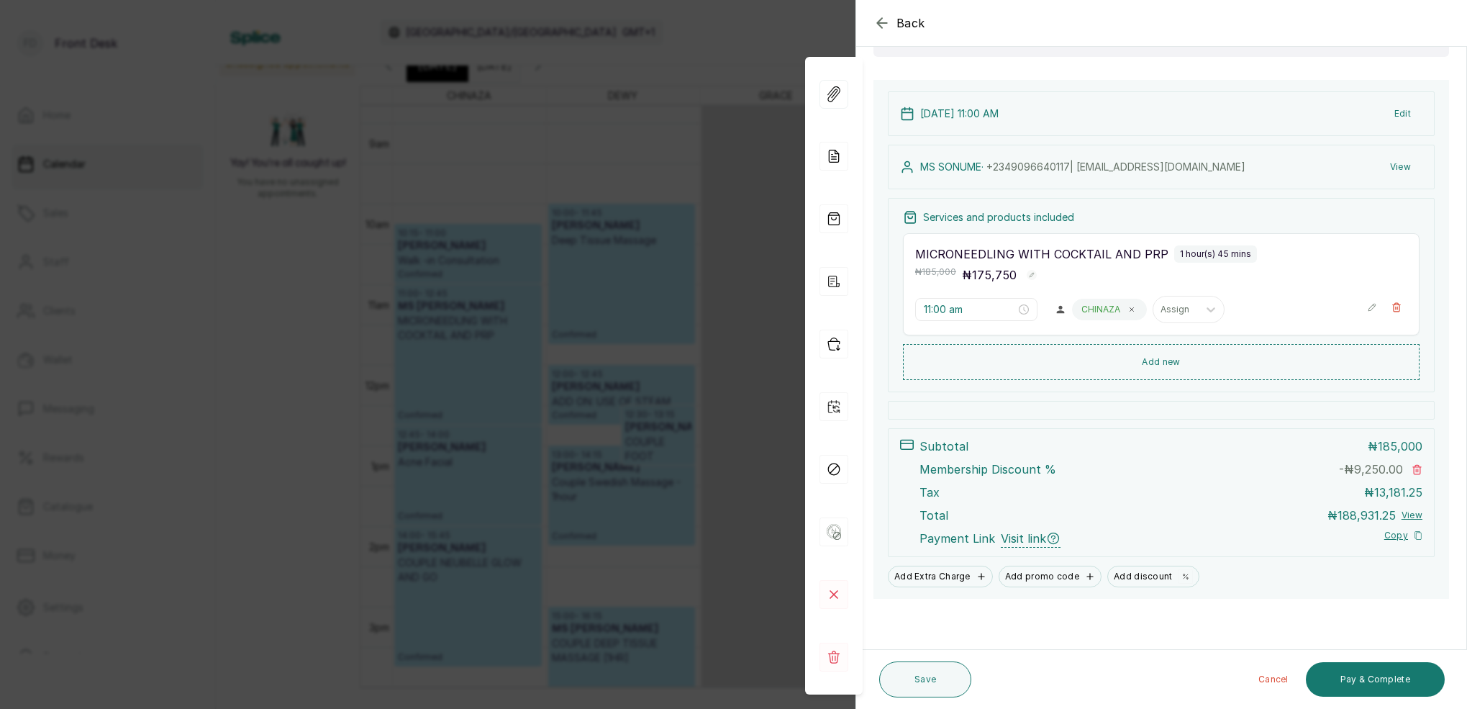
click at [580, 358] on div "Back Appointment Details Edit appointment 🚶 Walk-in (booked by Front Desk) Make…" at bounding box center [733, 354] width 1467 height 709
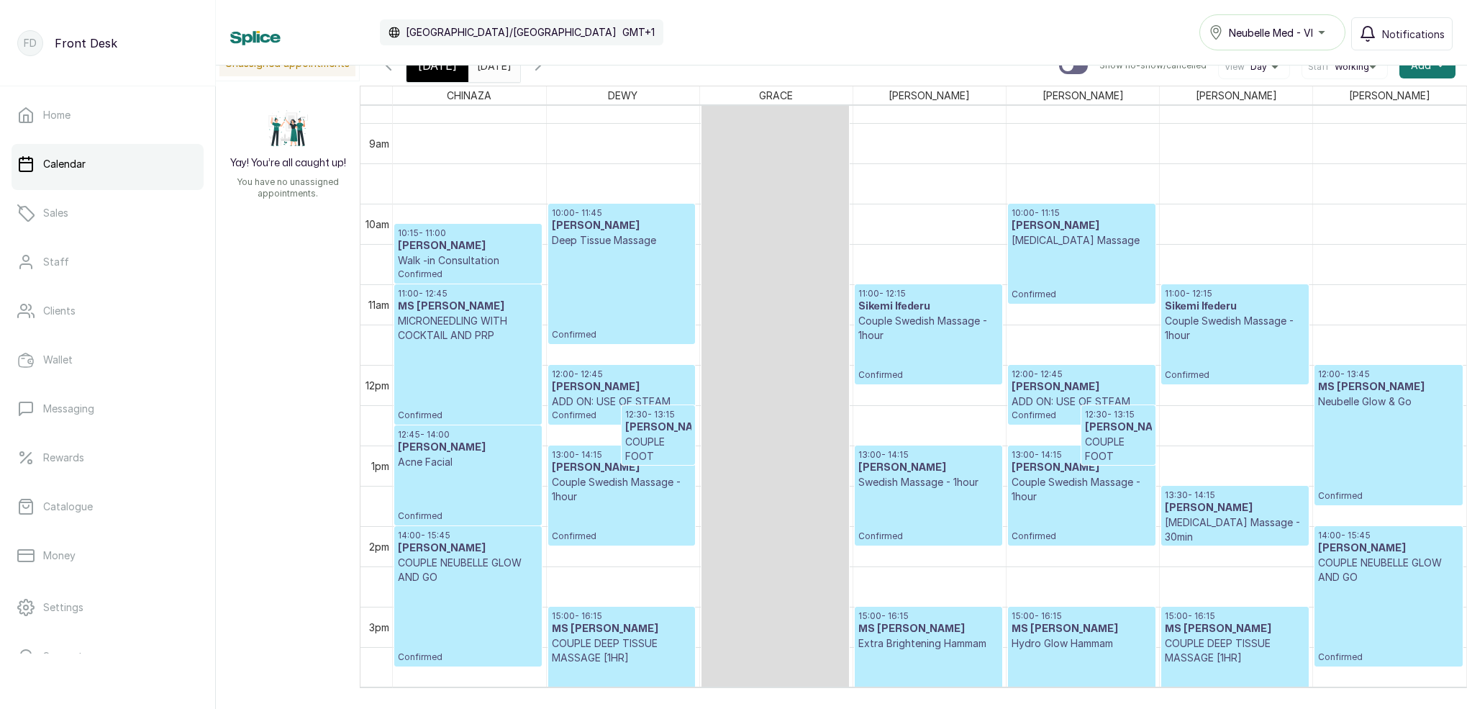
click at [481, 361] on p "Confirmed" at bounding box center [468, 382] width 140 height 78
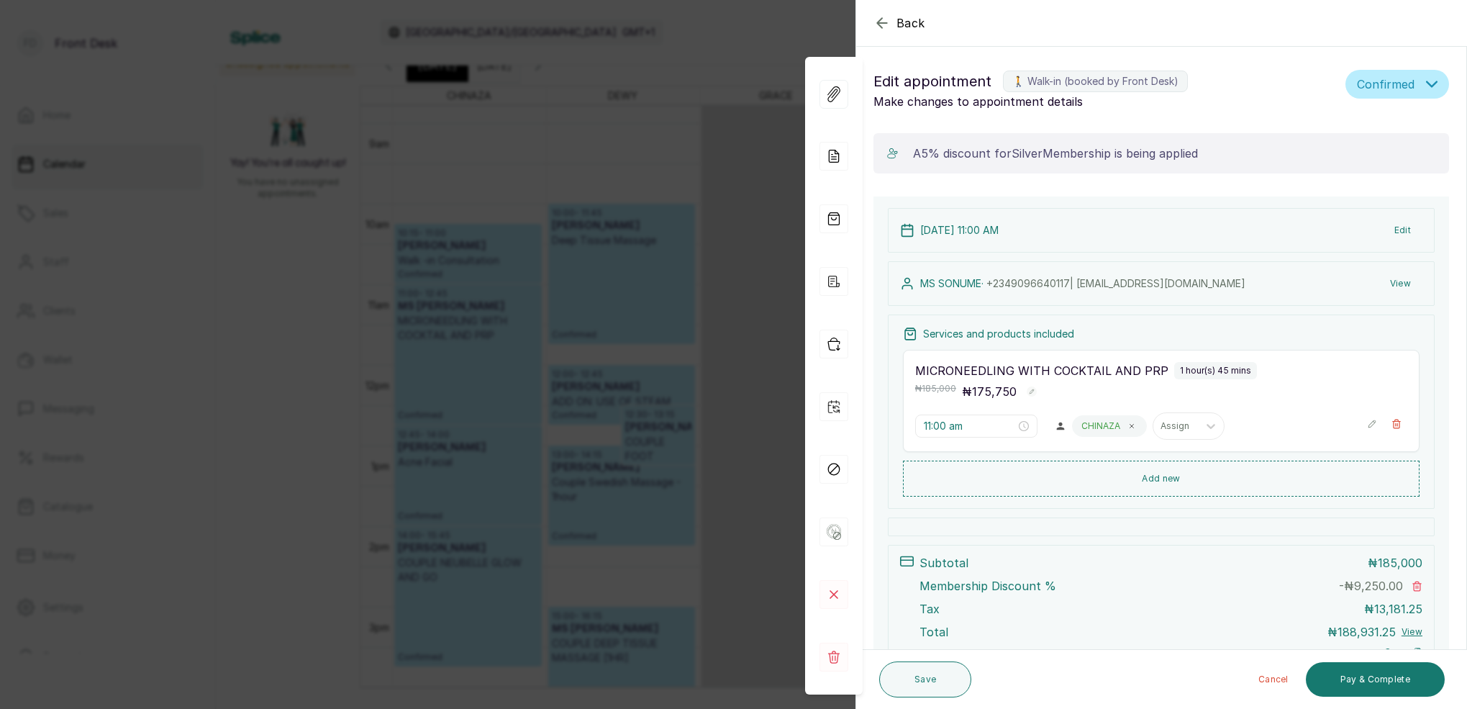
click at [1406, 283] on button "View" at bounding box center [1401, 284] width 44 height 26
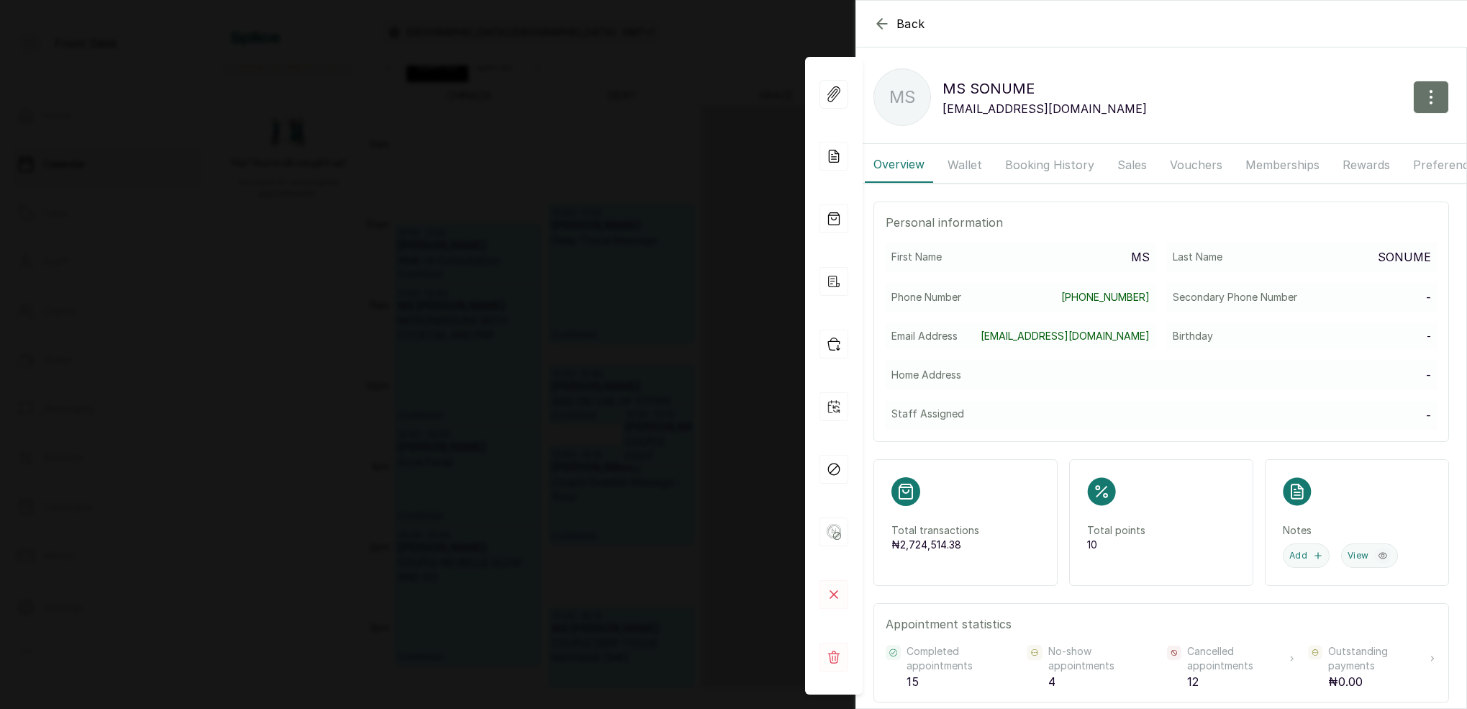
click at [1038, 149] on button "Booking History" at bounding box center [1050, 165] width 107 height 36
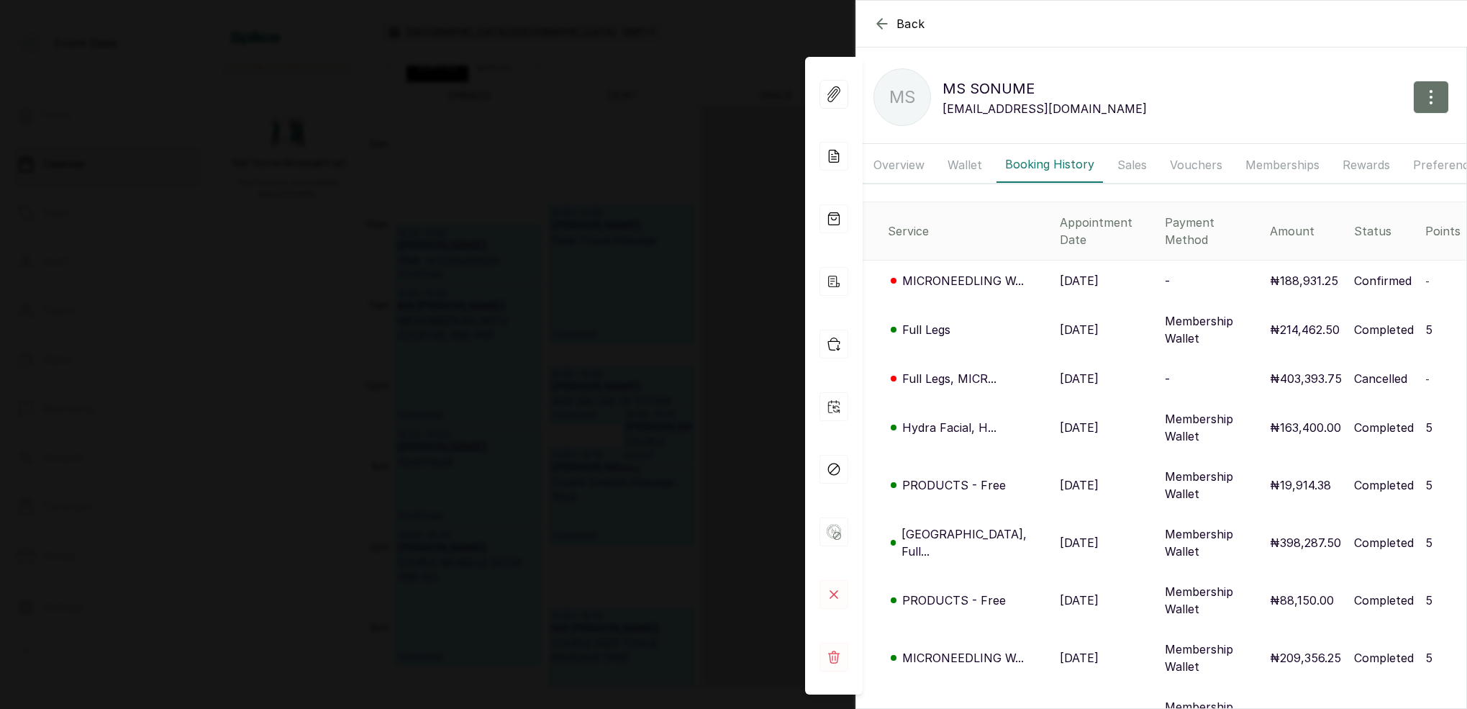
click at [884, 154] on button "Overview" at bounding box center [899, 165] width 68 height 36
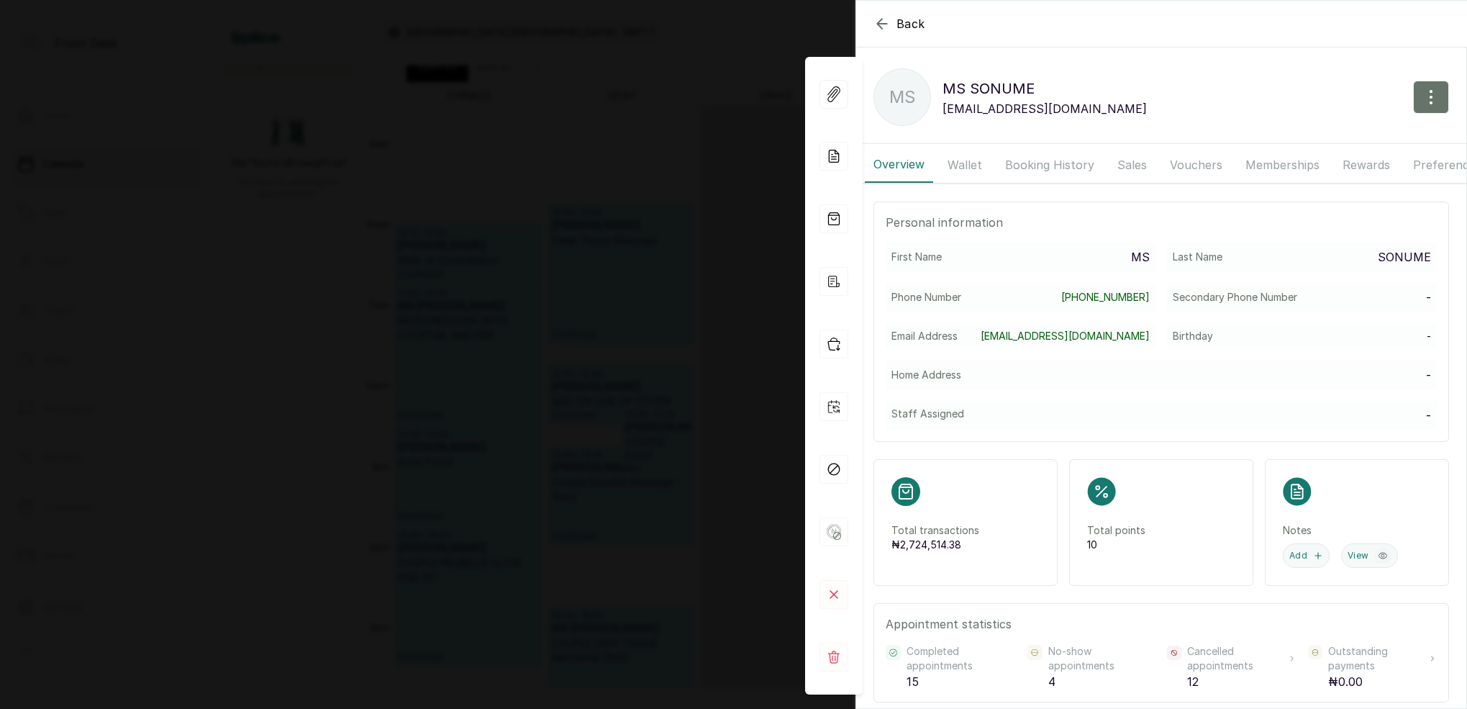
click at [746, 140] on div "Back MS [PERSON_NAME] MS MS [PERSON_NAME] [PERSON_NAME][EMAIL_ADDRESS][DOMAIN_N…" at bounding box center [733, 354] width 1467 height 709
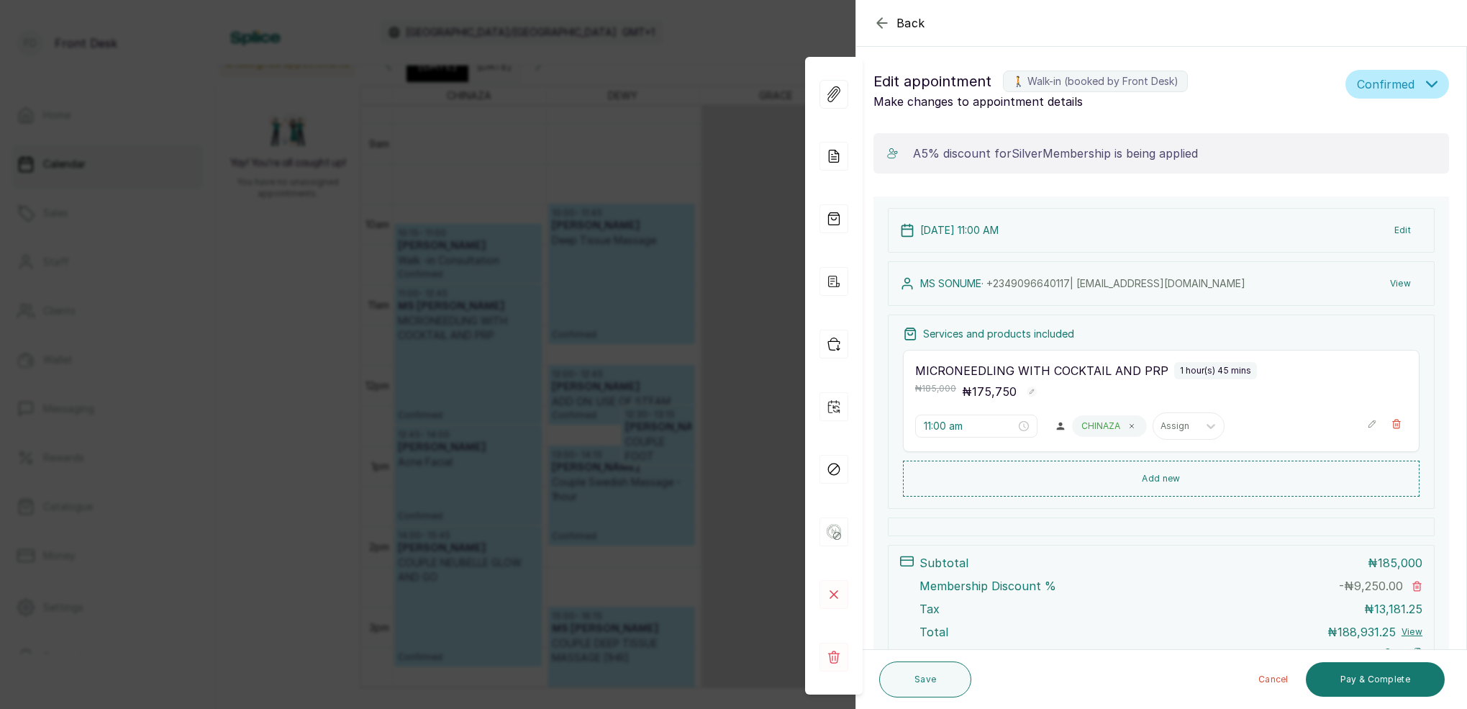
click at [748, 145] on div "Back Appointment Details Edit appointment 🚶 Walk-in (booked by Front Desk) Make…" at bounding box center [733, 354] width 1467 height 709
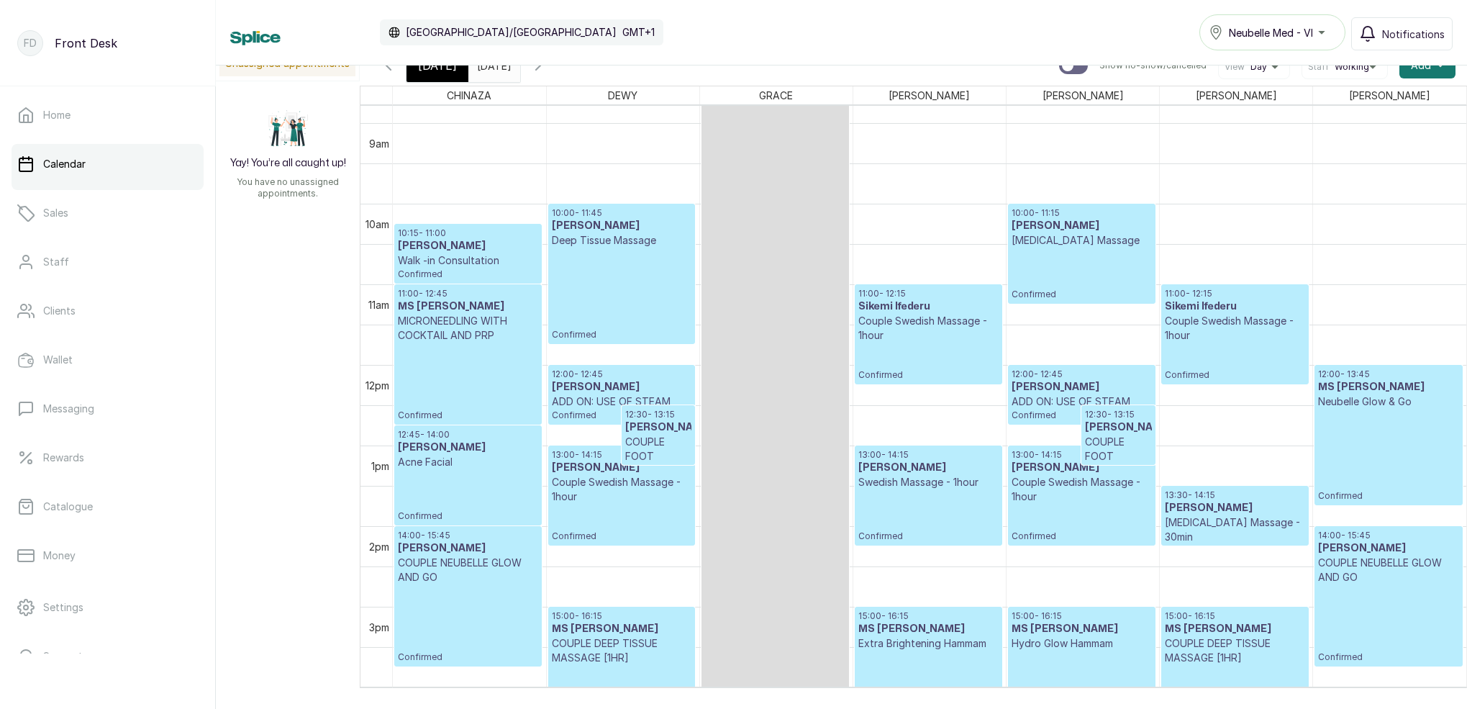
click at [471, 358] on p "Confirmed" at bounding box center [468, 382] width 140 height 78
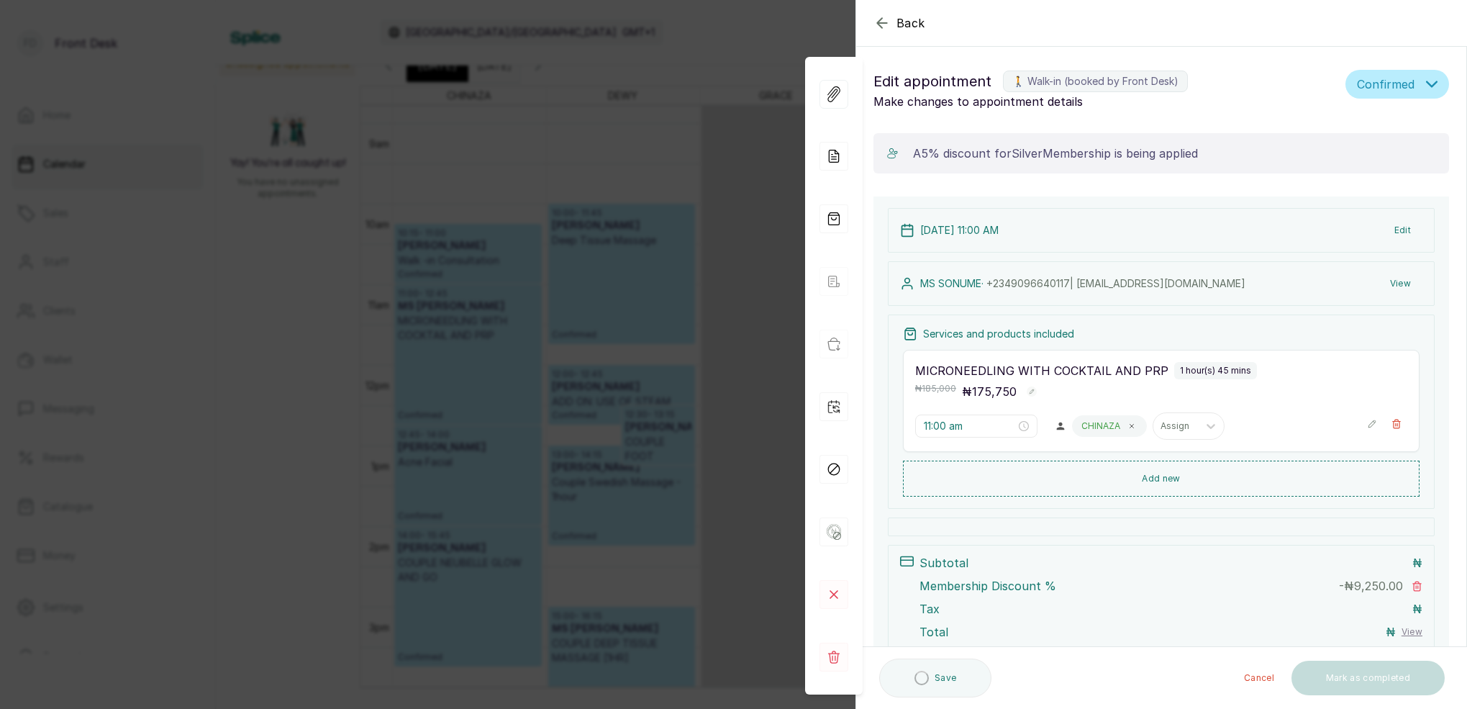
click at [1405, 287] on button "View" at bounding box center [1401, 284] width 44 height 26
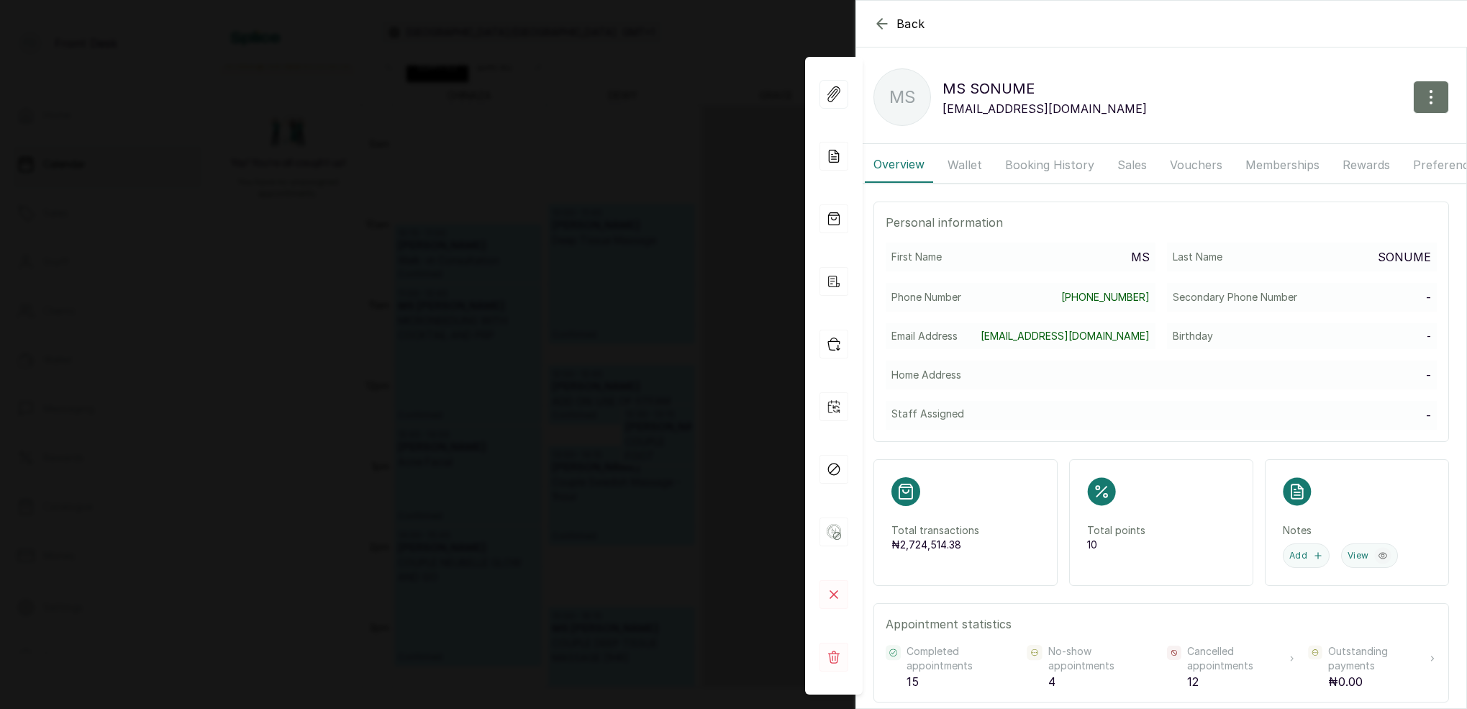
click at [1259, 163] on button "Memberships" at bounding box center [1282, 165] width 91 height 36
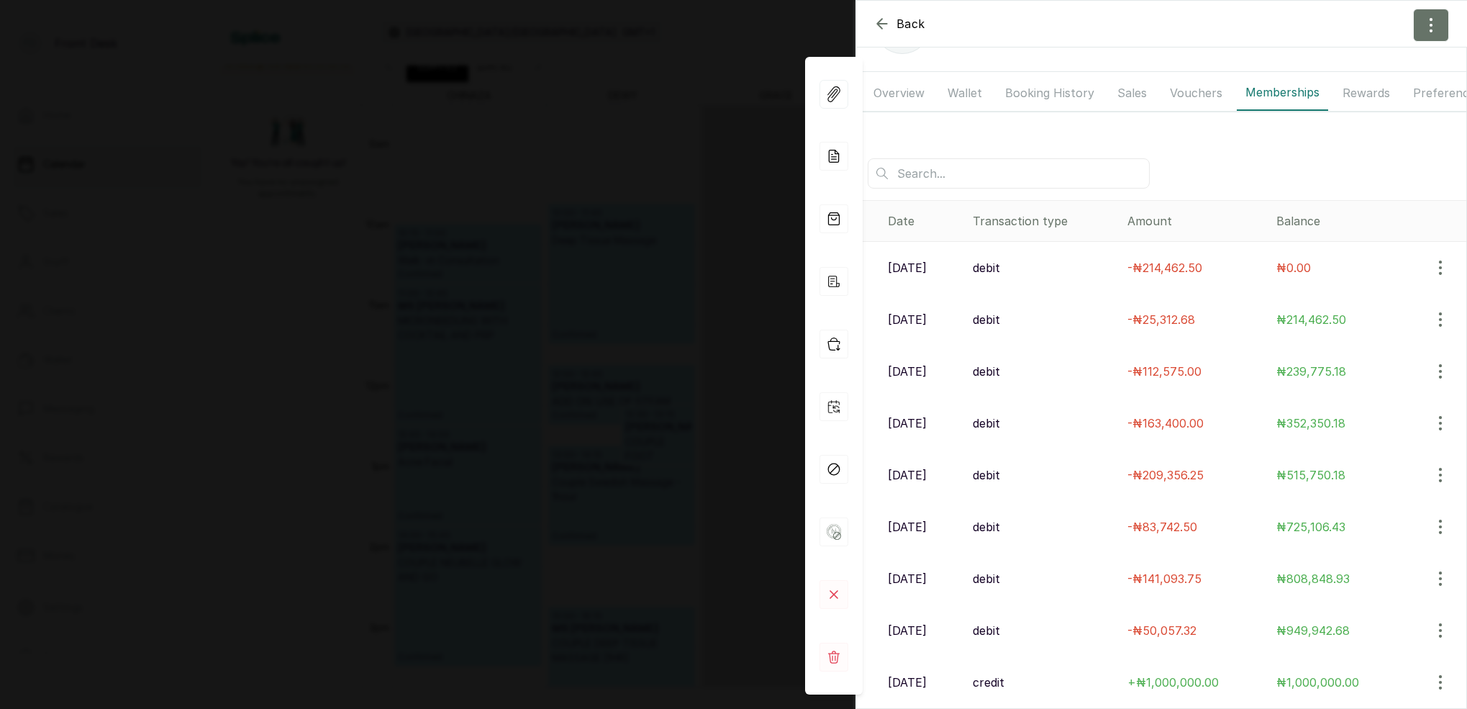
scroll to position [72, 0]
click at [487, 187] on div "Back MS SONUME MS MS [PERSON_NAME] [EMAIL_ADDRESS][DOMAIN_NAME] Overview Wallet…" at bounding box center [733, 354] width 1467 height 709
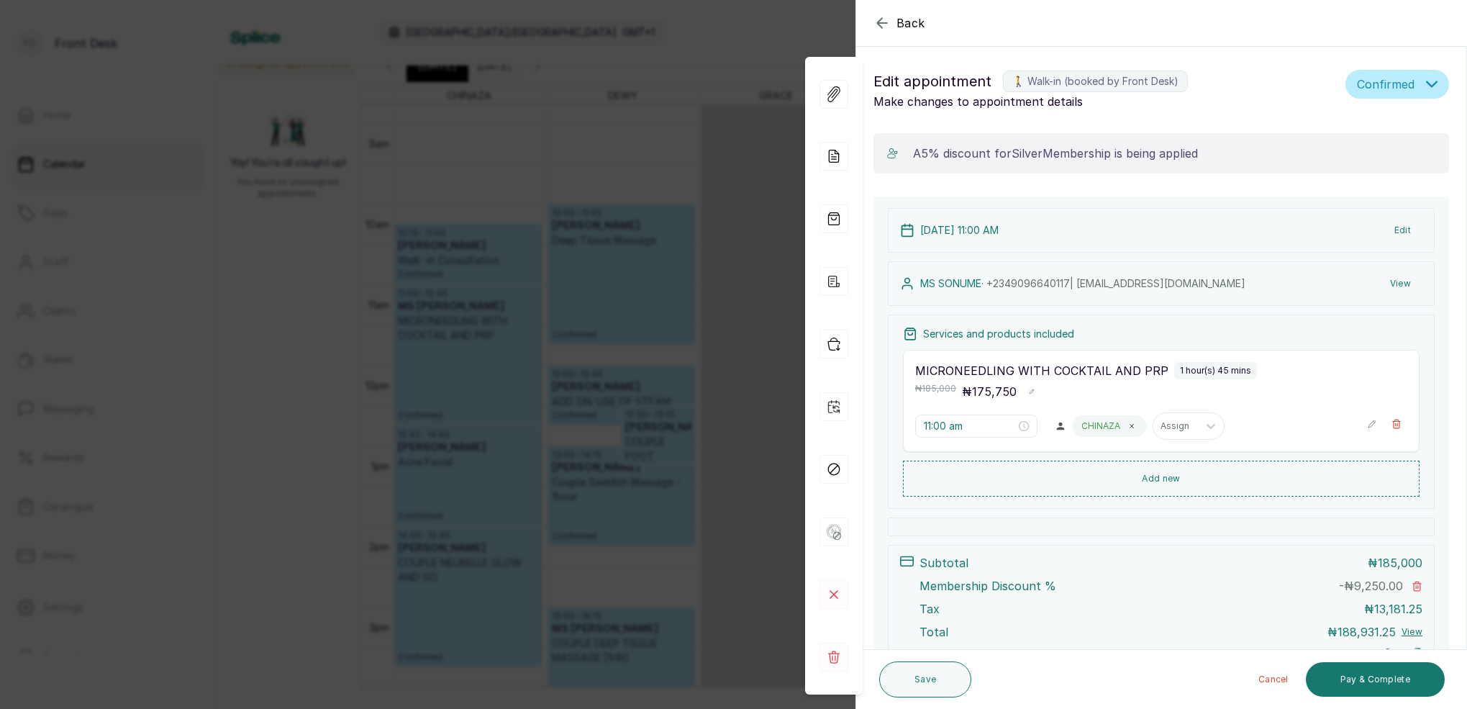
click at [588, 240] on div "Back Appointment Details Edit appointment 🚶 Walk-in (booked by Front Desk) Make…" at bounding box center [733, 354] width 1467 height 709
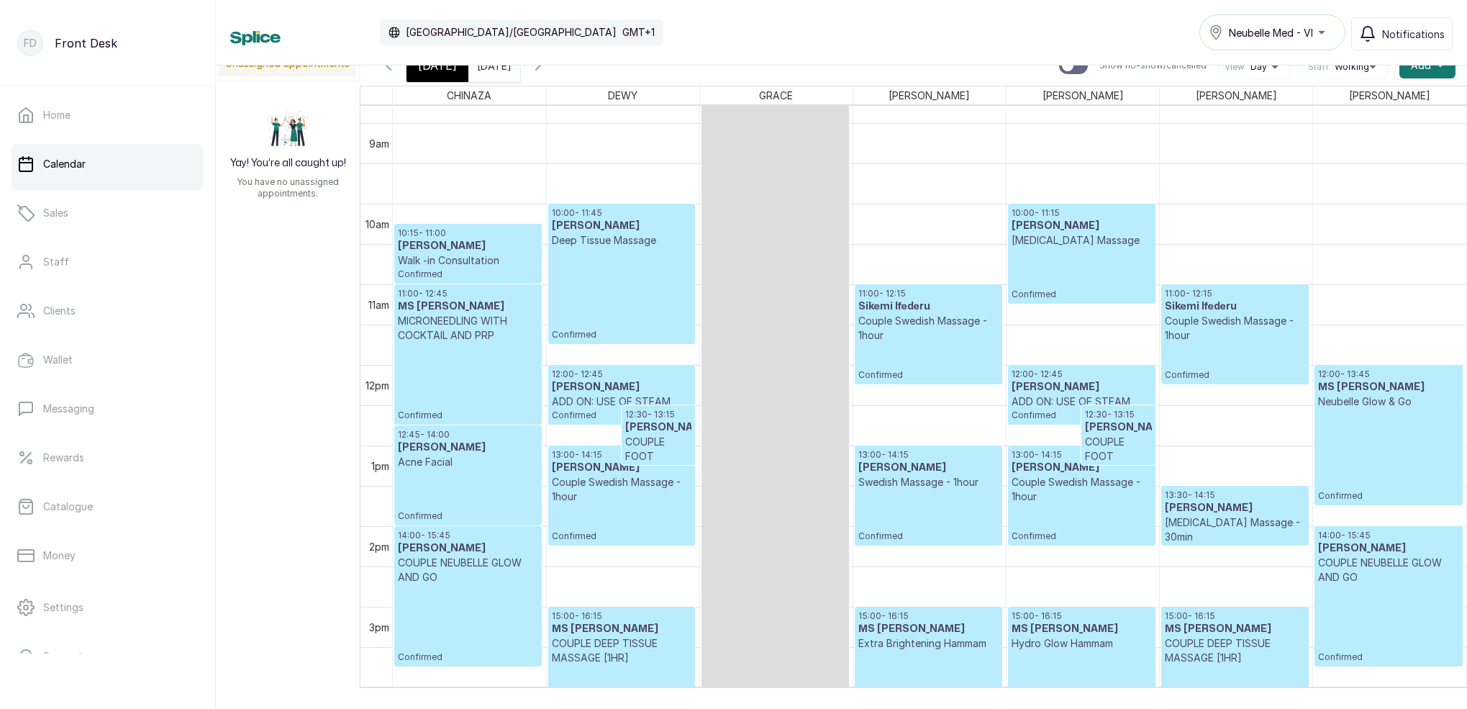
click at [499, 384] on p "Confirmed" at bounding box center [468, 382] width 140 height 78
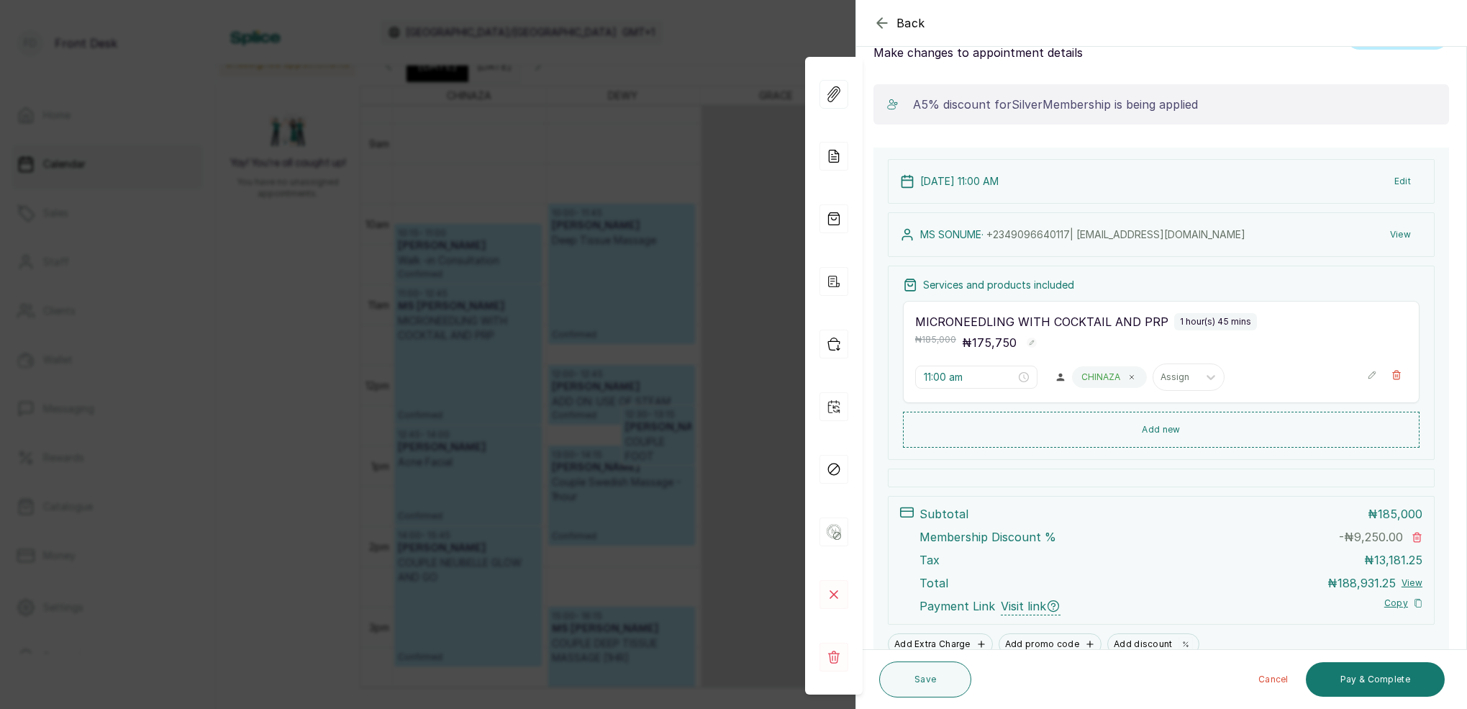
scroll to position [0, 0]
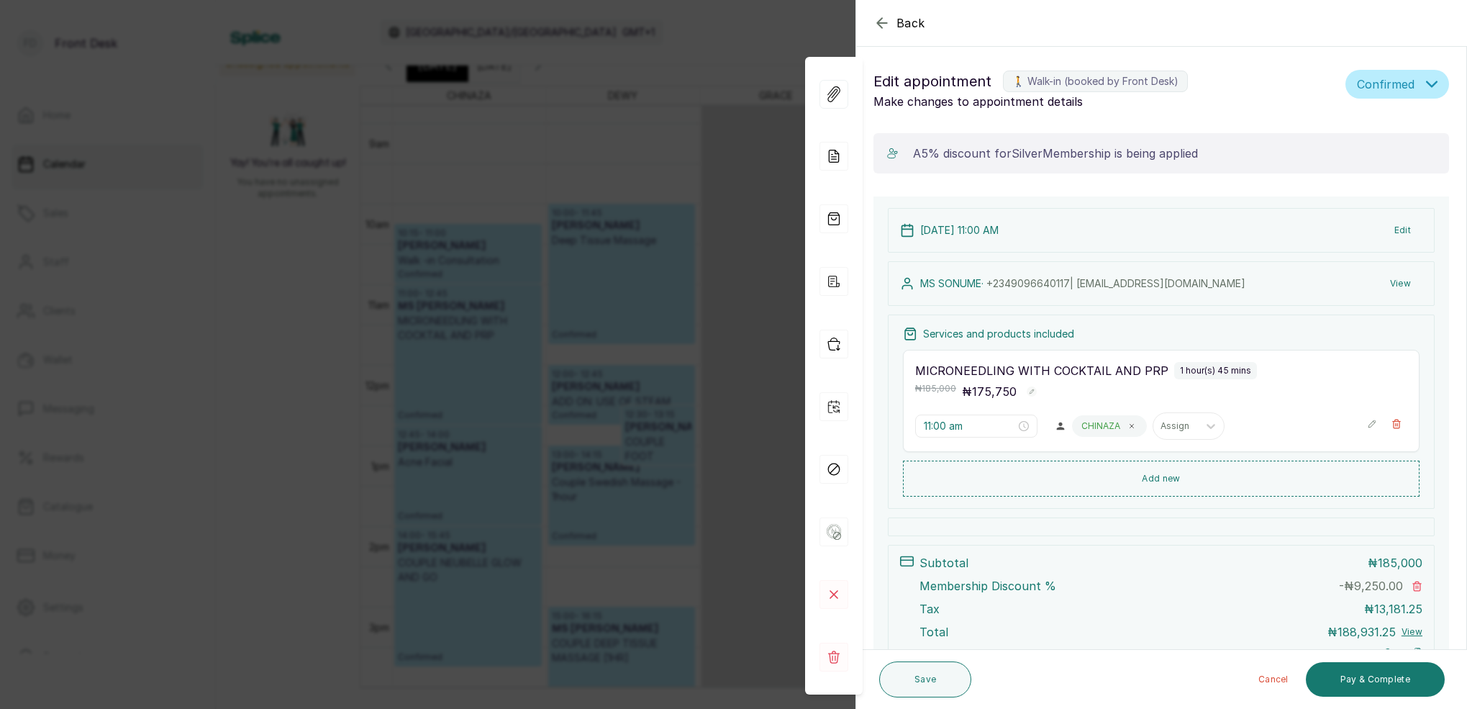
click at [1410, 278] on button "View" at bounding box center [1401, 284] width 44 height 26
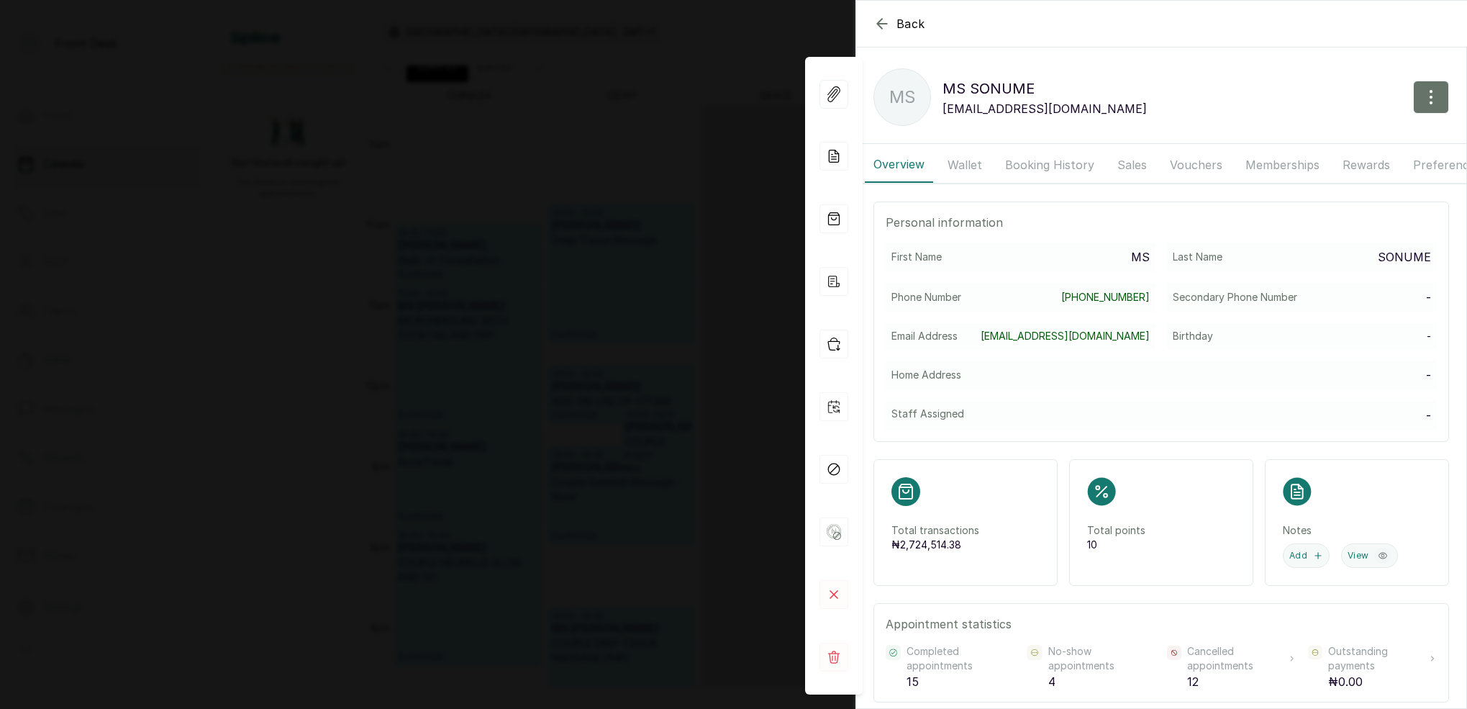
click at [1034, 167] on button "Booking History" at bounding box center [1050, 165] width 107 height 36
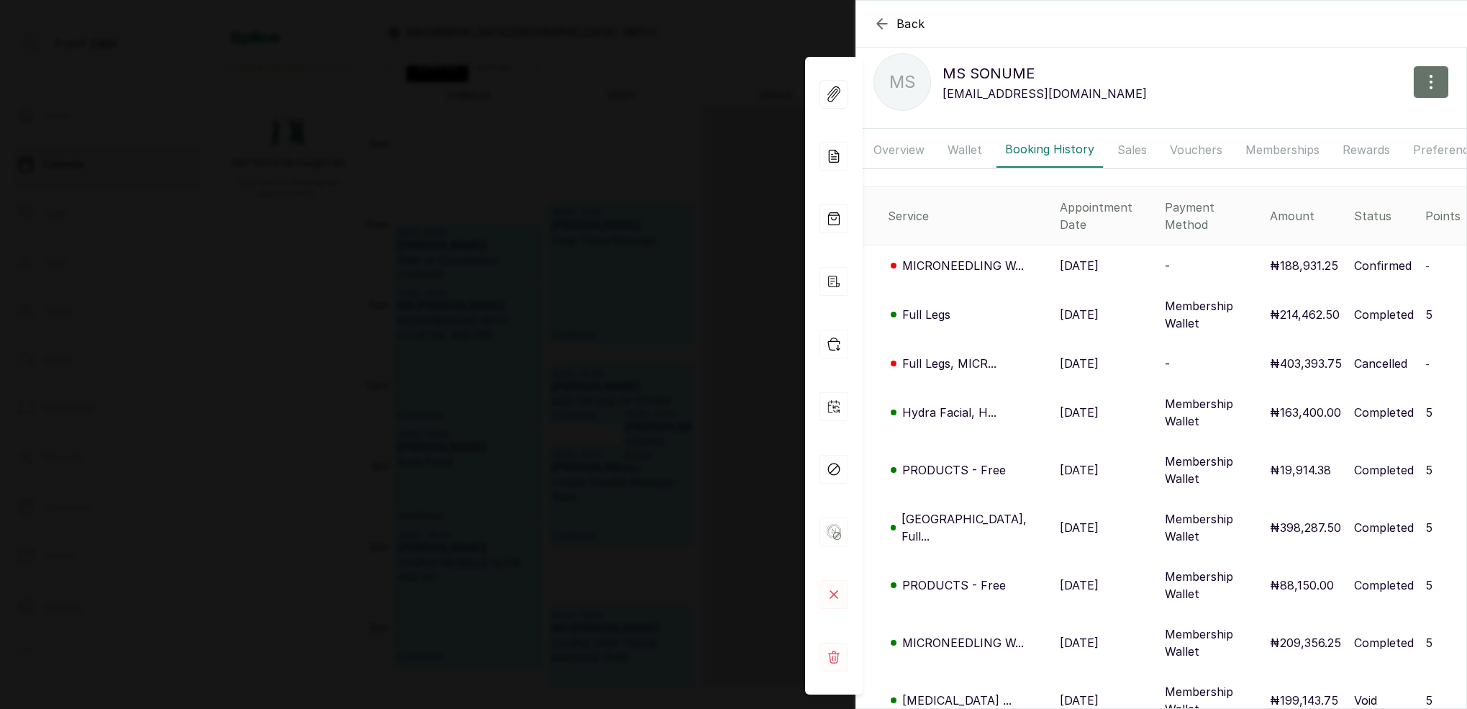
scroll to position [16, 0]
click at [981, 256] on p "MICRONEEDLING W..." at bounding box center [963, 264] width 122 height 17
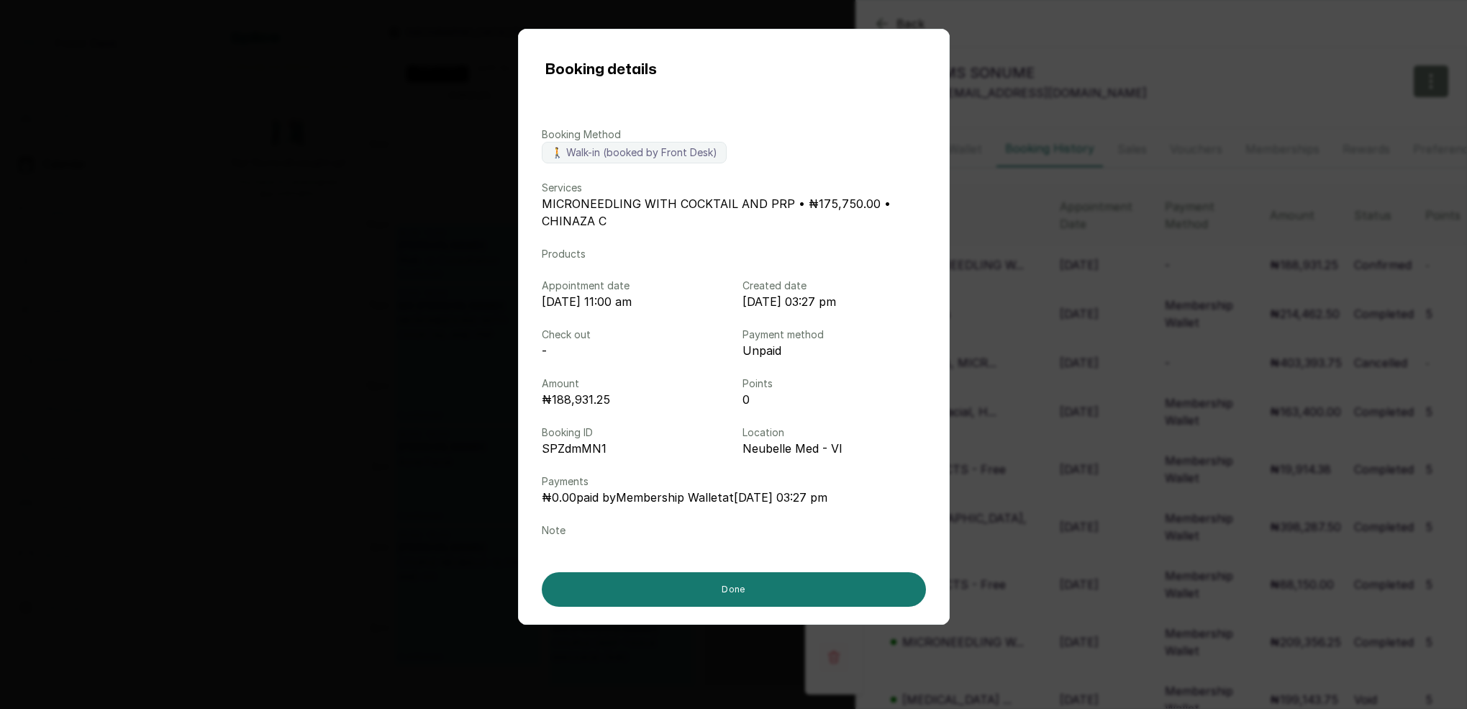
click at [1244, 185] on div "Booking details Booking Method 🚶 Walk-in (booked by Front Desk) Services MICRON…" at bounding box center [733, 354] width 1467 height 709
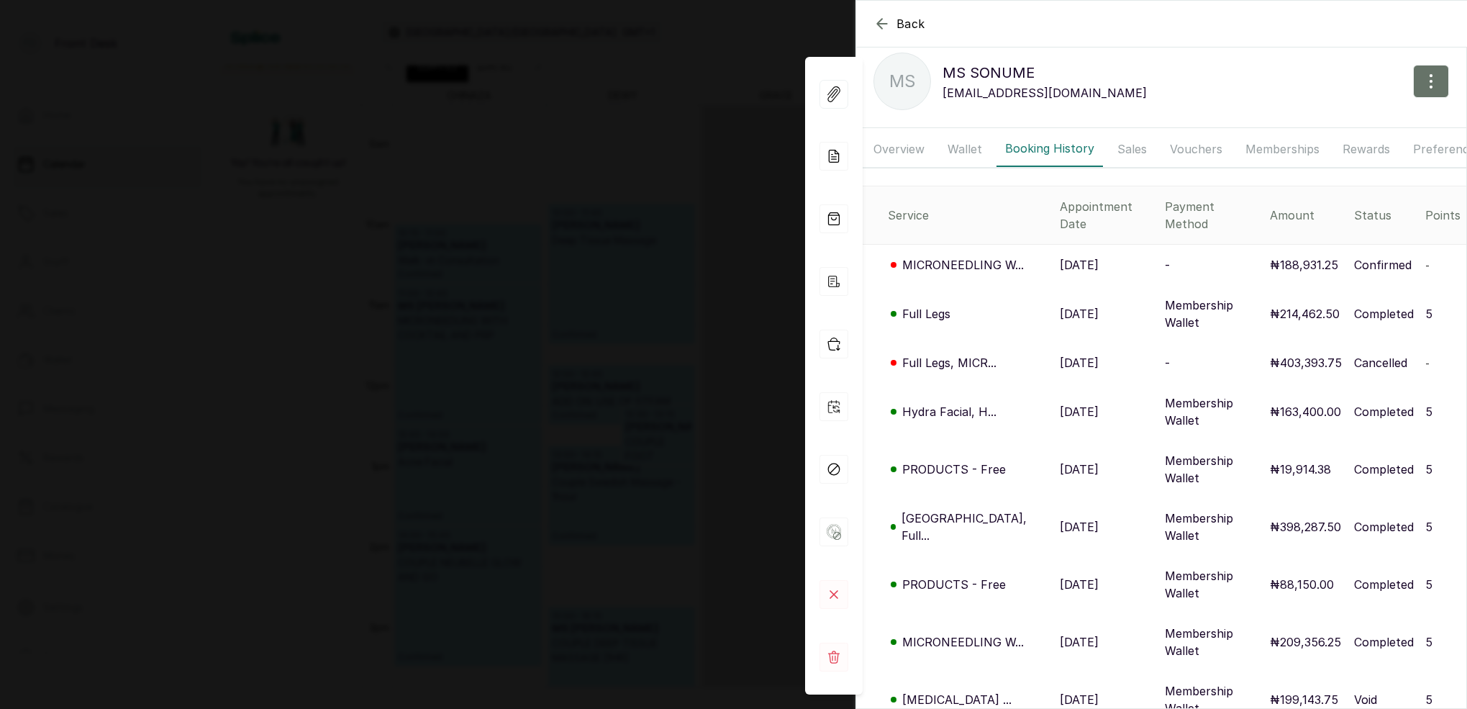
click at [1272, 153] on button "Memberships" at bounding box center [1282, 149] width 91 height 36
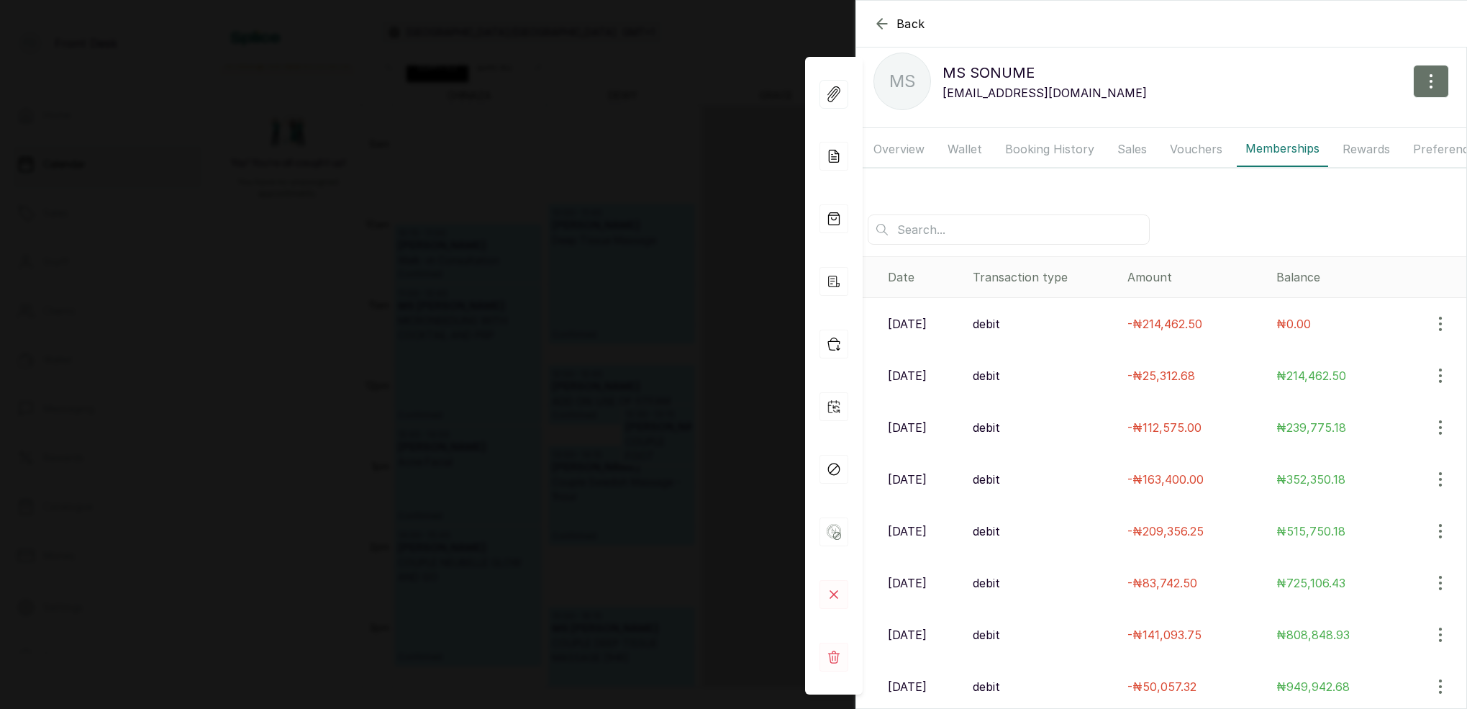
click at [719, 157] on div "Back MS SONUME MS MS [PERSON_NAME] [EMAIL_ADDRESS][DOMAIN_NAME] Overview Wallet…" at bounding box center [733, 354] width 1467 height 709
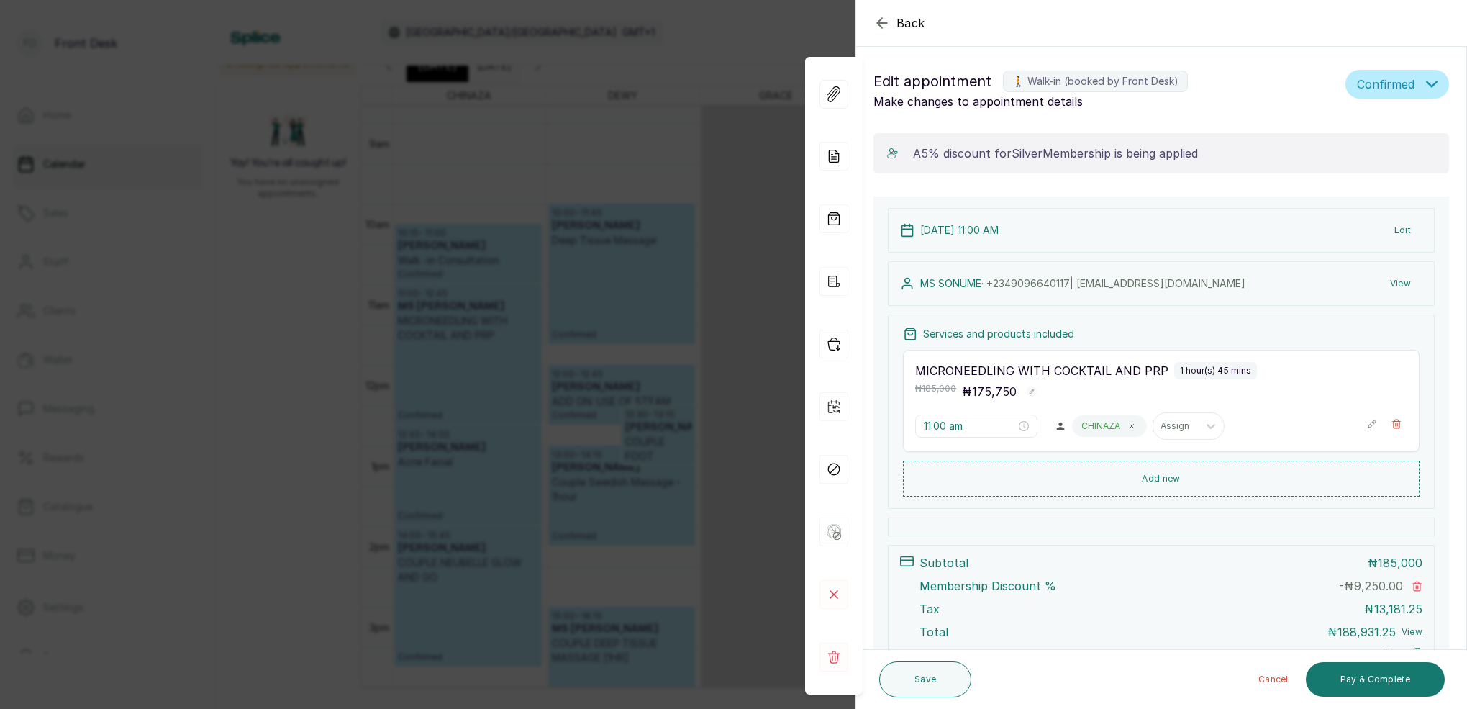
click at [717, 159] on div "Back Appointment Details Edit appointment 🚶 Walk-in (booked by Front Desk) Make…" at bounding box center [733, 354] width 1467 height 709
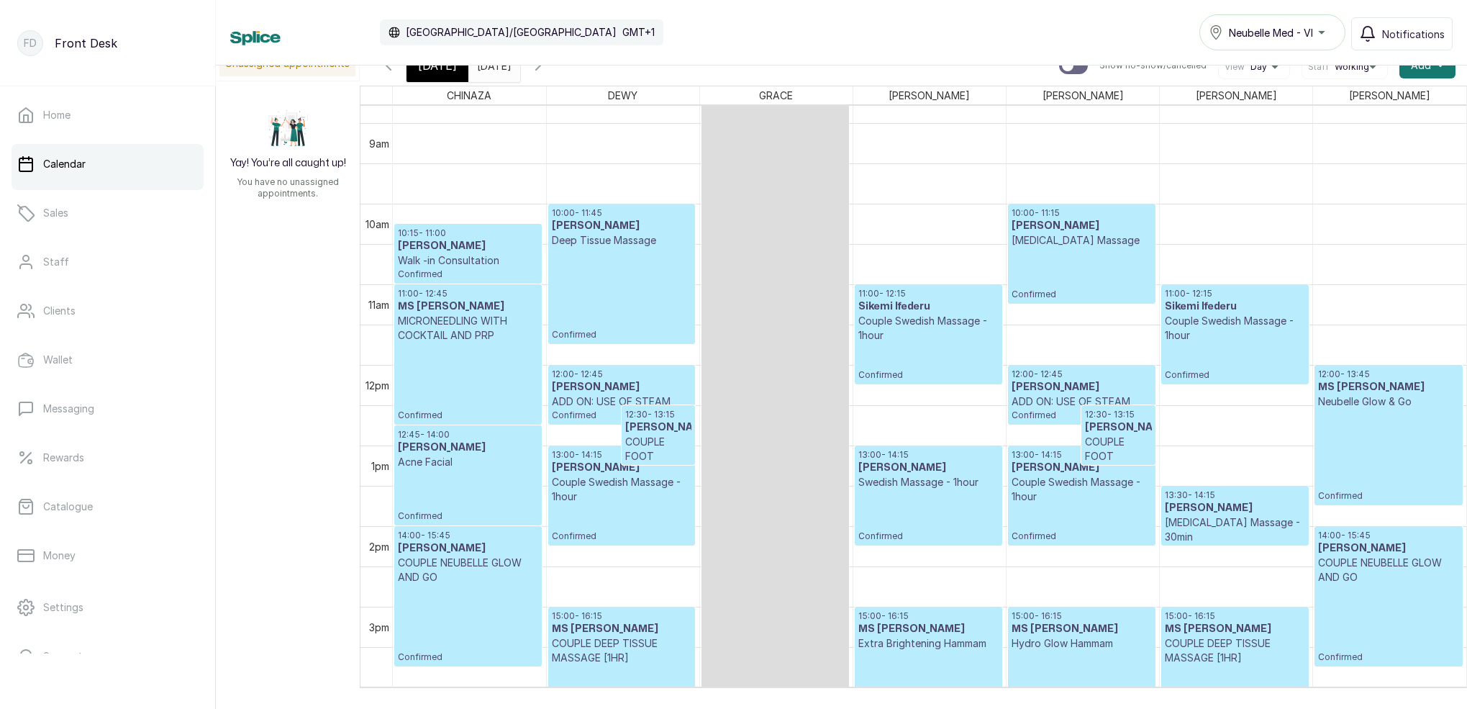
click at [516, 335] on p "MICRONEEDLING WITH COCKTAIL AND PRP" at bounding box center [468, 328] width 140 height 29
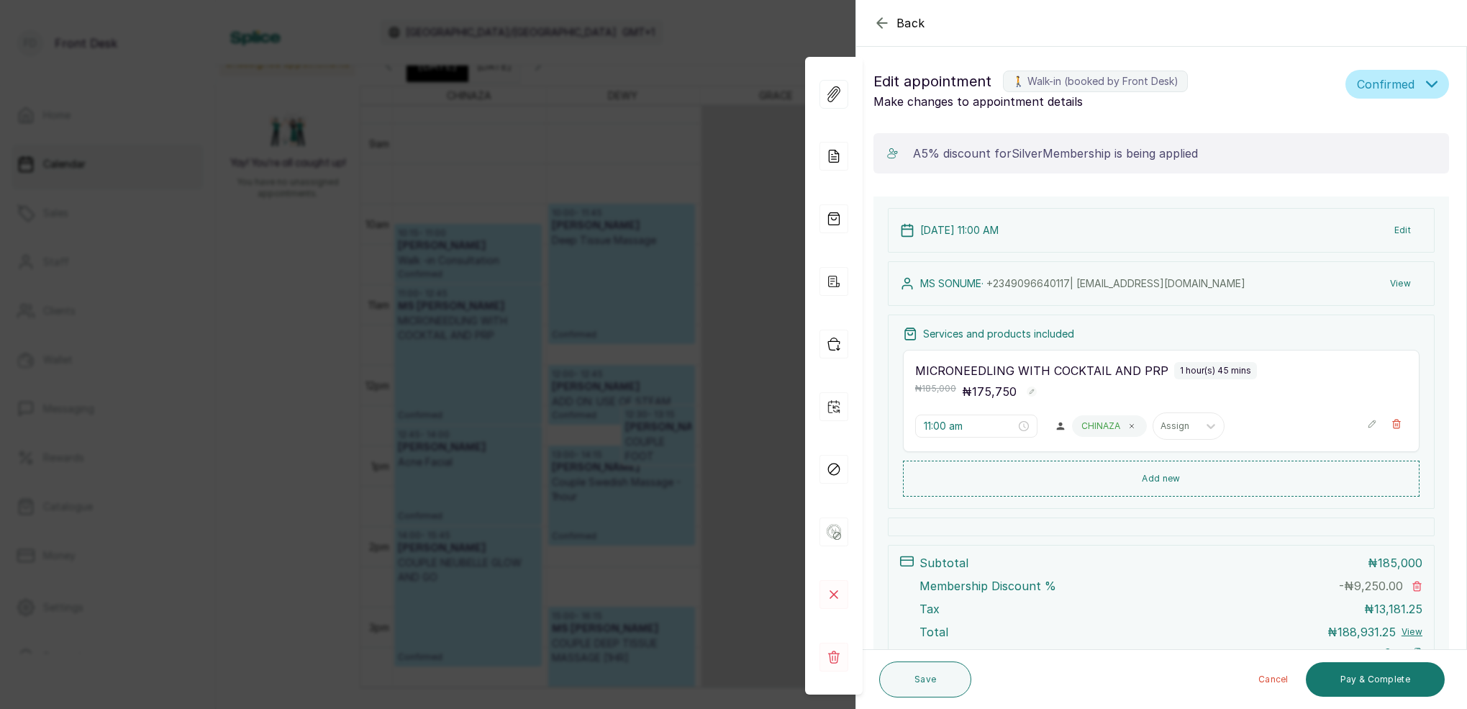
scroll to position [0, 0]
click at [1408, 281] on button "View" at bounding box center [1401, 284] width 44 height 26
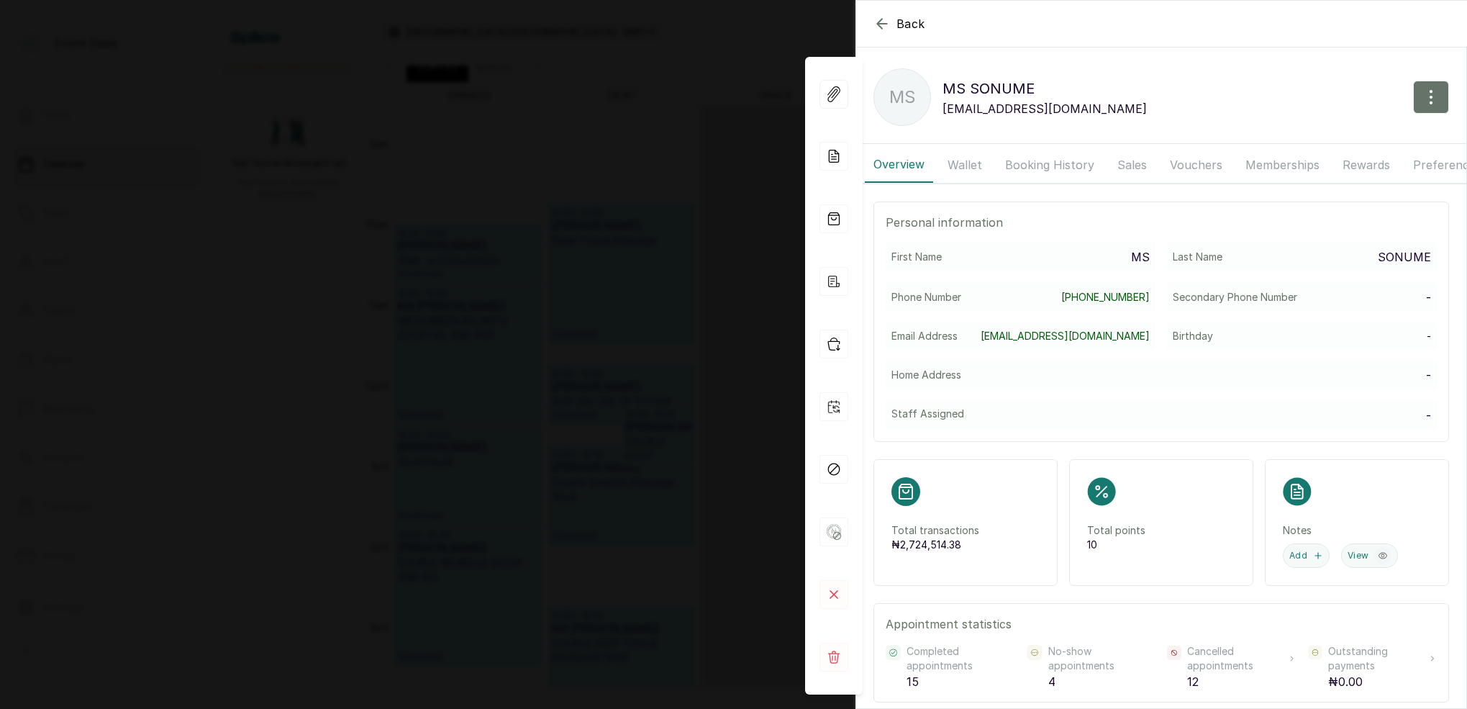
click at [1031, 160] on button "Booking History" at bounding box center [1050, 165] width 107 height 36
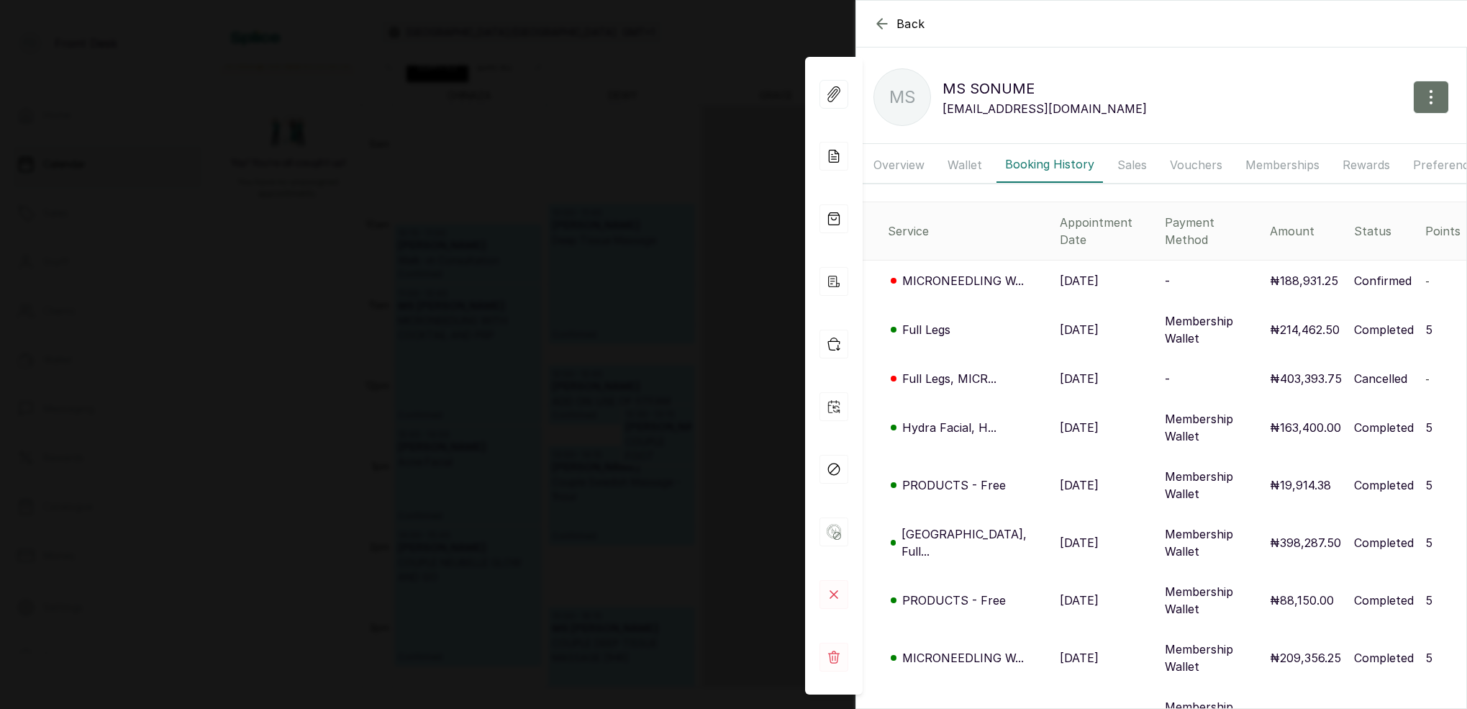
click at [949, 261] on td "MICRONEEDLING W..." at bounding box center [955, 281] width 198 height 41
click at [946, 272] on p "MICRONEEDLING W..." at bounding box center [963, 280] width 122 height 17
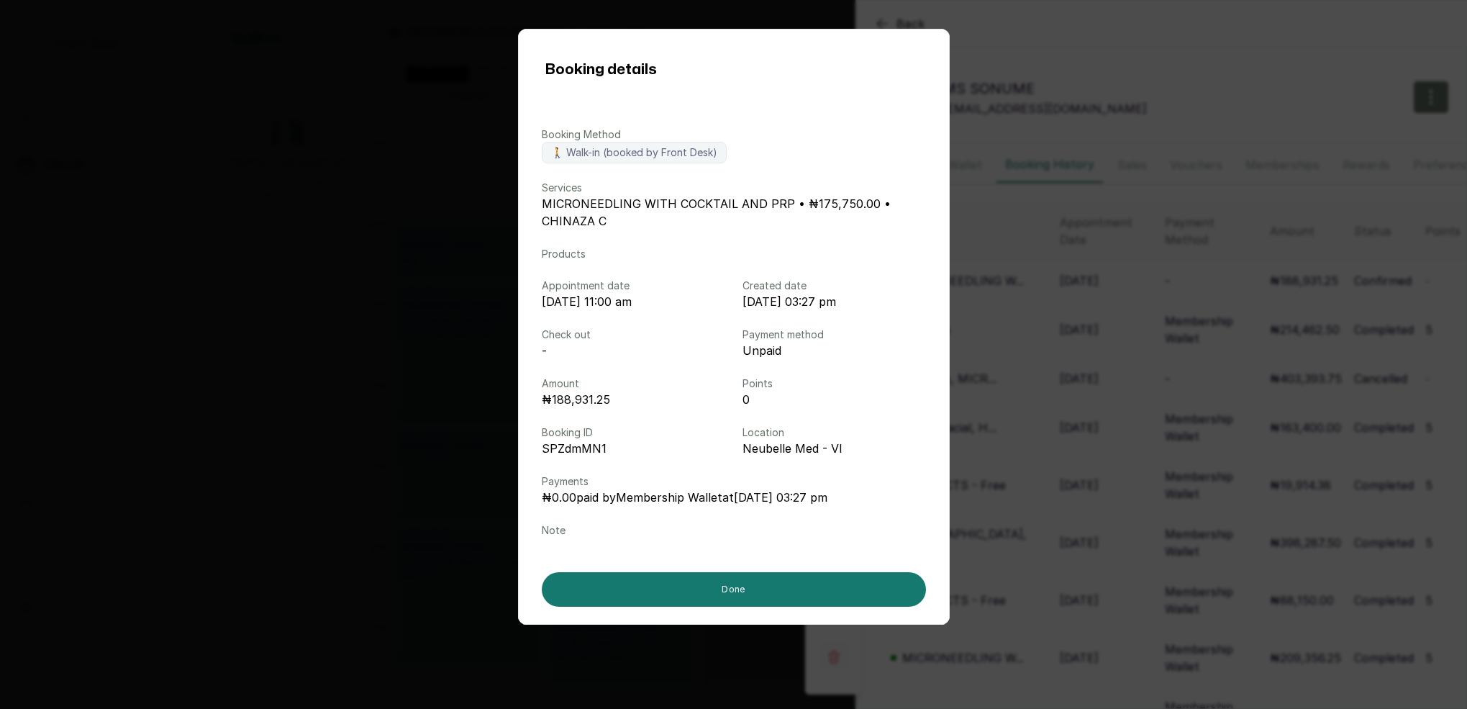
click at [1267, 336] on div "Booking details Booking Method 🚶 Walk-in (booked by Front Desk) Services MICRON…" at bounding box center [733, 354] width 1467 height 709
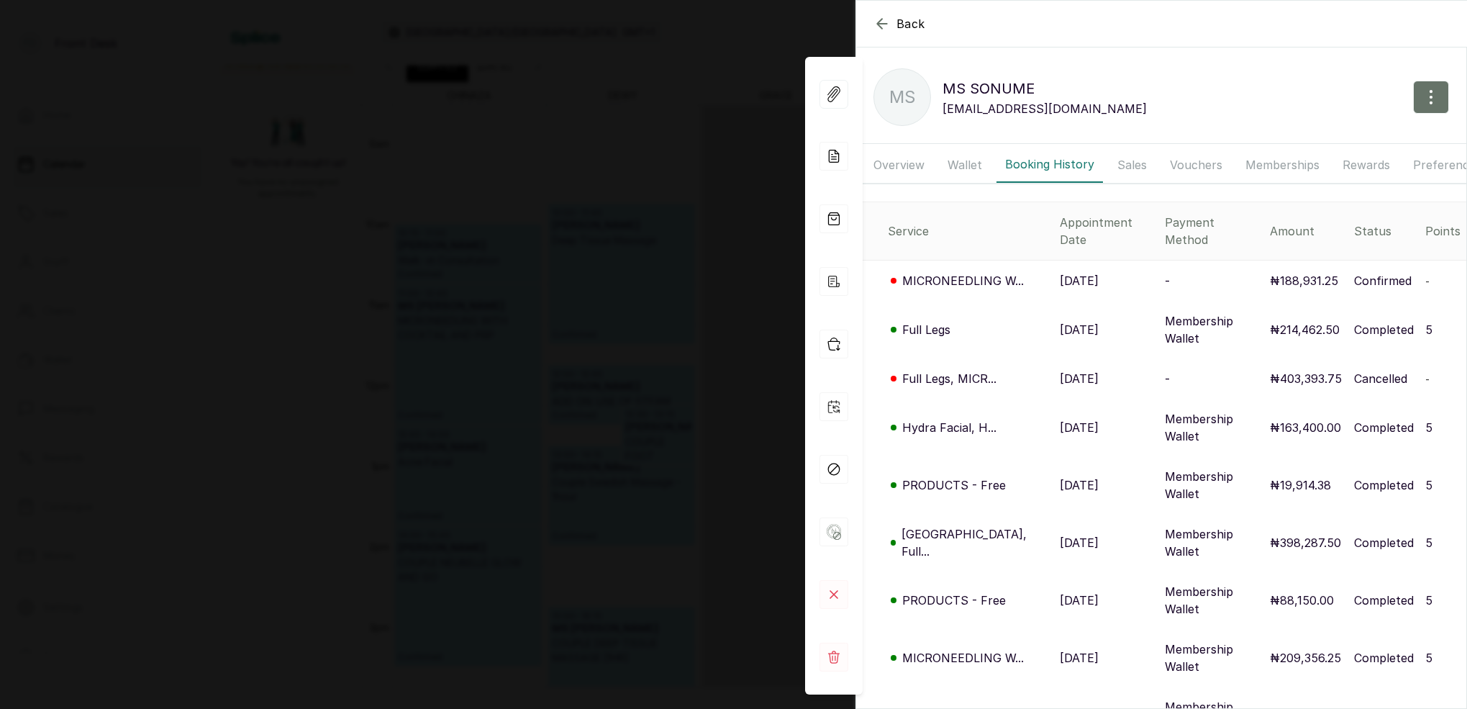
click at [1285, 164] on button "Memberships" at bounding box center [1282, 165] width 91 height 36
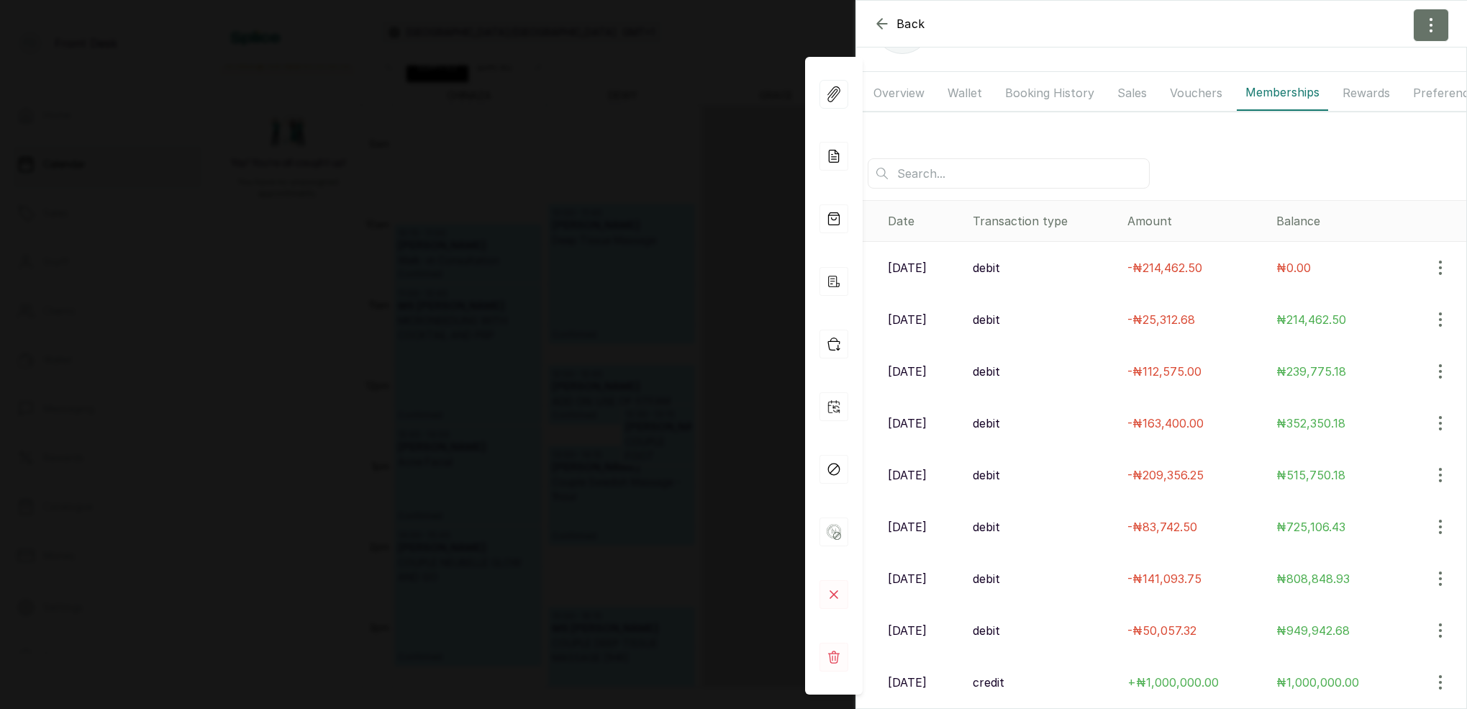
scroll to position [72, 0]
click at [575, 157] on div "Back MS SONUME MS MS [PERSON_NAME] [EMAIL_ADDRESS][DOMAIN_NAME] Overview Wallet…" at bounding box center [733, 354] width 1467 height 709
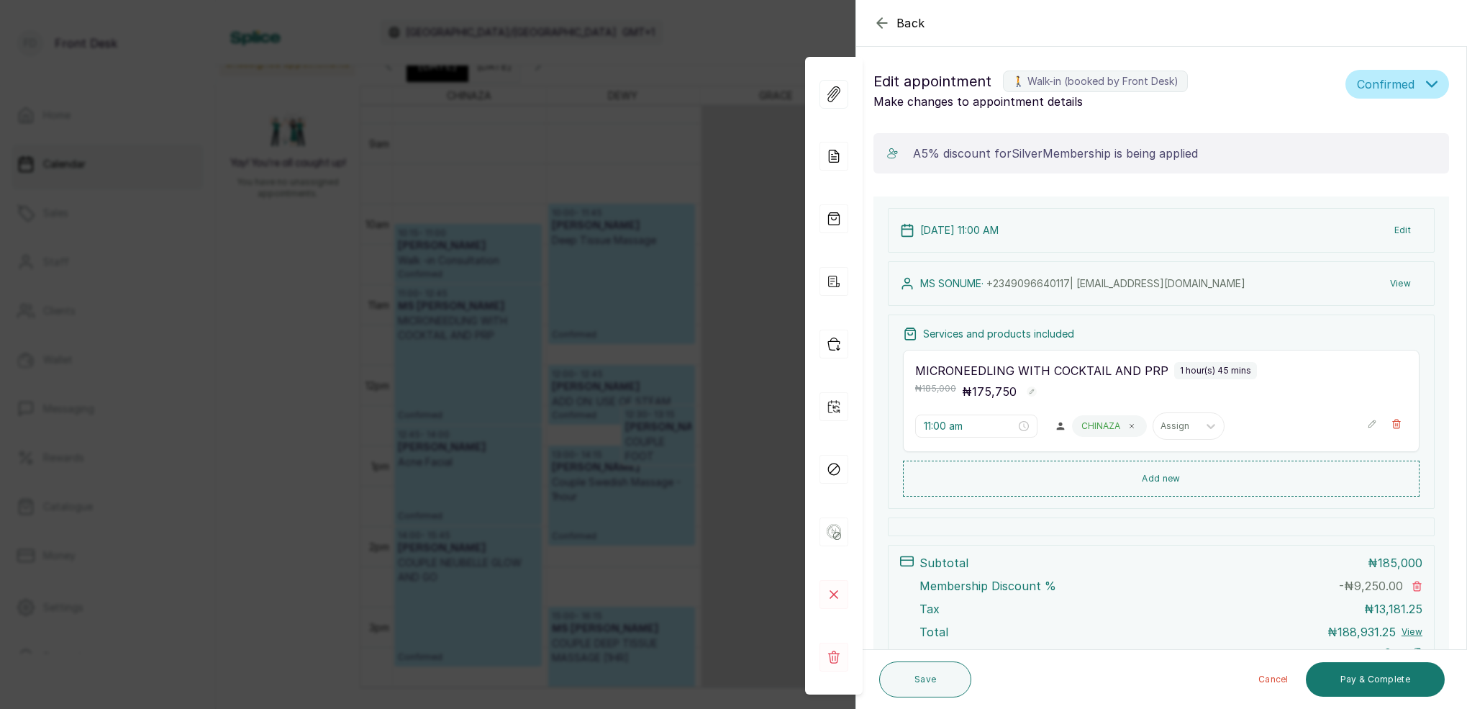
click at [535, 132] on div "Back Appointment Details Edit appointment 🚶 Walk-in (booked by Front Desk) Make…" at bounding box center [733, 354] width 1467 height 709
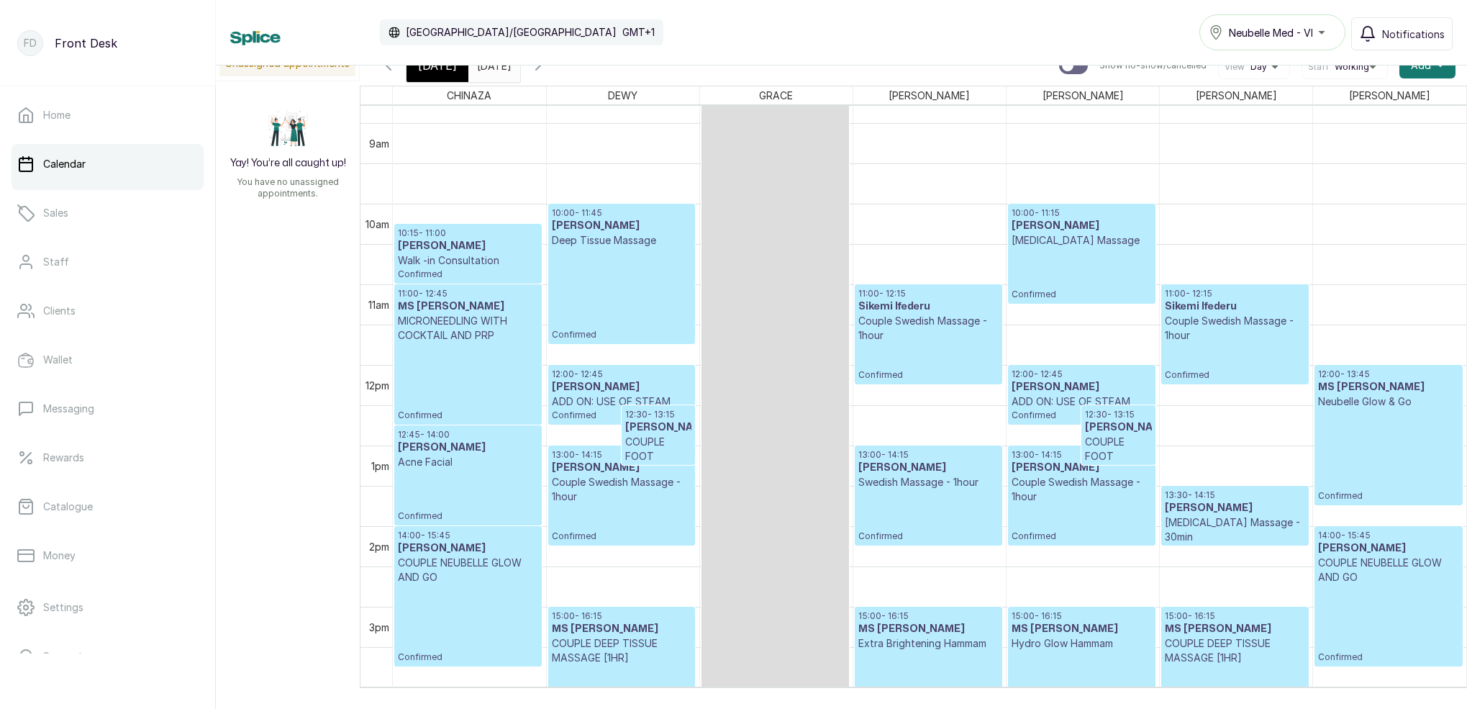
click at [445, 348] on p "Confirmed" at bounding box center [468, 382] width 140 height 78
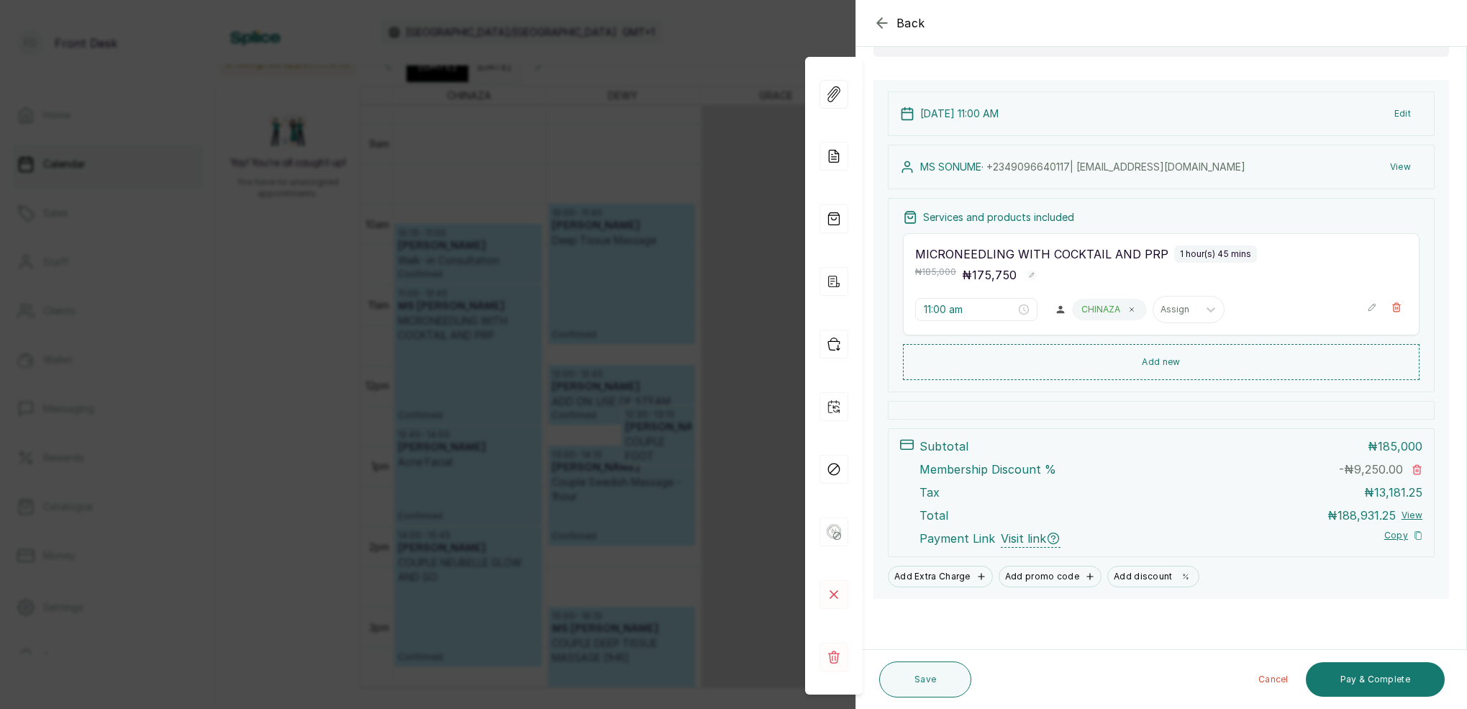
scroll to position [115, 0]
click at [1400, 164] on button "View" at bounding box center [1401, 168] width 44 height 26
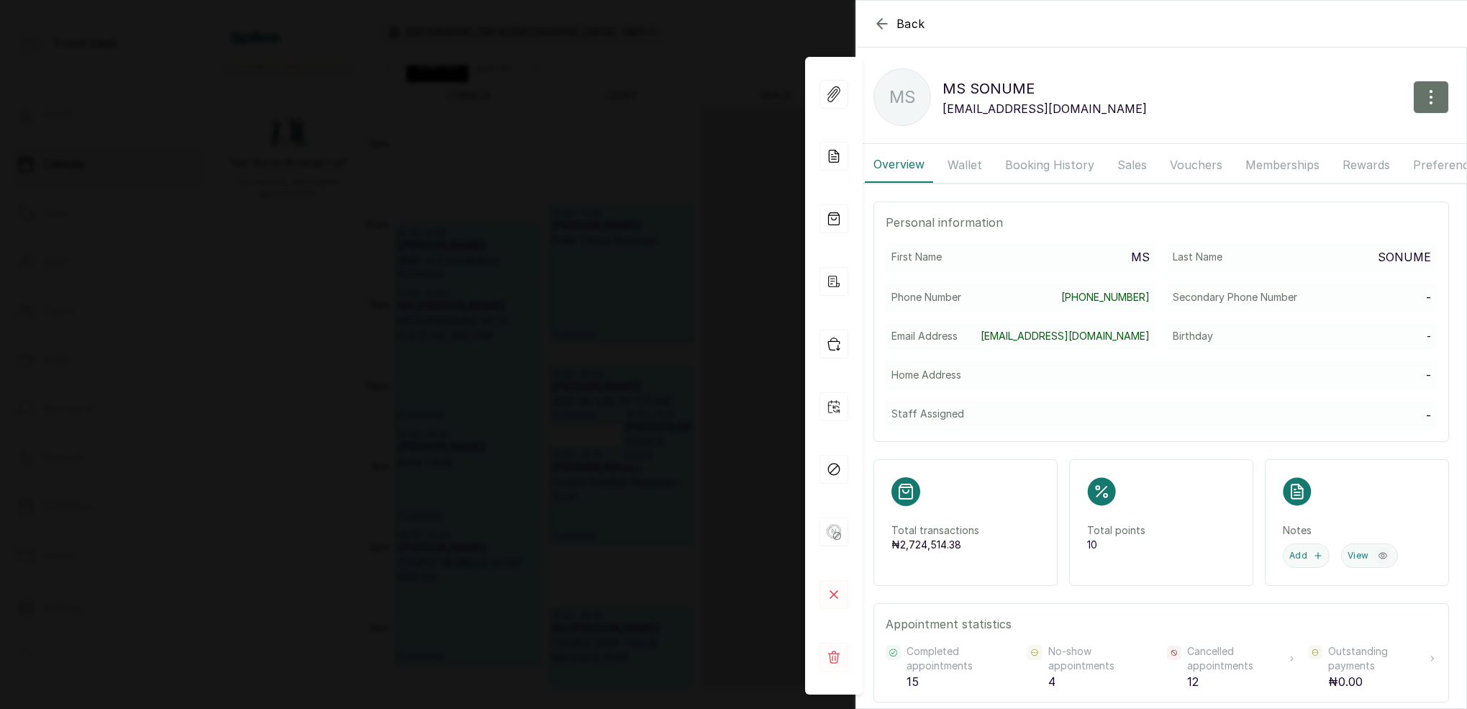
click at [1083, 166] on button "Booking History" at bounding box center [1050, 165] width 107 height 36
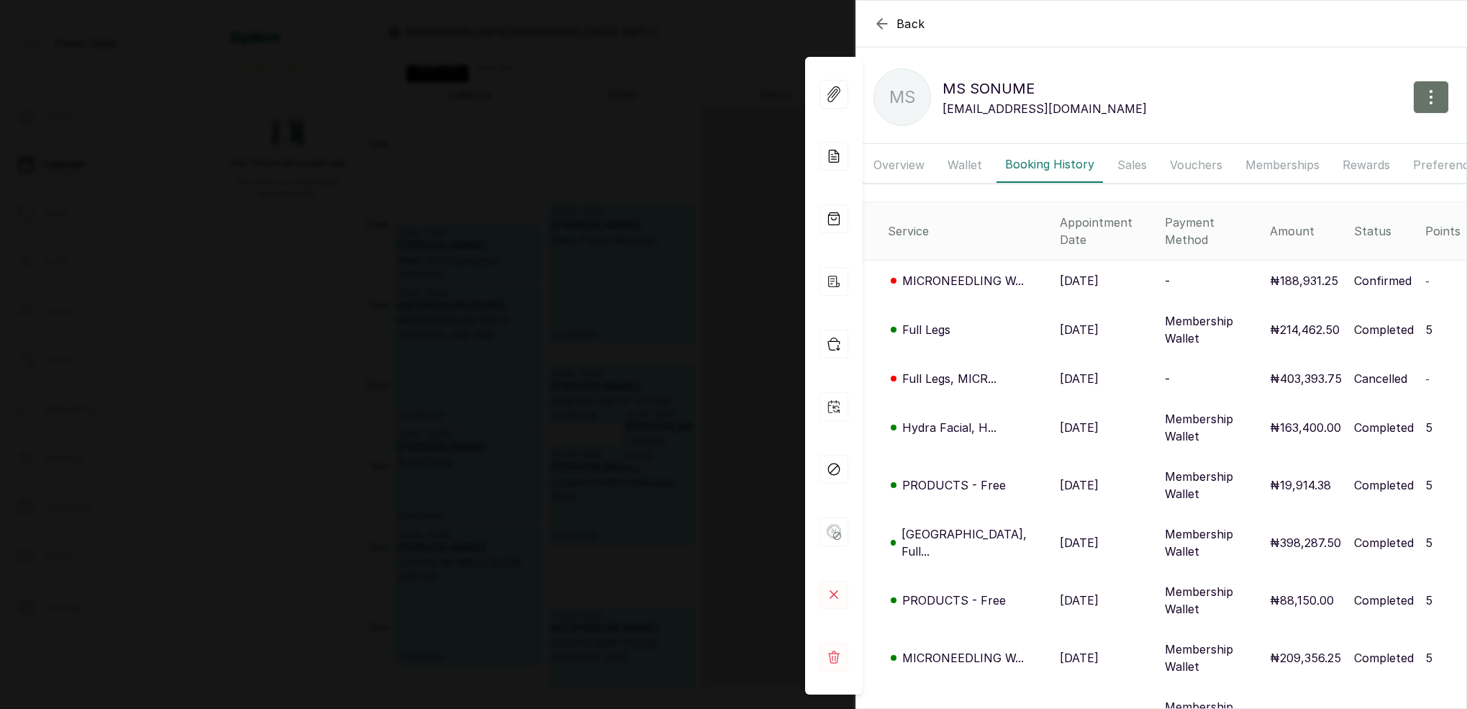
click at [953, 272] on p "MICRONEEDLING W..." at bounding box center [963, 280] width 122 height 17
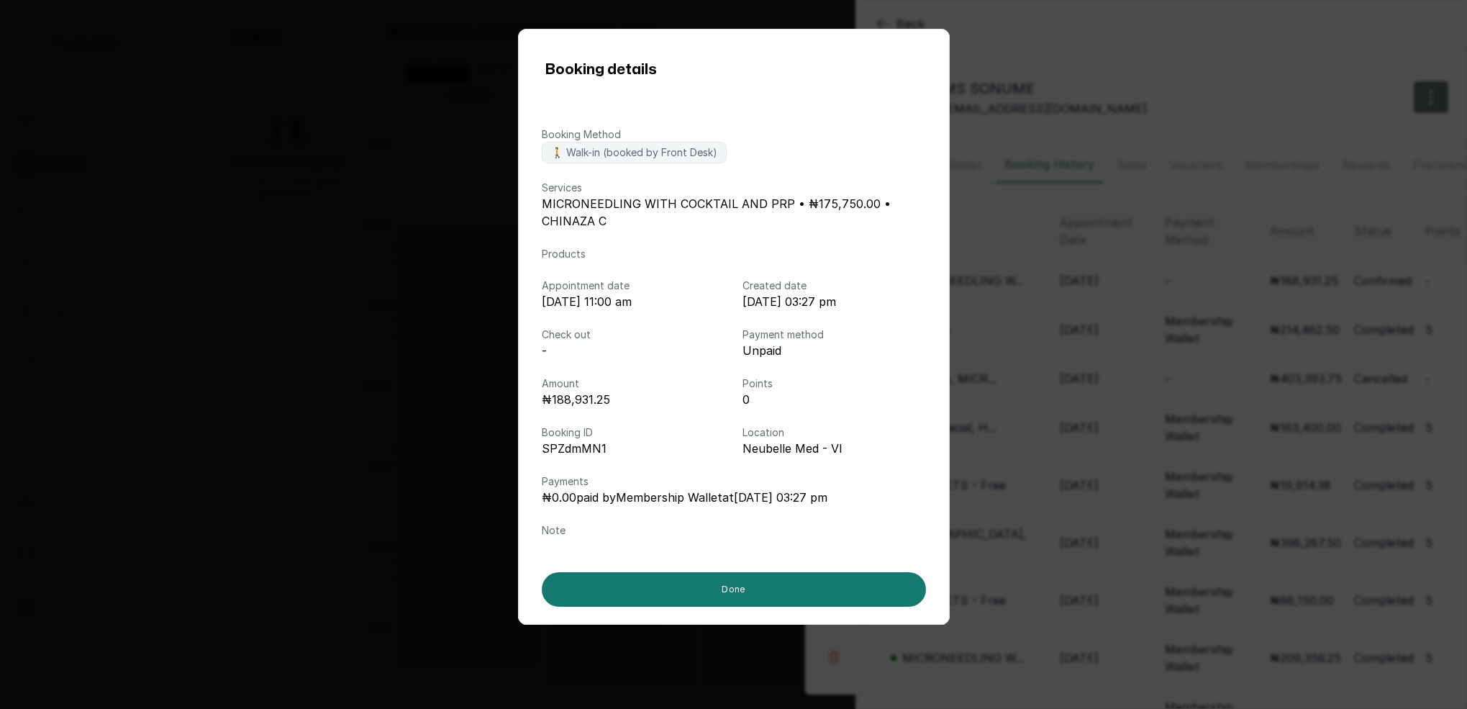
click at [1339, 209] on div "Booking details Booking Method 🚶 Walk-in (booked by Front Desk) Services MICRON…" at bounding box center [733, 354] width 1467 height 709
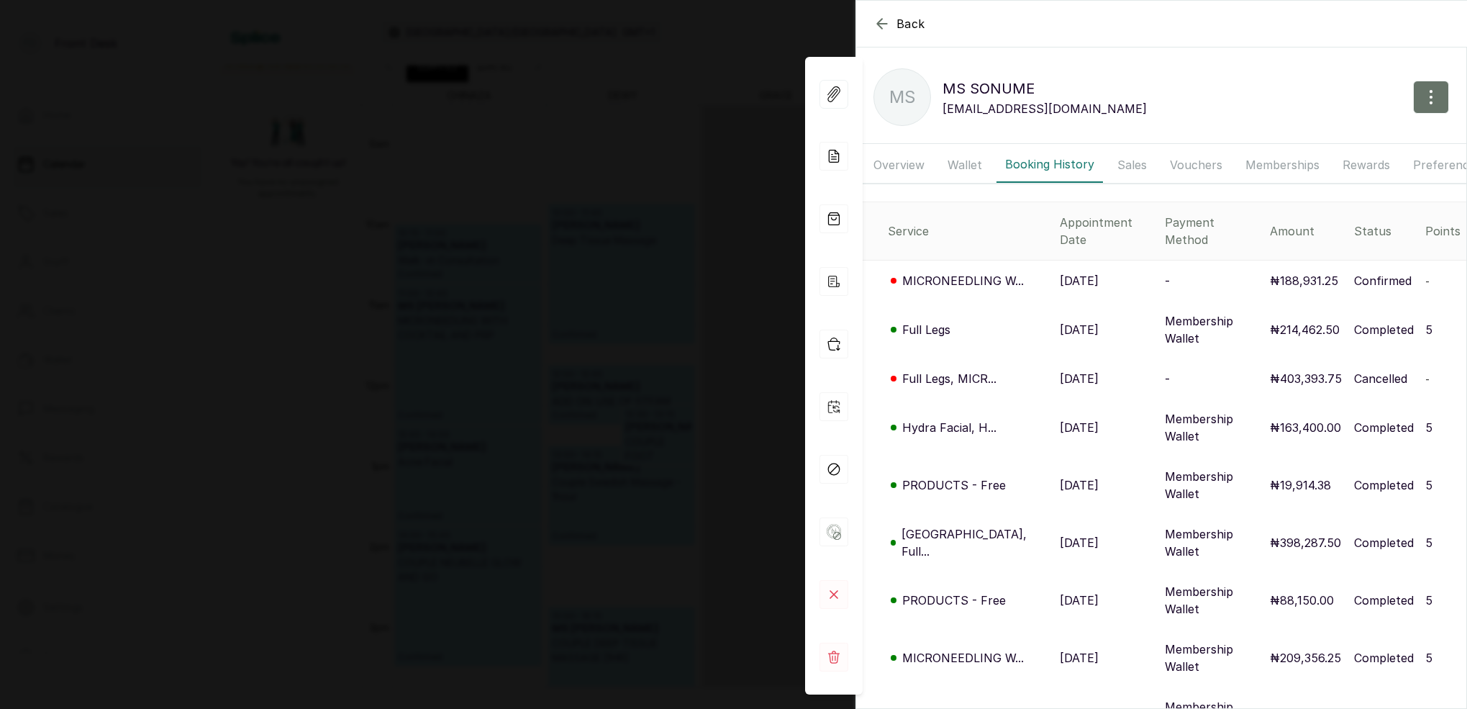
click at [1273, 169] on button "Memberships" at bounding box center [1282, 165] width 91 height 36
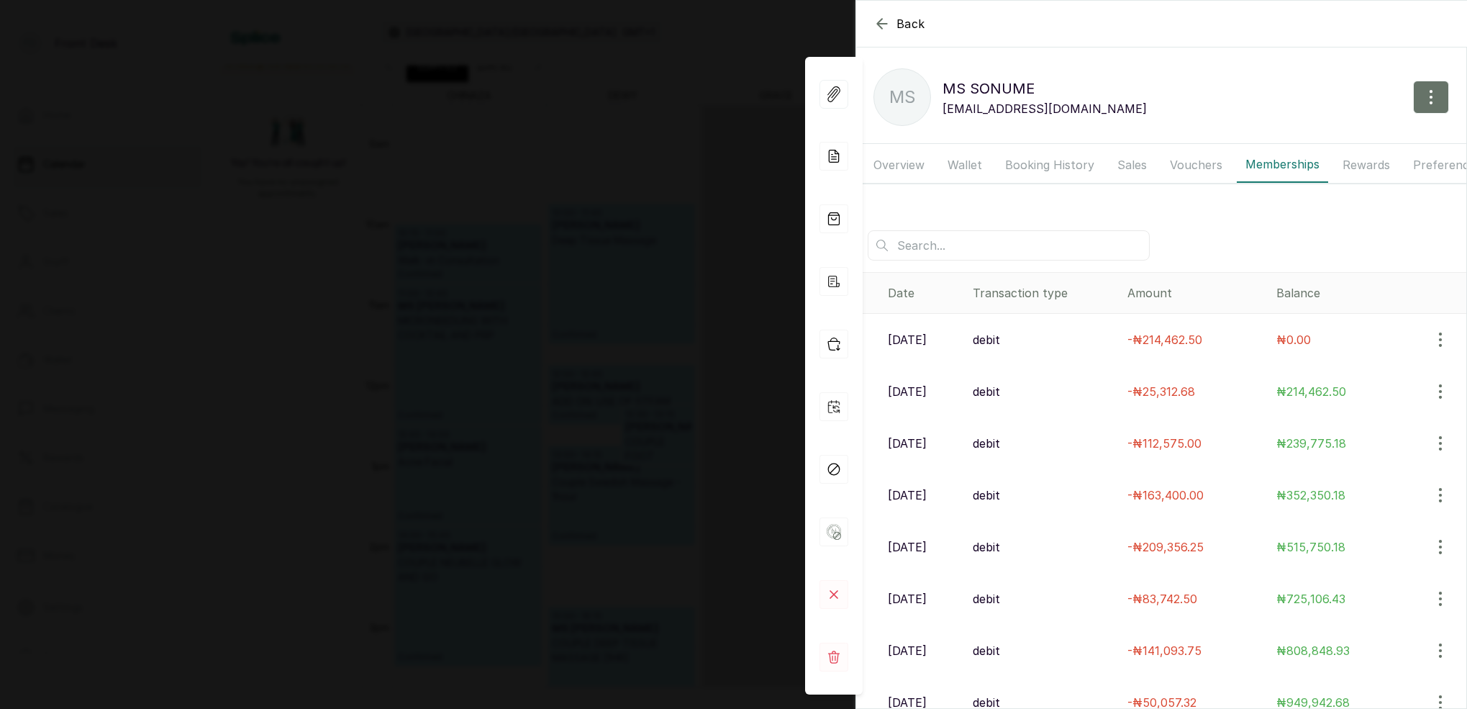
click at [587, 305] on div "Back MS SONUME MS MS [PERSON_NAME] [EMAIL_ADDRESS][DOMAIN_NAME] Overview Wallet…" at bounding box center [733, 354] width 1467 height 709
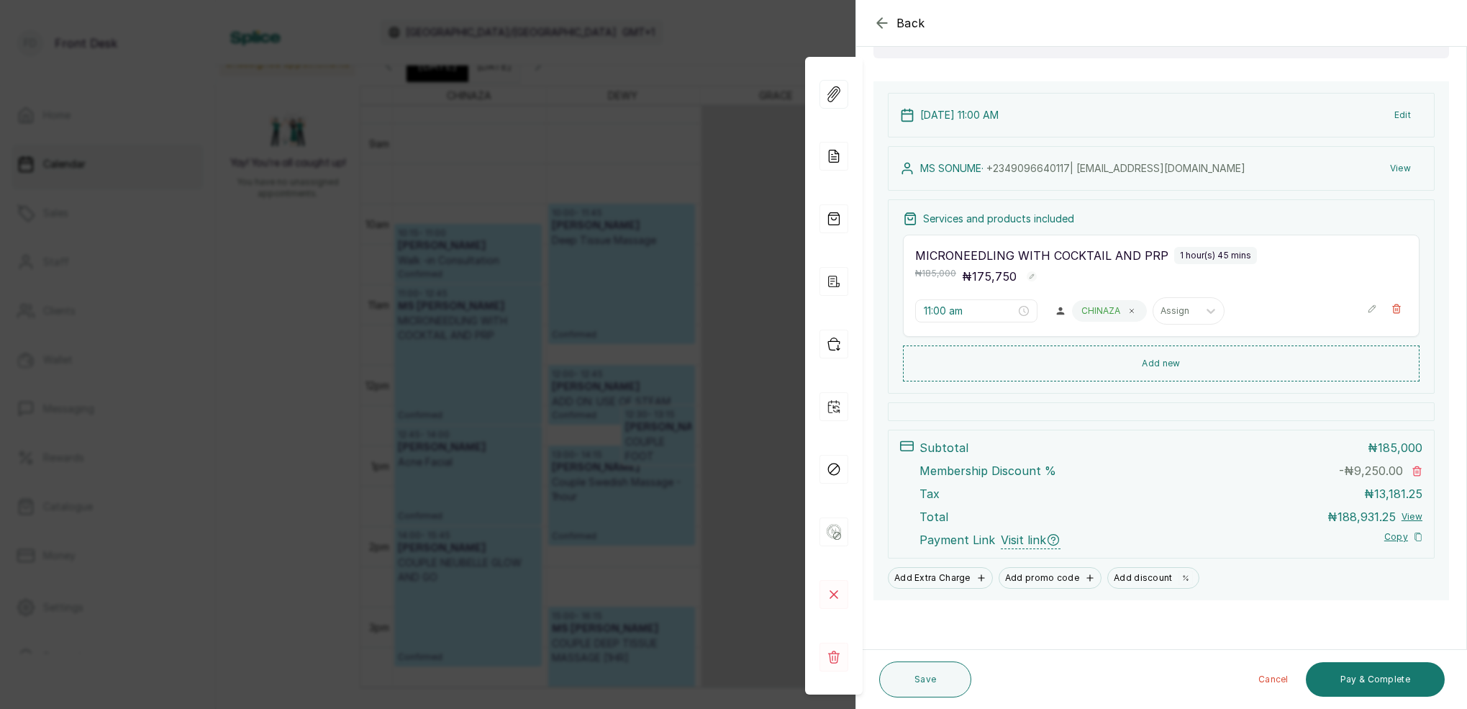
click at [779, 65] on div "Back Appointment Details Edit appointment 🚶 Walk-in (booked by Front Desk) Make…" at bounding box center [733, 354] width 1467 height 709
